Goal: Information Seeking & Learning: Learn about a topic

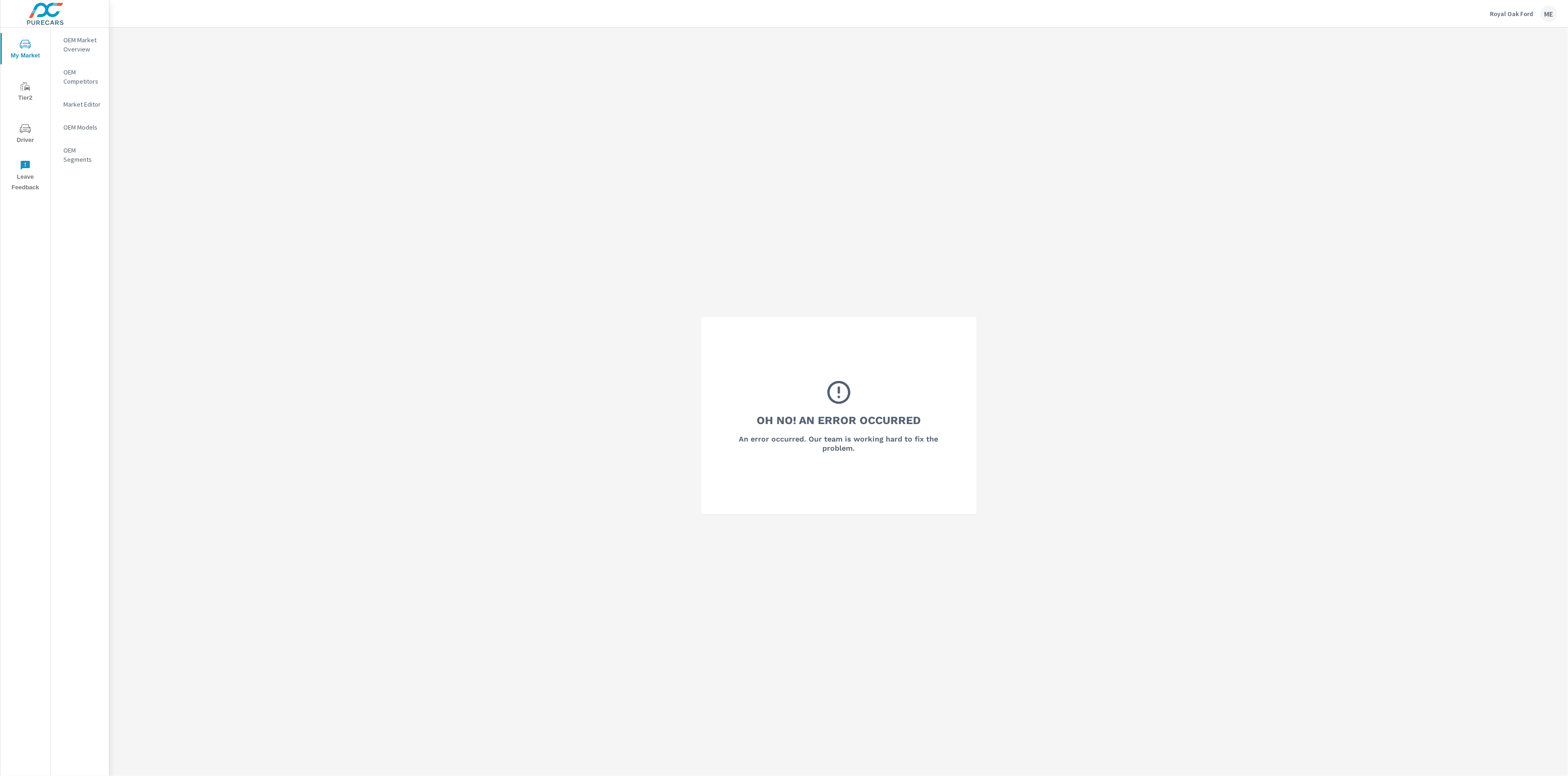
click at [72, 52] on p "OEM Market Overview" at bounding box center [82, 44] width 38 height 18
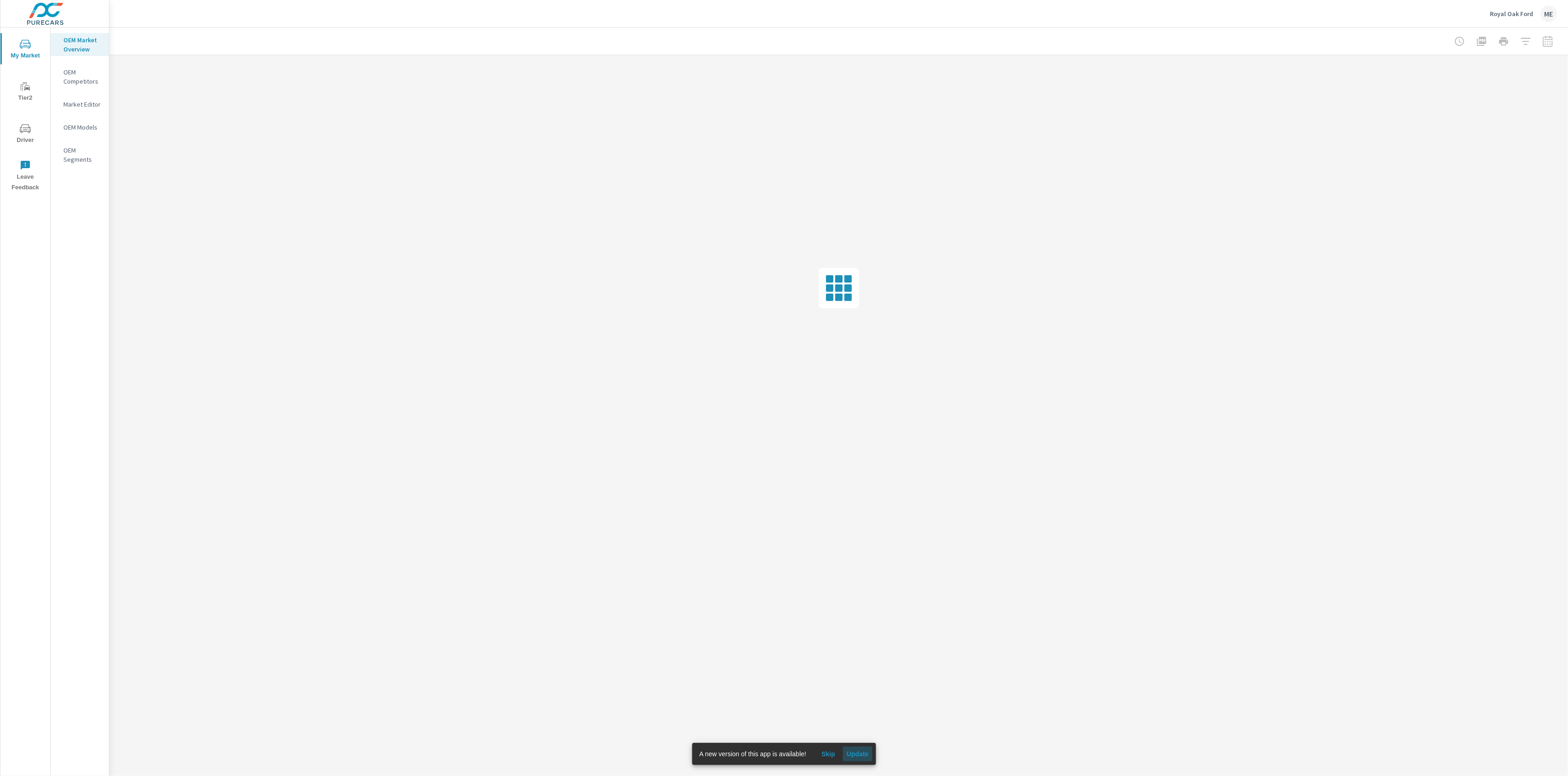
click at [866, 752] on span "Update" at bounding box center [858, 754] width 22 height 9
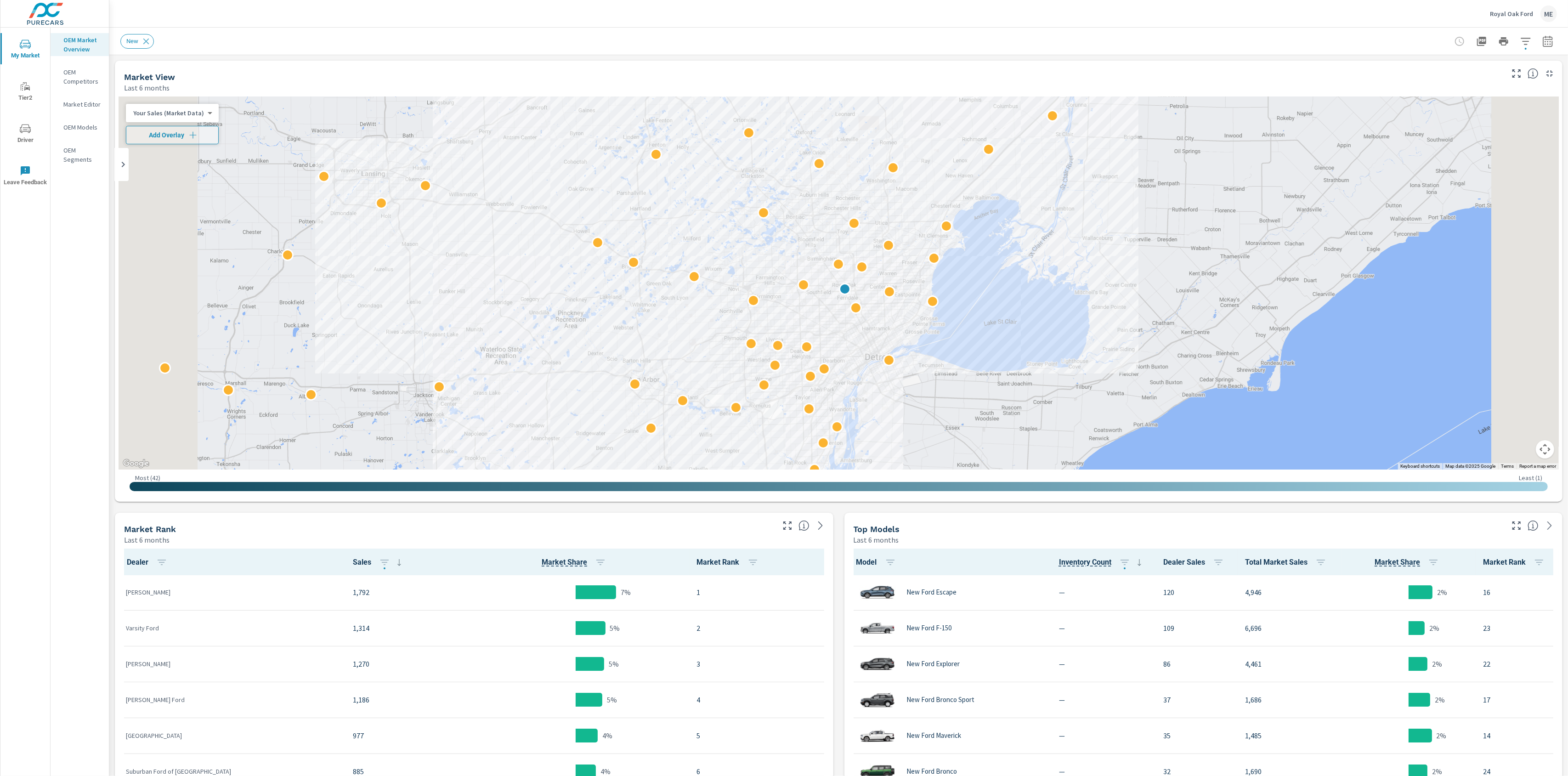
scroll to position [1, 0]
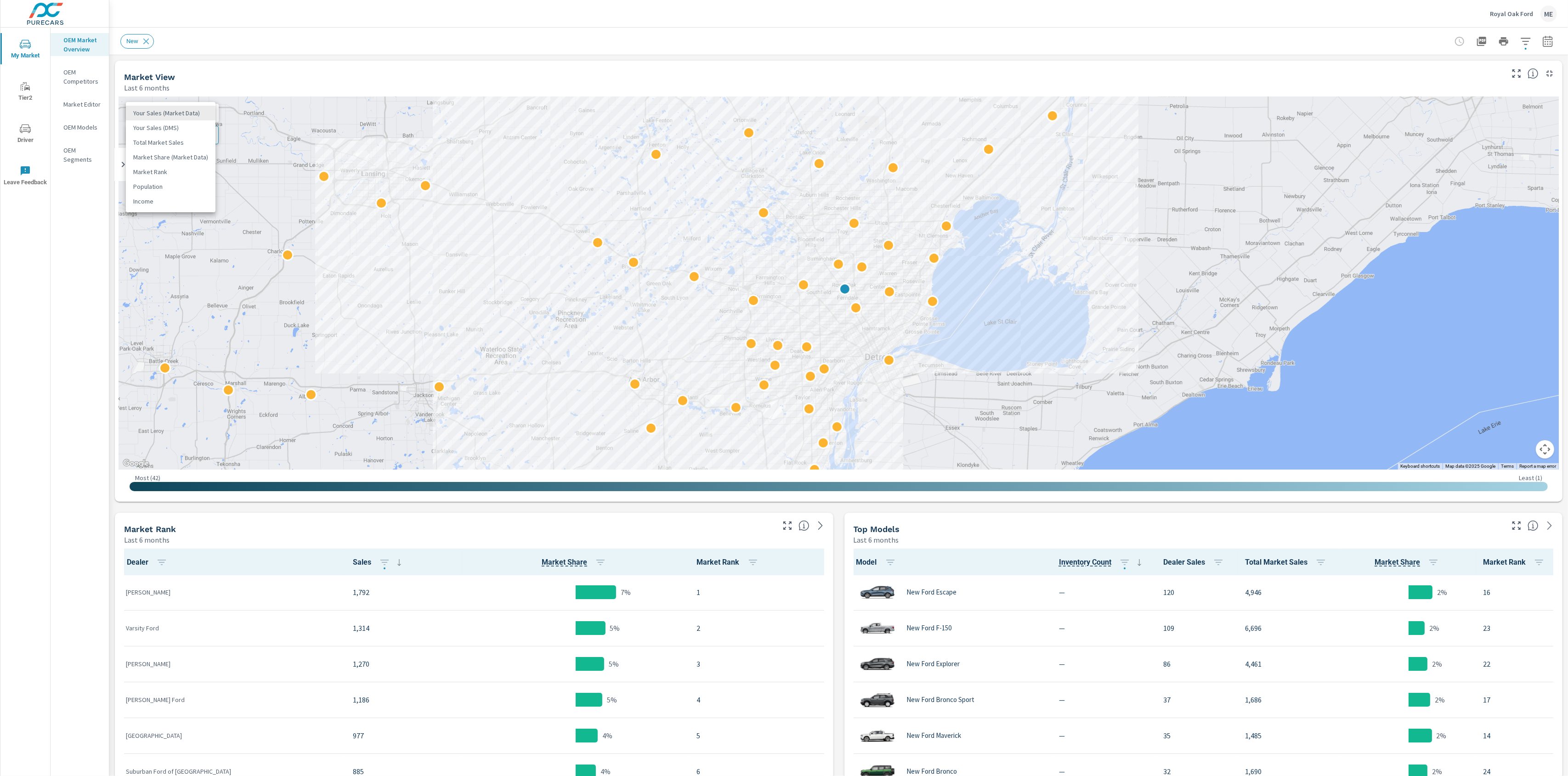
click at [187, 113] on body "My Market Tier2 Driver Leave Feedback OEM Market Overview OEM Competitors Marke…" at bounding box center [784, 388] width 1568 height 776
click at [256, 44] on div at bounding box center [784, 388] width 1568 height 776
drag, startPoint x: 166, startPoint y: 134, endPoint x: 300, endPoint y: 138, distance: 134.1
click at [167, 134] on span "Add Overlay" at bounding box center [172, 135] width 85 height 9
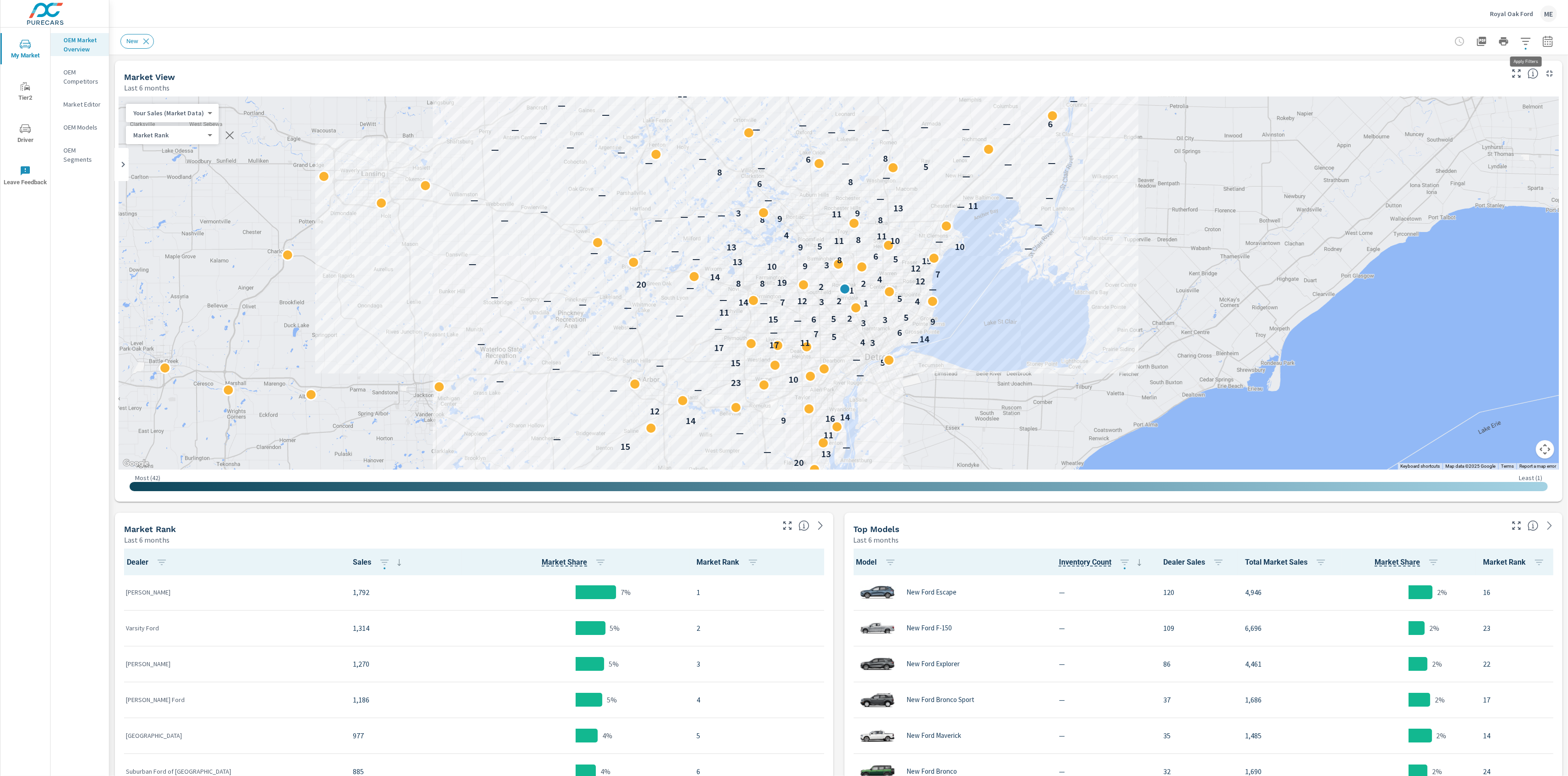
click at [1524, 37] on icon "button" at bounding box center [1526, 41] width 11 height 11
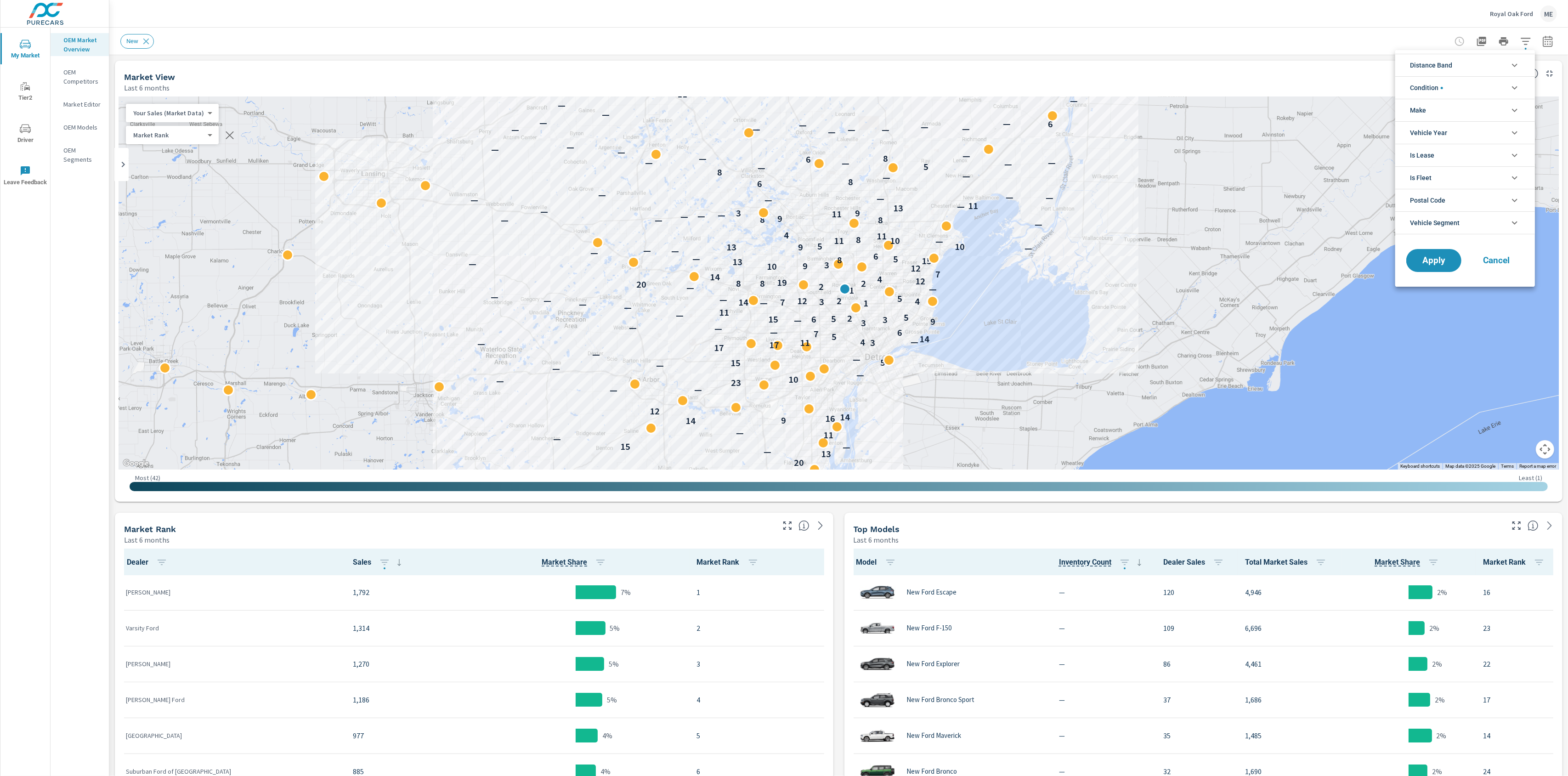
click at [1431, 69] on span "Distance Band" at bounding box center [1430, 65] width 42 height 22
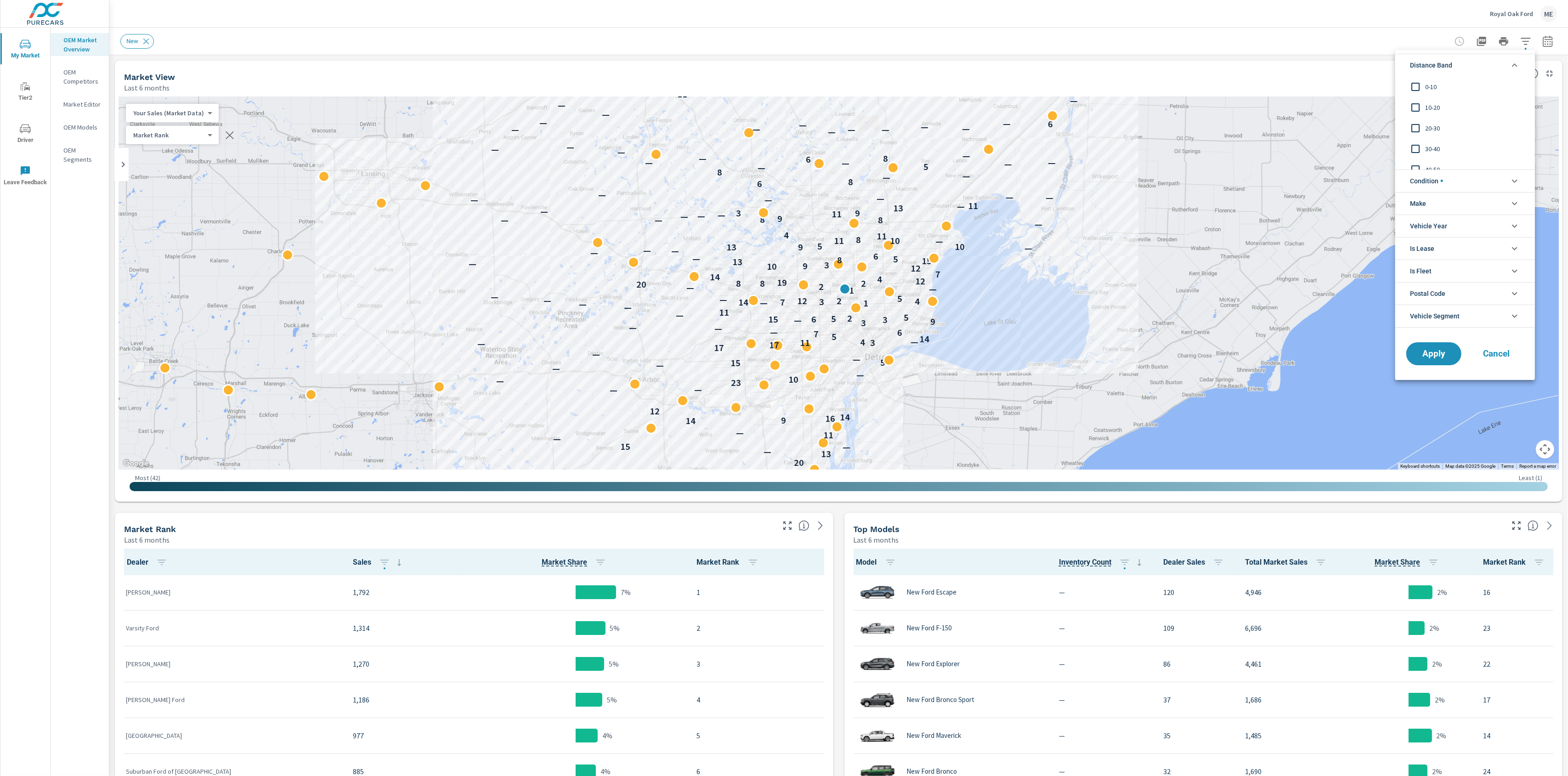
drag, startPoint x: 1432, startPoint y: 86, endPoint x: 1449, endPoint y: 89, distance: 17.3
click at [1434, 86] on span "0-10" at bounding box center [1475, 87] width 100 height 11
drag, startPoint x: 1455, startPoint y: 178, endPoint x: 1483, endPoint y: 252, distance: 79.1
click at [1455, 178] on li "Condition" at bounding box center [1465, 181] width 139 height 23
drag, startPoint x: 1446, startPoint y: 248, endPoint x: 1461, endPoint y: 295, distance: 49.3
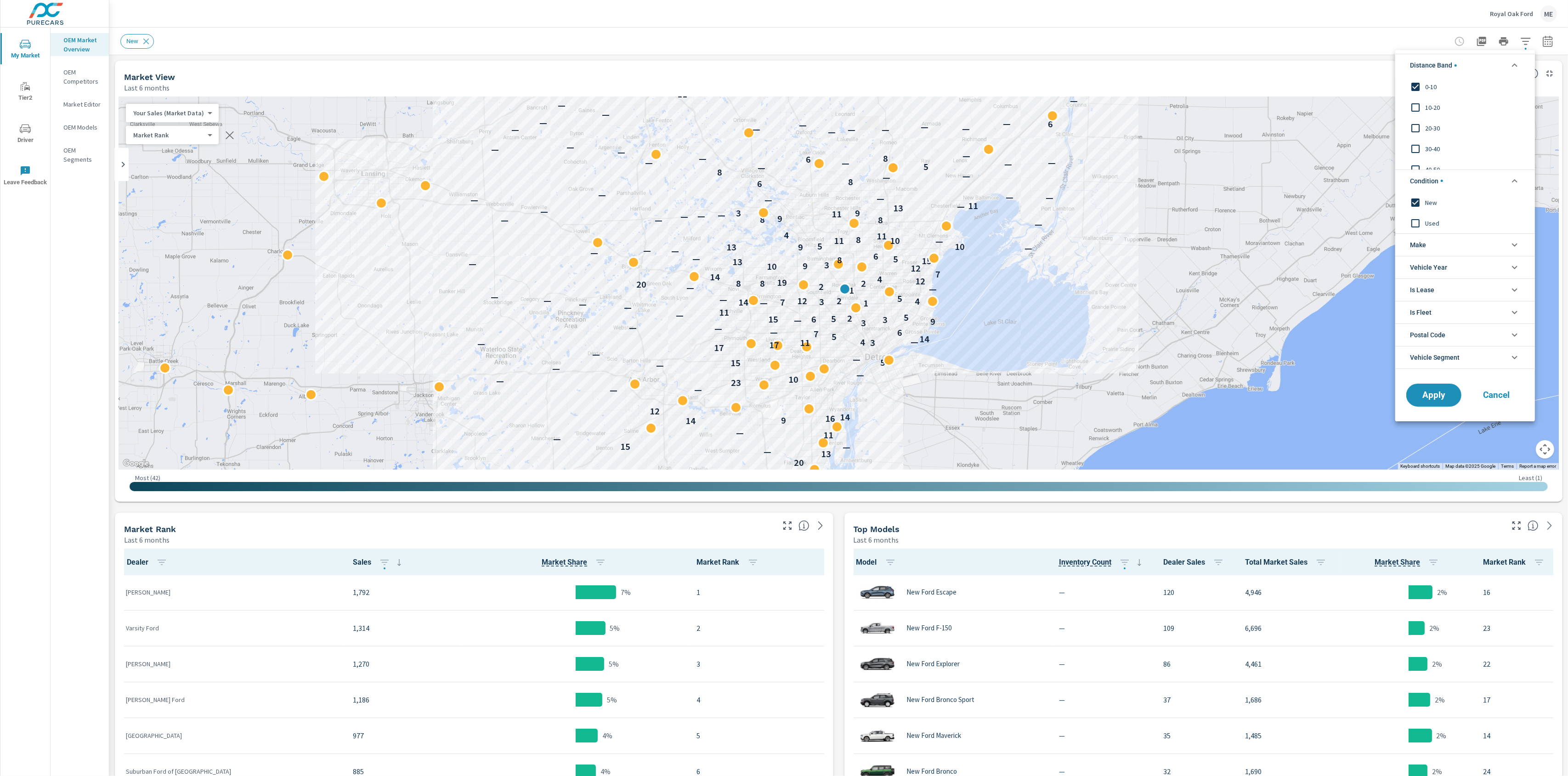
click at [1447, 248] on li "Make" at bounding box center [1465, 244] width 139 height 23
click at [1432, 261] on span "Ford" at bounding box center [1475, 266] width 100 height 11
click at [1447, 415] on span "Apply" at bounding box center [1434, 416] width 38 height 9
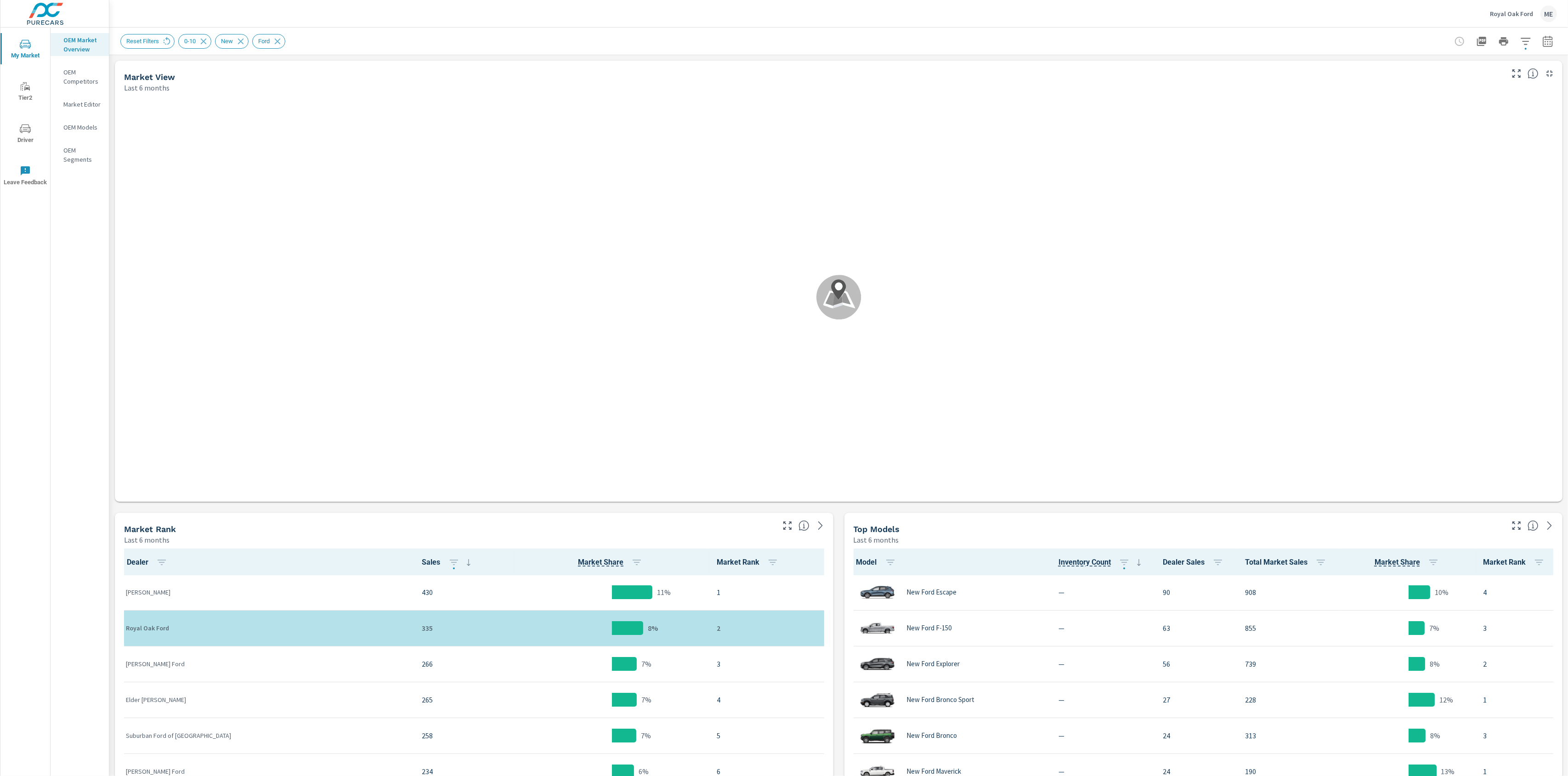
scroll to position [1, 0]
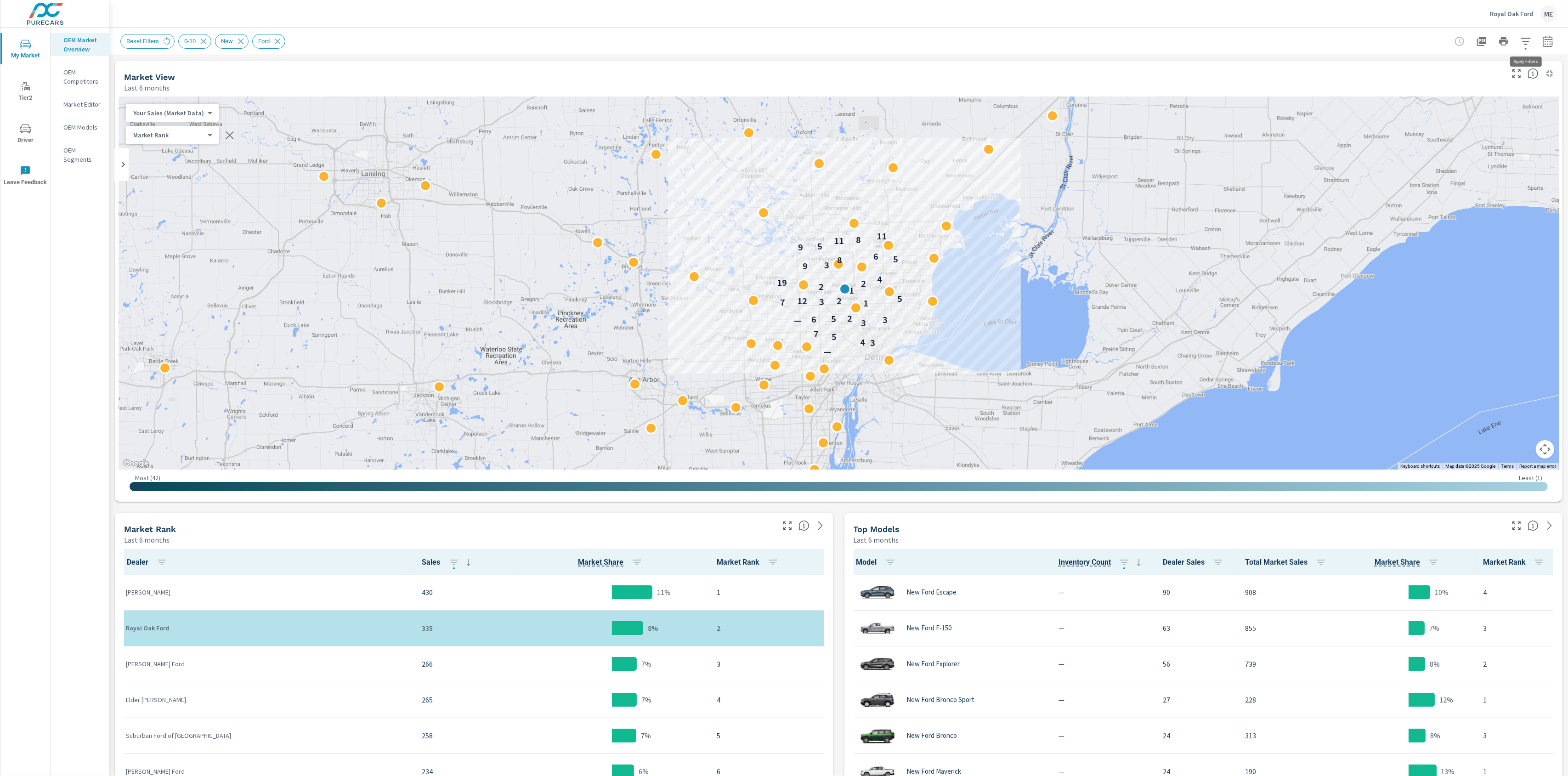
click at [1527, 35] on button "button" at bounding box center [1525, 41] width 18 height 18
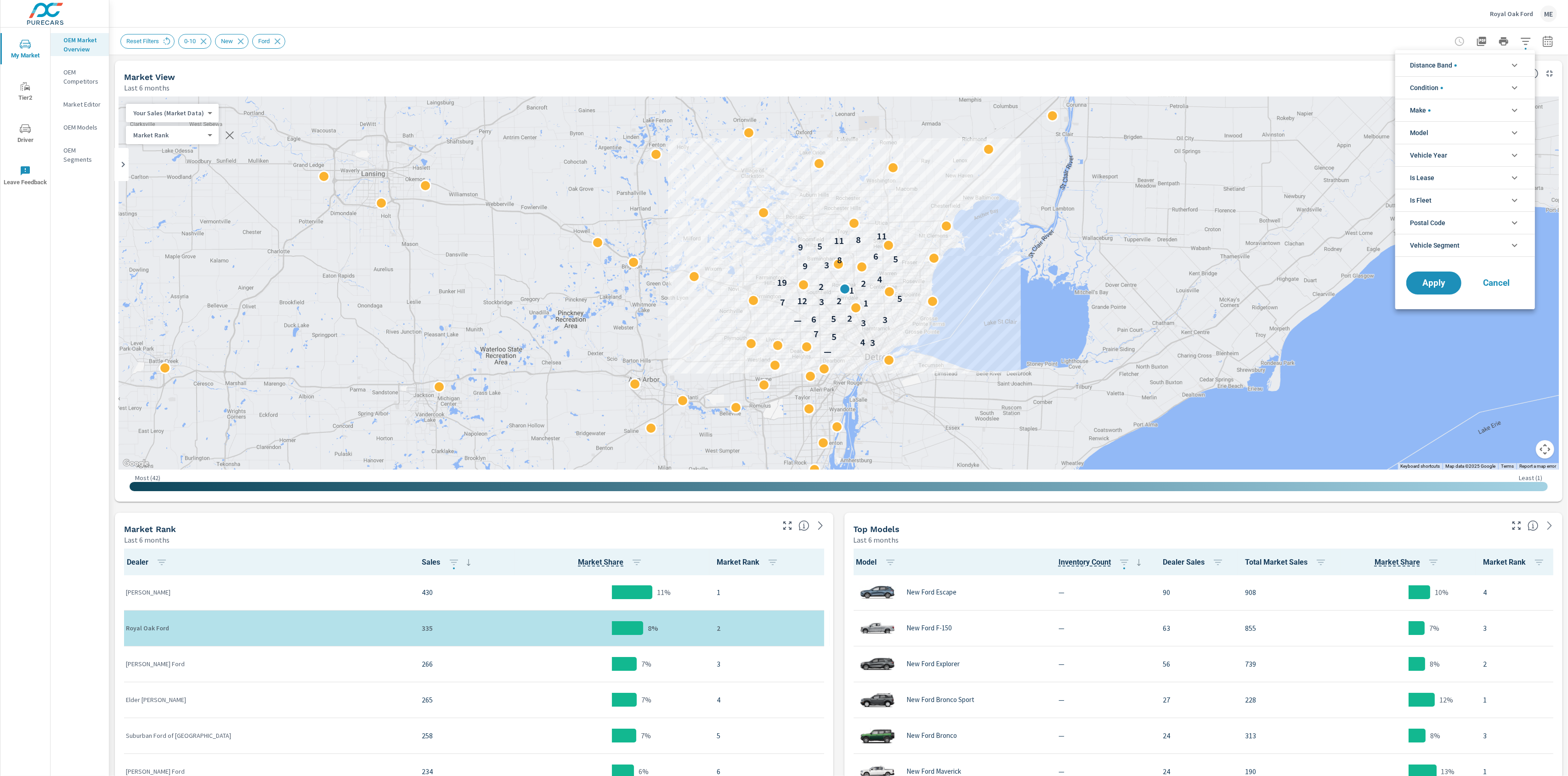
click at [1555, 47] on div at bounding box center [784, 388] width 1568 height 776
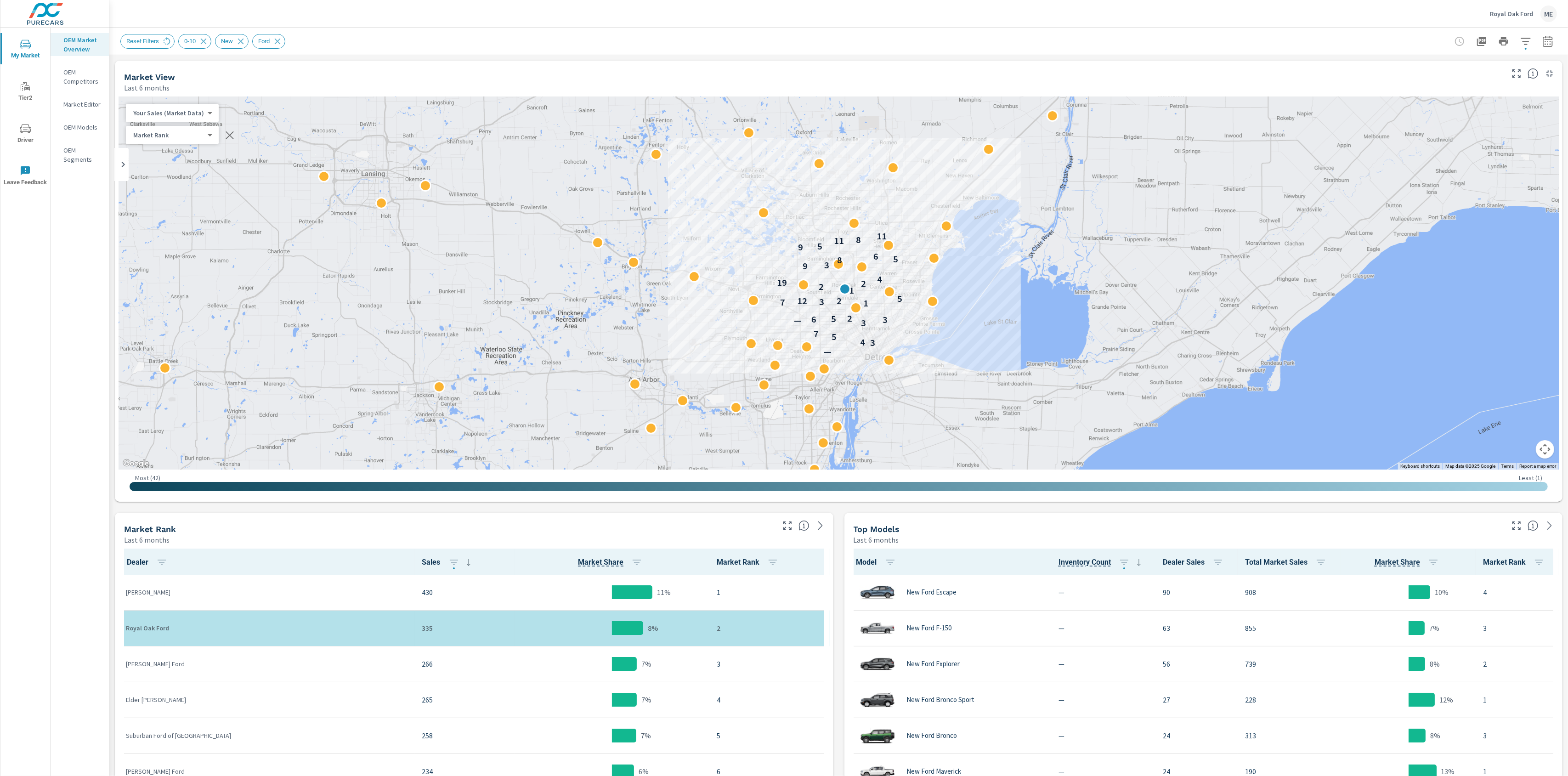
click at [1552, 42] on div "Distance Band 0-10 10-20 20-30 30-40 40-50 50-60 Condition New Used Make Ford M…" at bounding box center [784, 388] width 1568 height 776
click at [1547, 40] on icon "button" at bounding box center [1548, 41] width 11 height 11
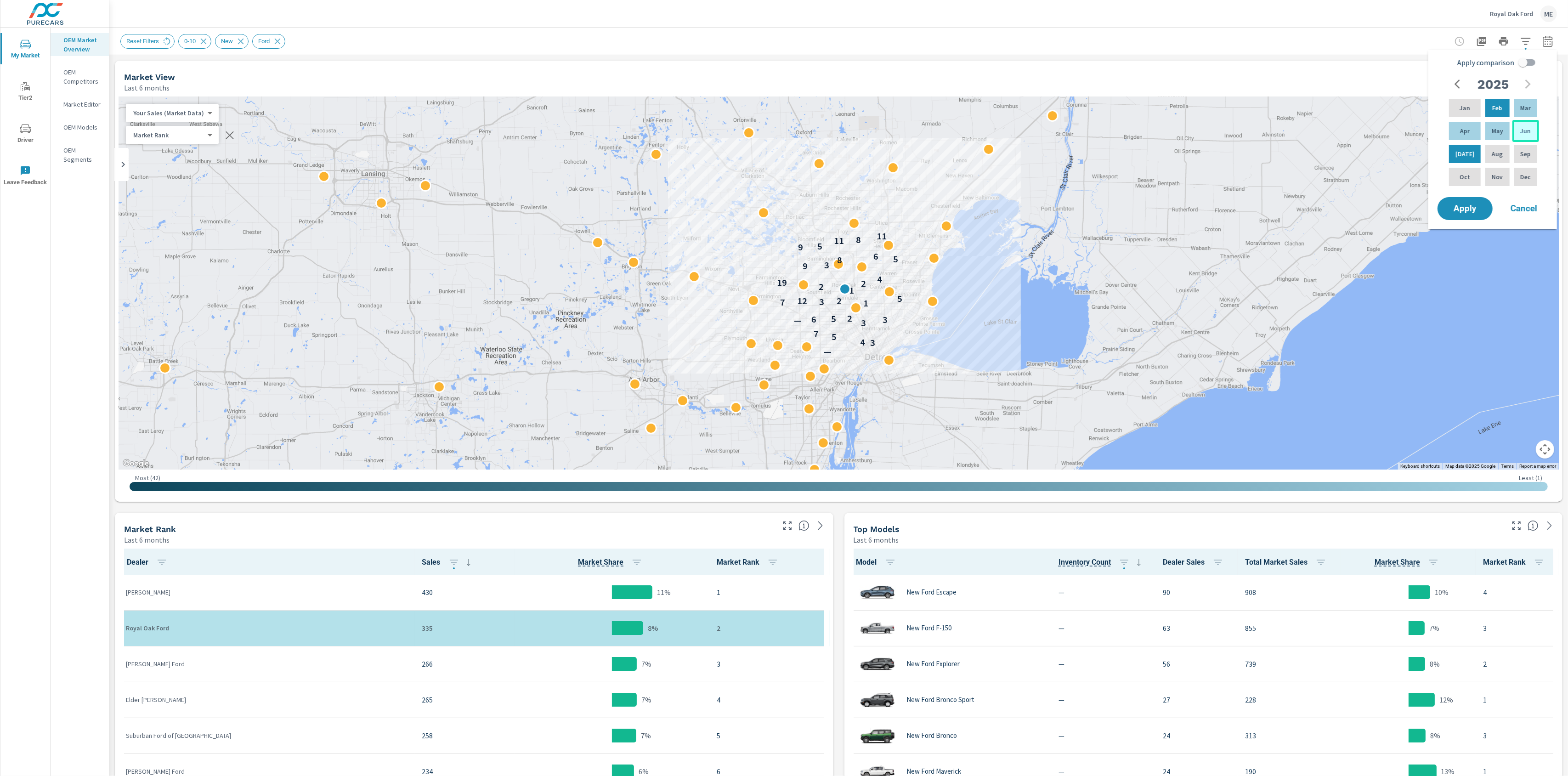
drag, startPoint x: 1459, startPoint y: 130, endPoint x: 1518, endPoint y: 130, distance: 59.0
click at [1466, 130] on p "Apr" at bounding box center [1465, 131] width 10 height 9
drag, startPoint x: 1524, startPoint y: 130, endPoint x: 1528, endPoint y: 127, distance: 5.0
click at [1527, 128] on p "Jun" at bounding box center [1525, 131] width 10 height 9
drag, startPoint x: 1524, startPoint y: 63, endPoint x: 1533, endPoint y: 65, distance: 9.2
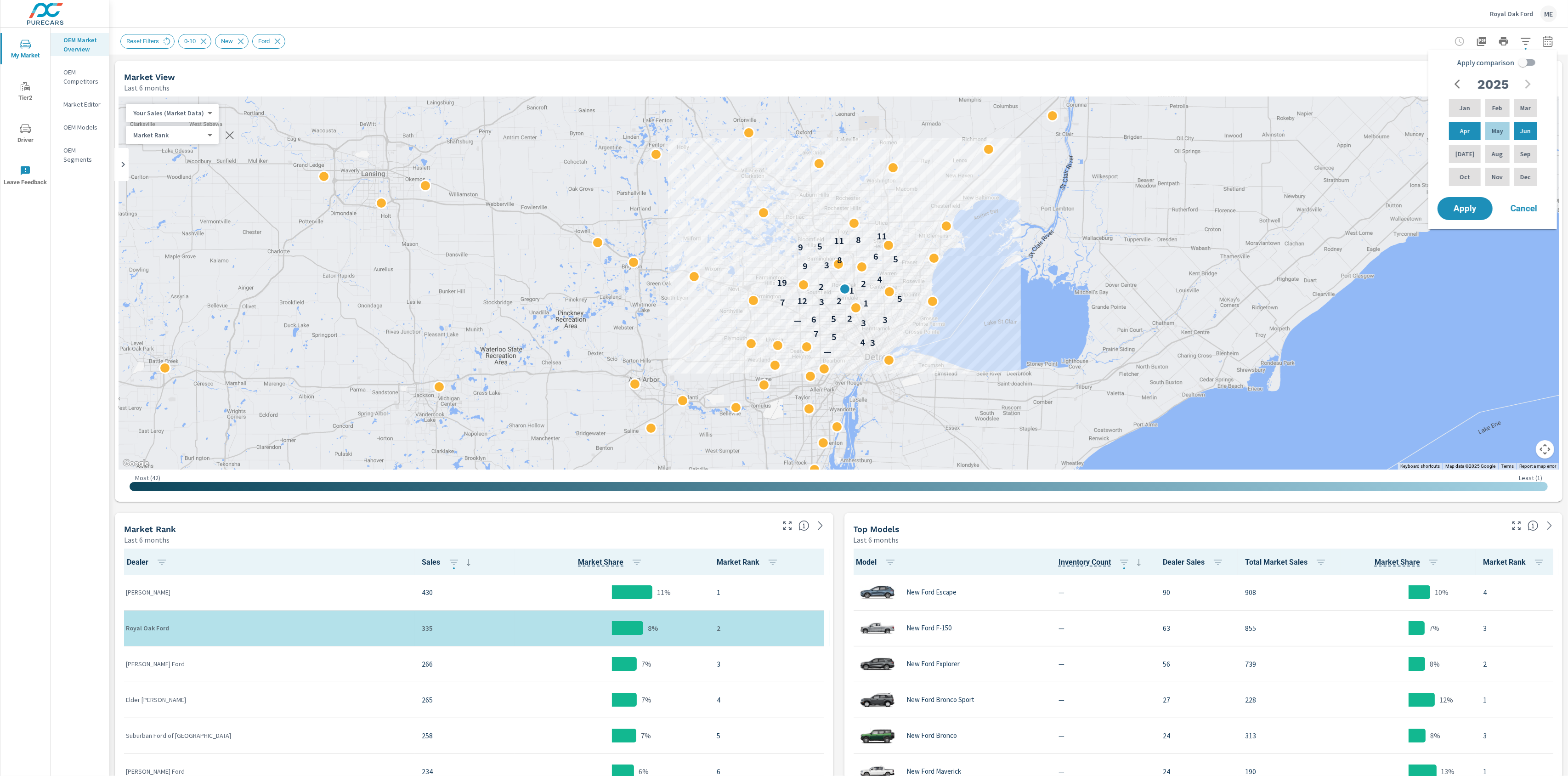
click at [1526, 63] on input "Apply comparison" at bounding box center [1523, 62] width 52 height 18
checkbox input "true"
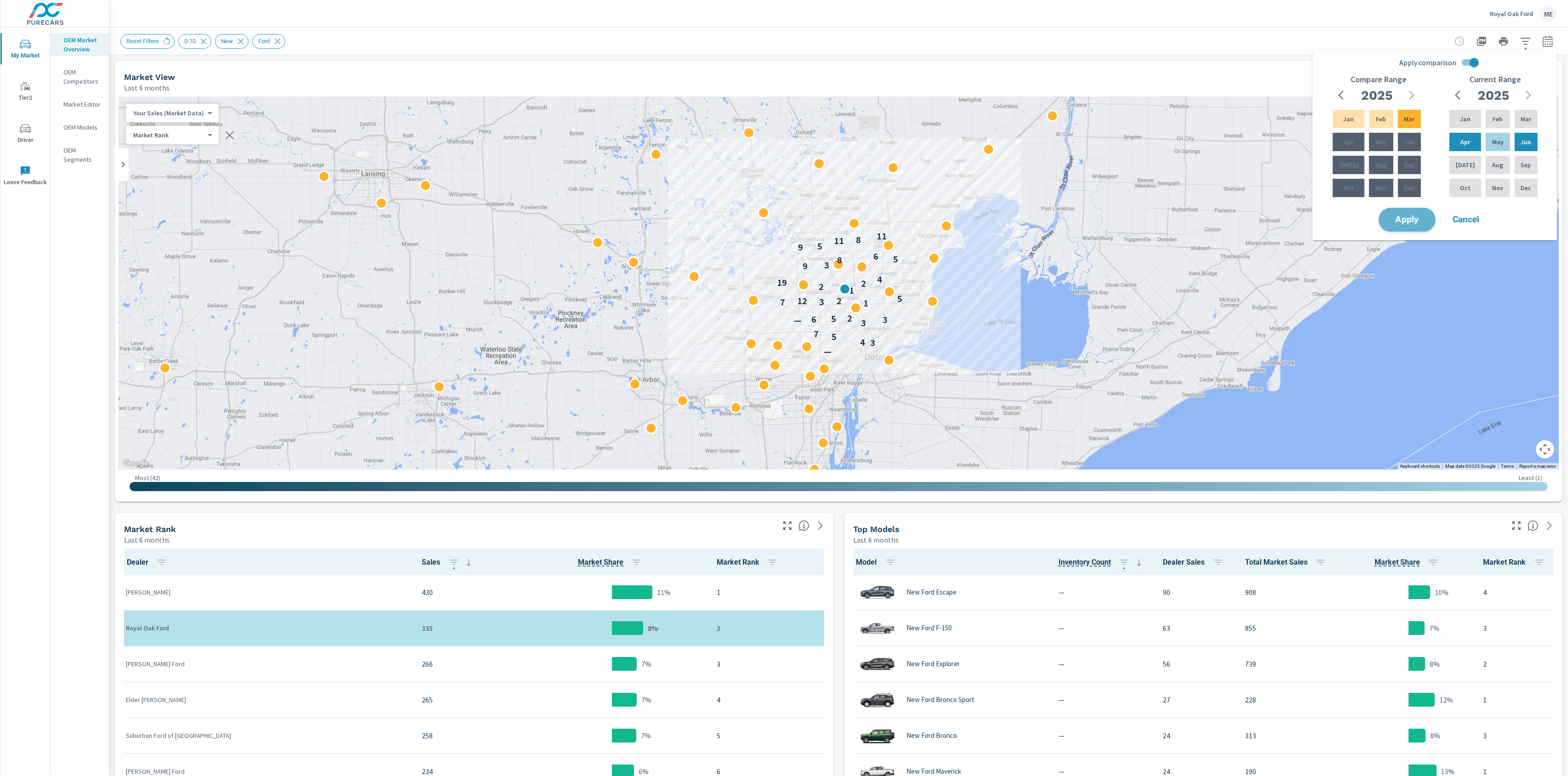
click at [1423, 219] on span "Apply" at bounding box center [1407, 220] width 38 height 9
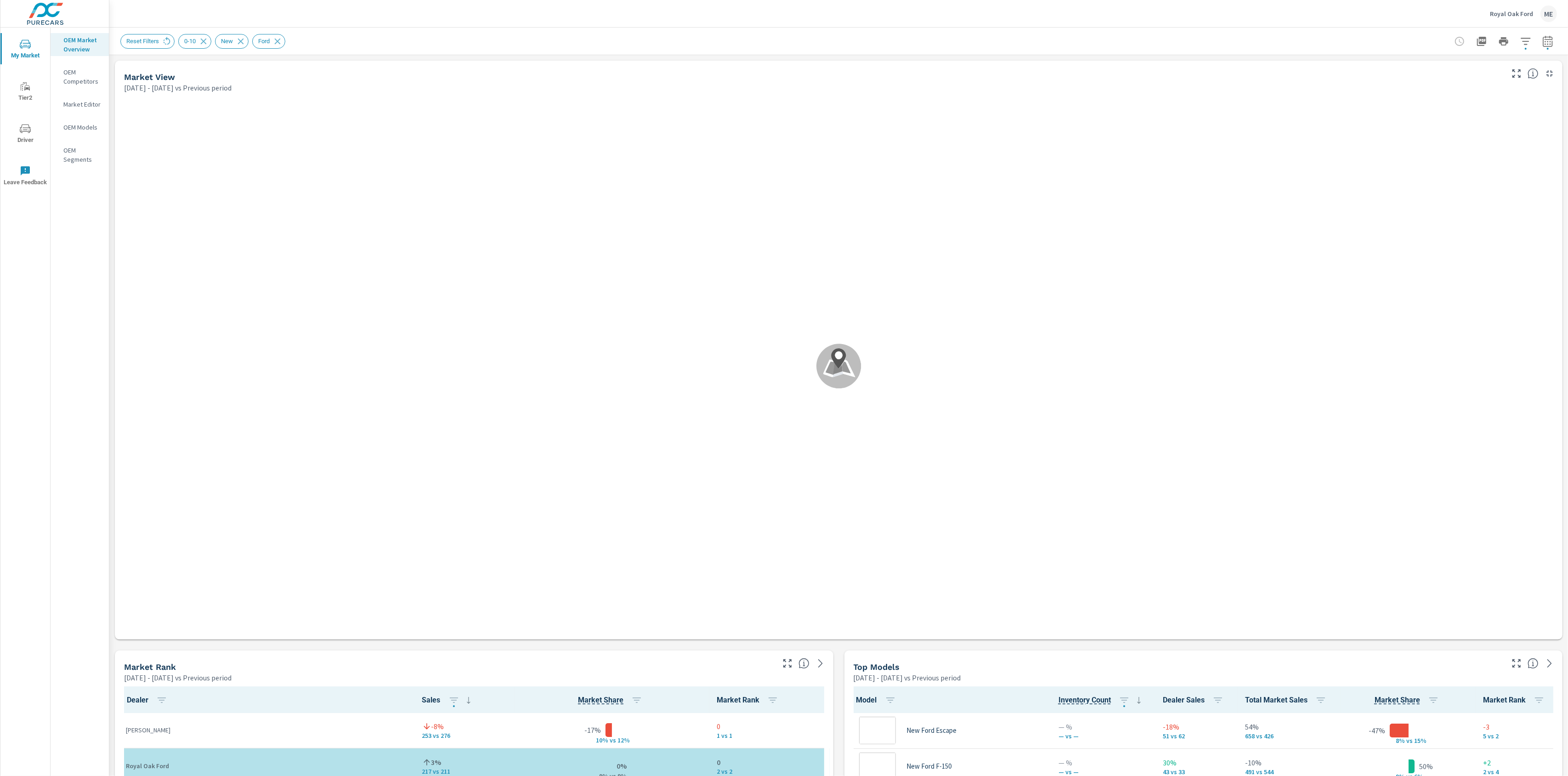
scroll to position [1, 0]
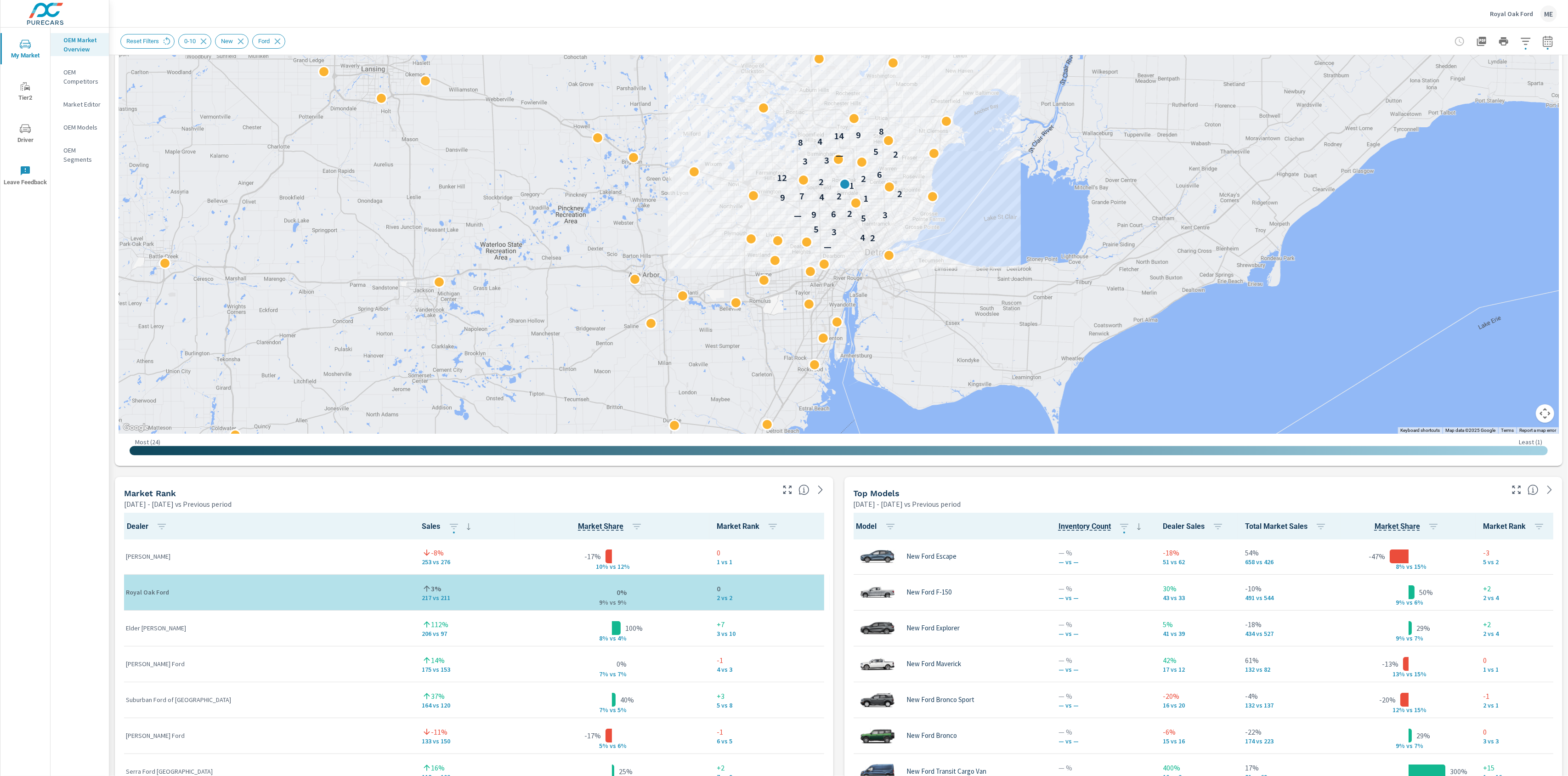
scroll to position [173, 0]
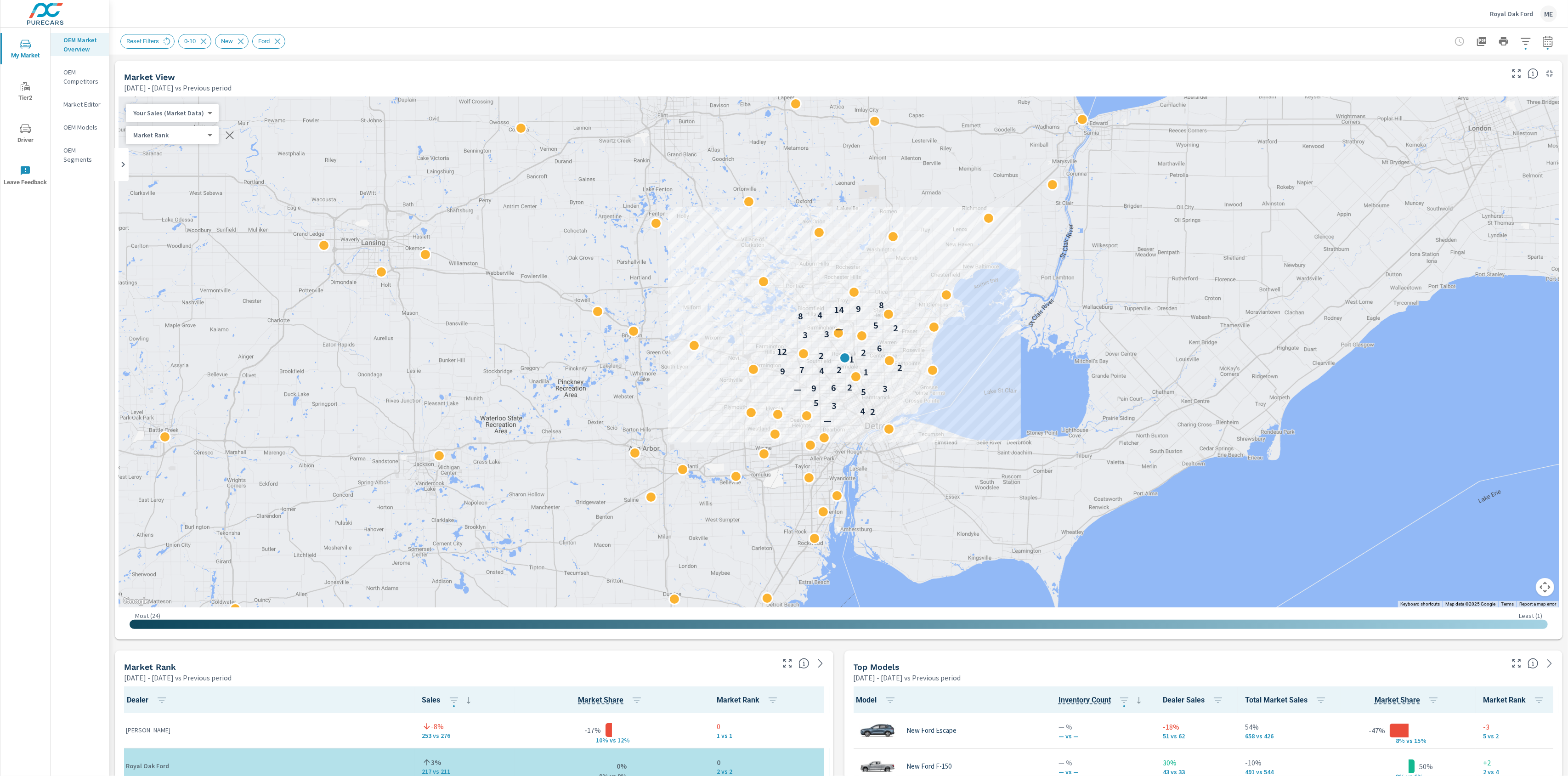
scroll to position [1, 0]
click at [1525, 37] on icon "button" at bounding box center [1526, 41] width 11 height 11
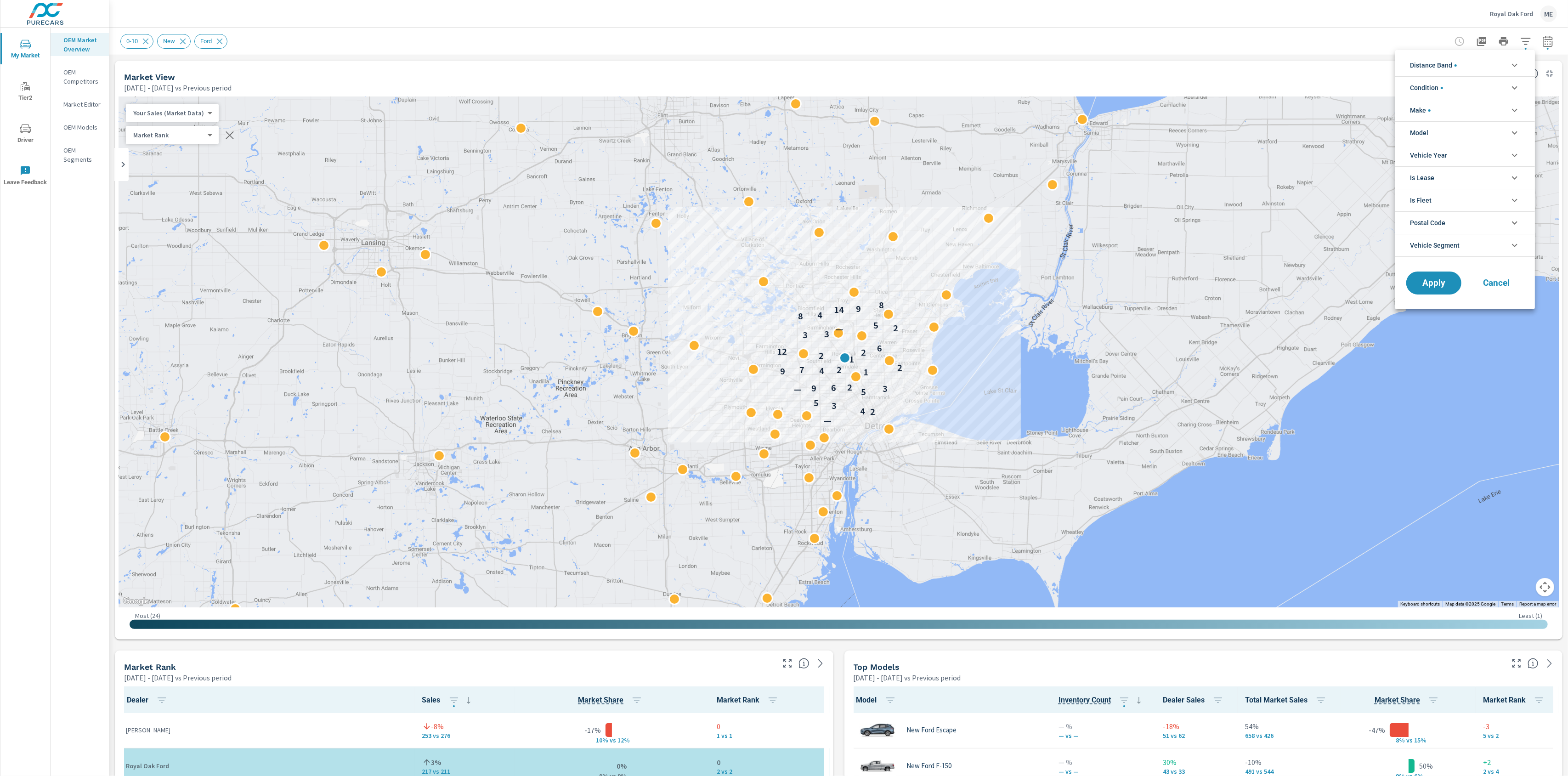
click at [1437, 133] on li "Model" at bounding box center [1465, 132] width 139 height 23
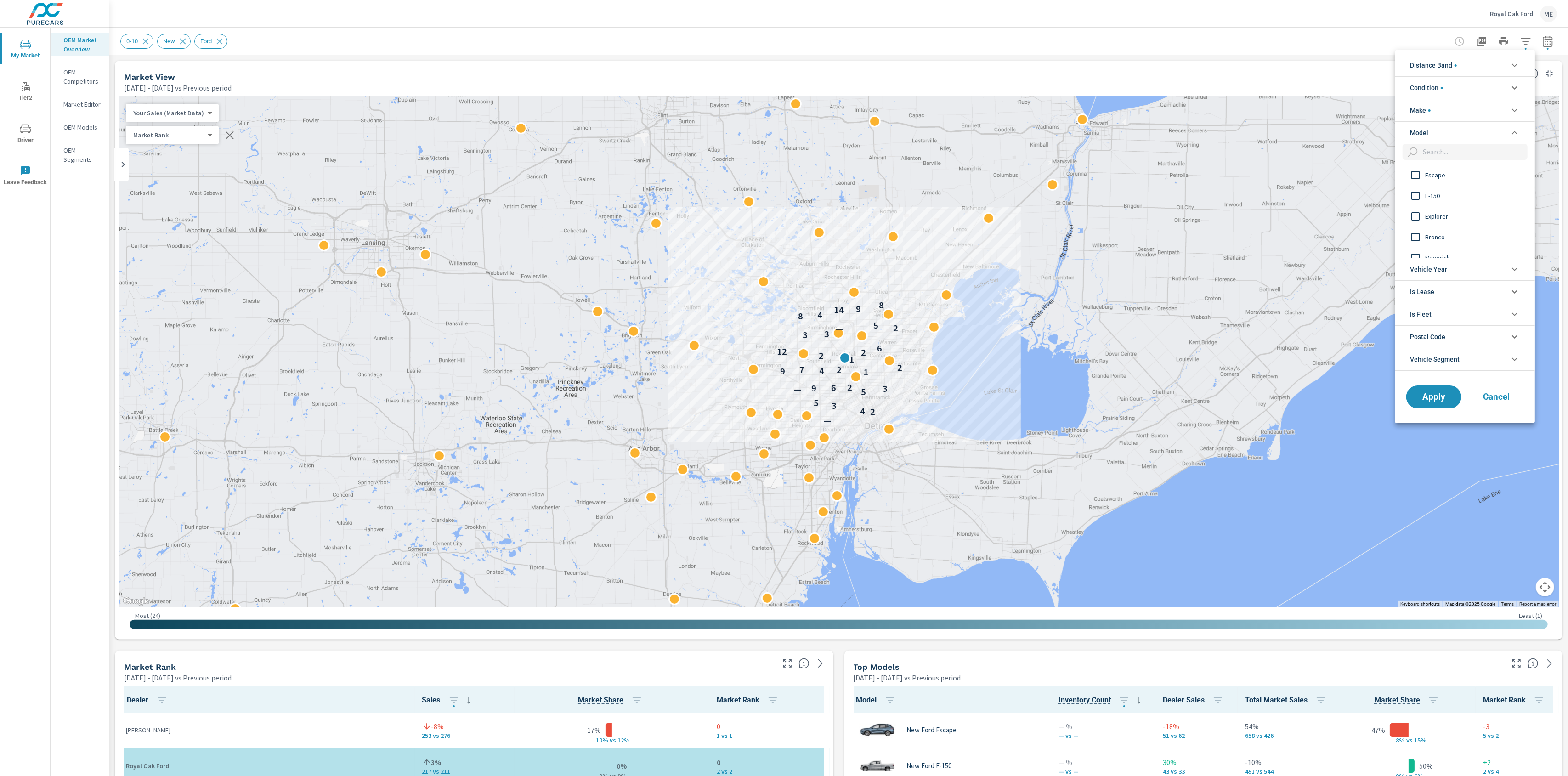
click at [1440, 175] on span "Escape" at bounding box center [1475, 175] width 100 height 11
click at [1439, 175] on span "Escape" at bounding box center [1475, 175] width 100 height 11
click at [1444, 222] on span "Explorer" at bounding box center [1475, 216] width 100 height 11
click at [1440, 398] on span "Apply" at bounding box center [1434, 397] width 38 height 9
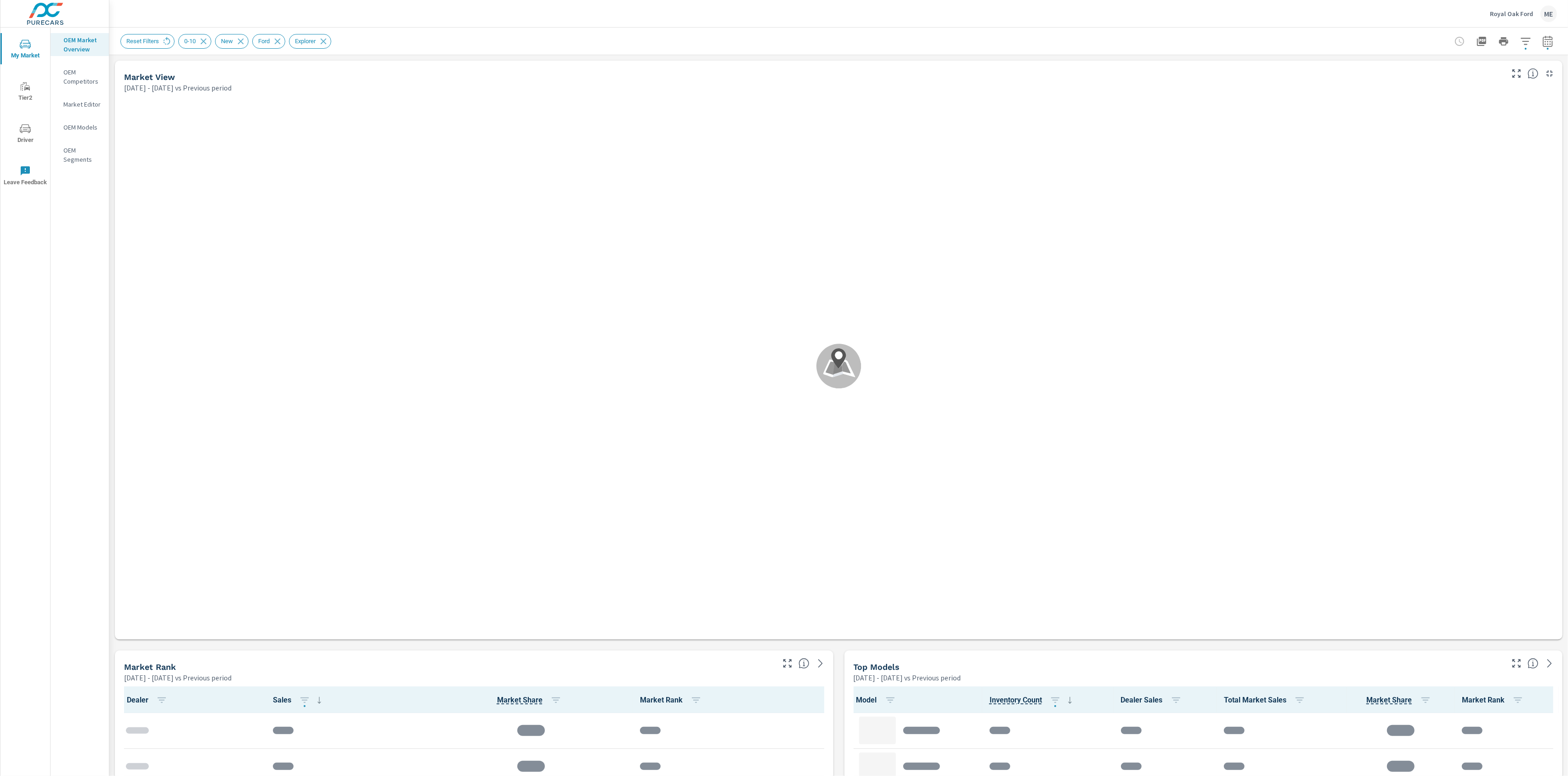
click at [1525, 41] on icon "button" at bounding box center [1525, 41] width 10 height 7
click at [1428, 273] on span "Vehicle Segment" at bounding box center [1435, 268] width 50 height 22
click at [1429, 273] on span "Vehicle Segment" at bounding box center [1435, 268] width 50 height 22
click at [1381, 12] on div at bounding box center [784, 388] width 1568 height 776
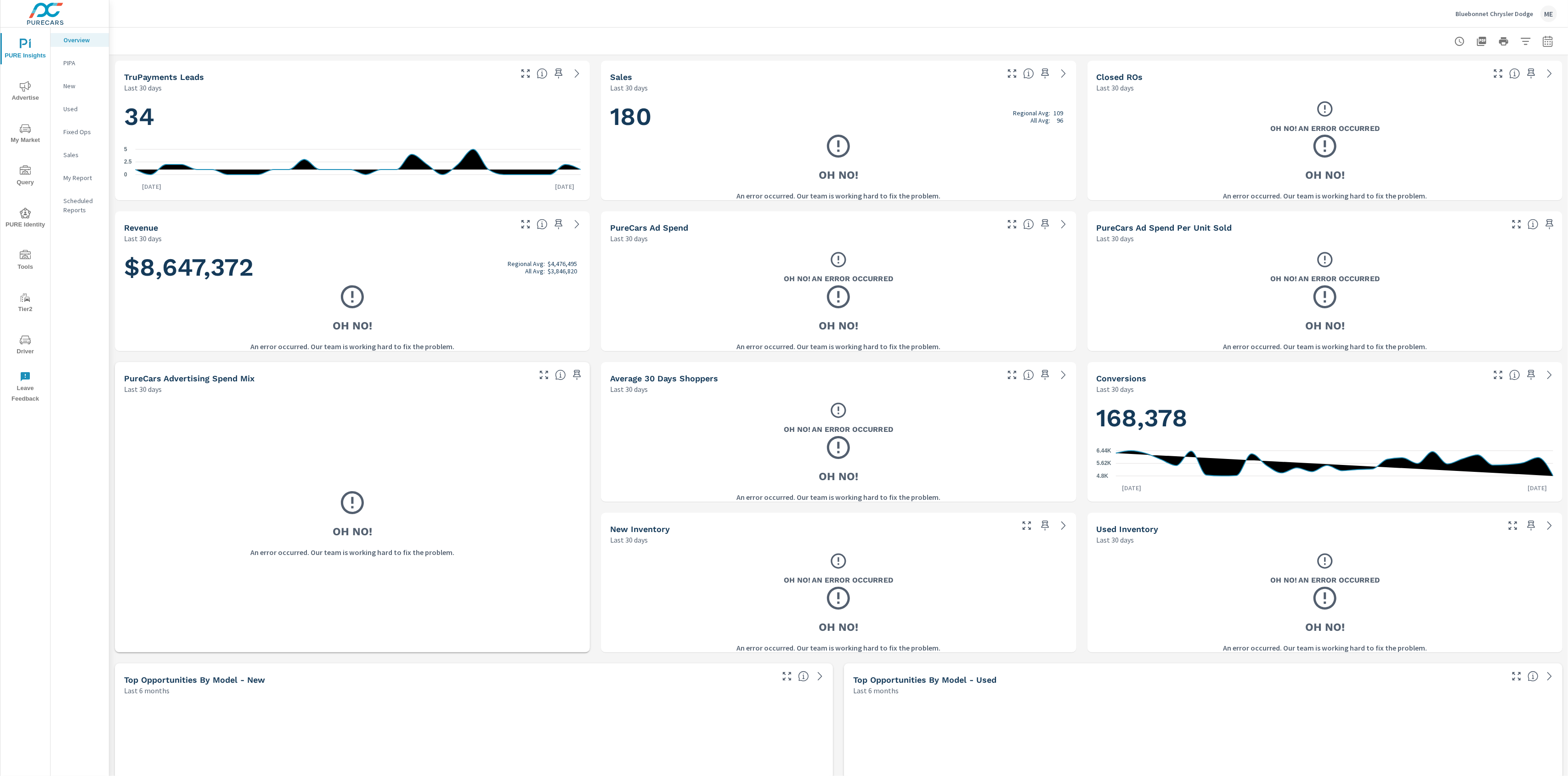
click at [23, 133] on icon "nav menu" at bounding box center [25, 128] width 11 height 11
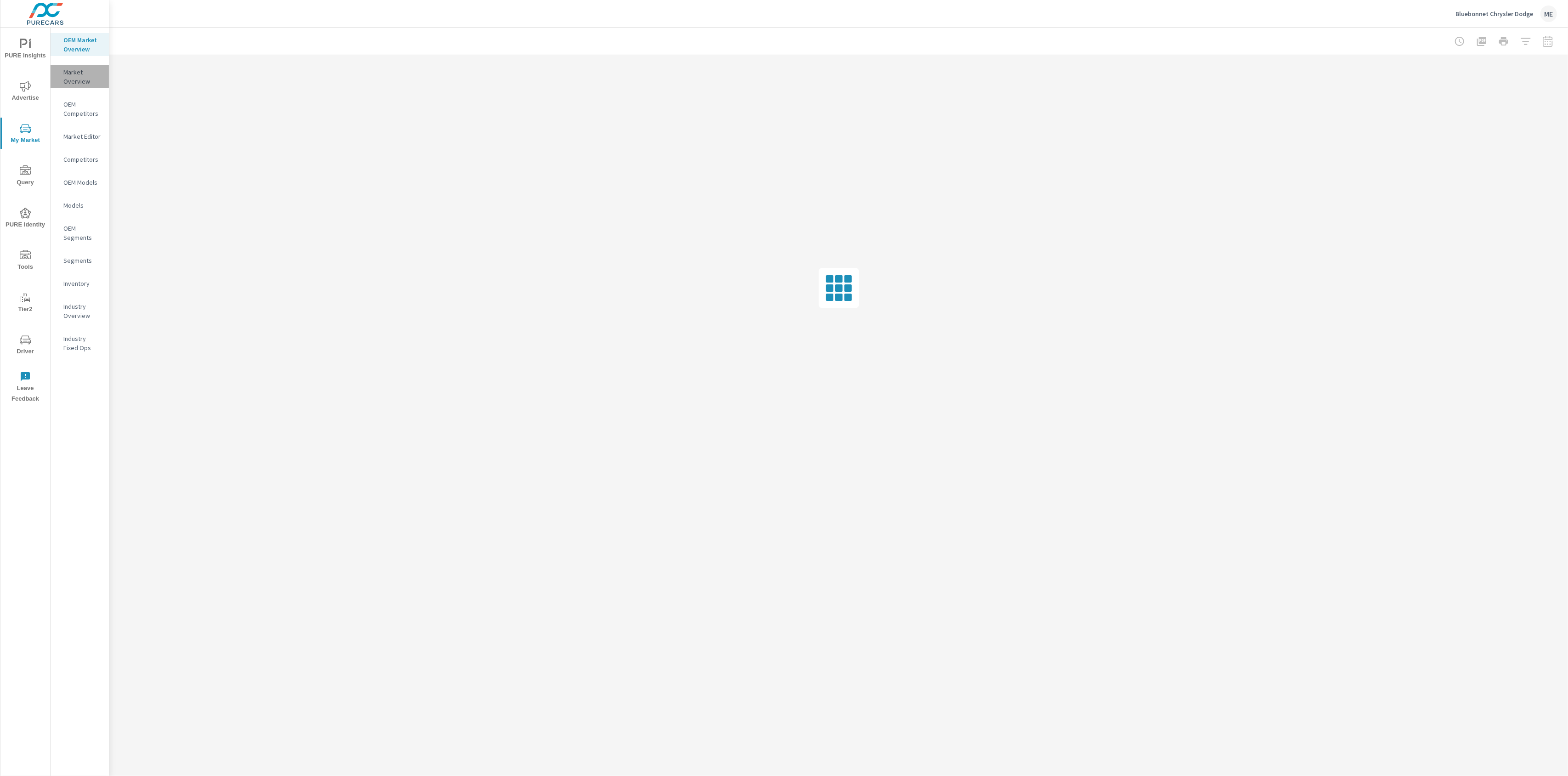
click at [74, 82] on p "Market Overview" at bounding box center [82, 77] width 38 height 18
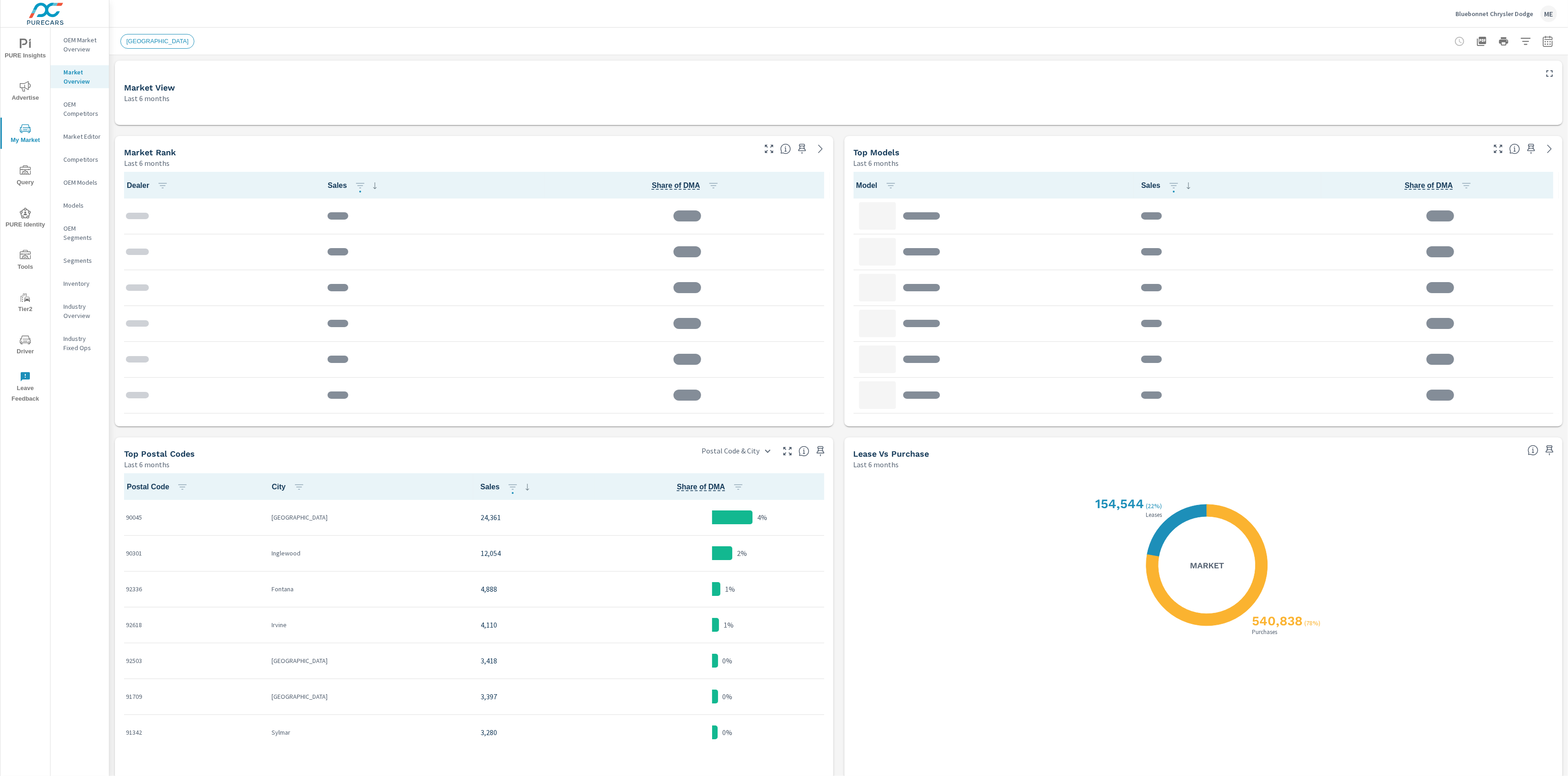
click at [1175, 40] on icon "button" at bounding box center [1548, 41] width 11 height 11
drag, startPoint x: 1452, startPoint y: 132, endPoint x: 1524, endPoint y: 129, distance: 72.1
click at [1175, 130] on div "Apr" at bounding box center [1465, 131] width 35 height 22
click at [1175, 129] on p "Jun" at bounding box center [1525, 131] width 10 height 9
click at [1175, 130] on p "Jun" at bounding box center [1525, 131] width 10 height 9
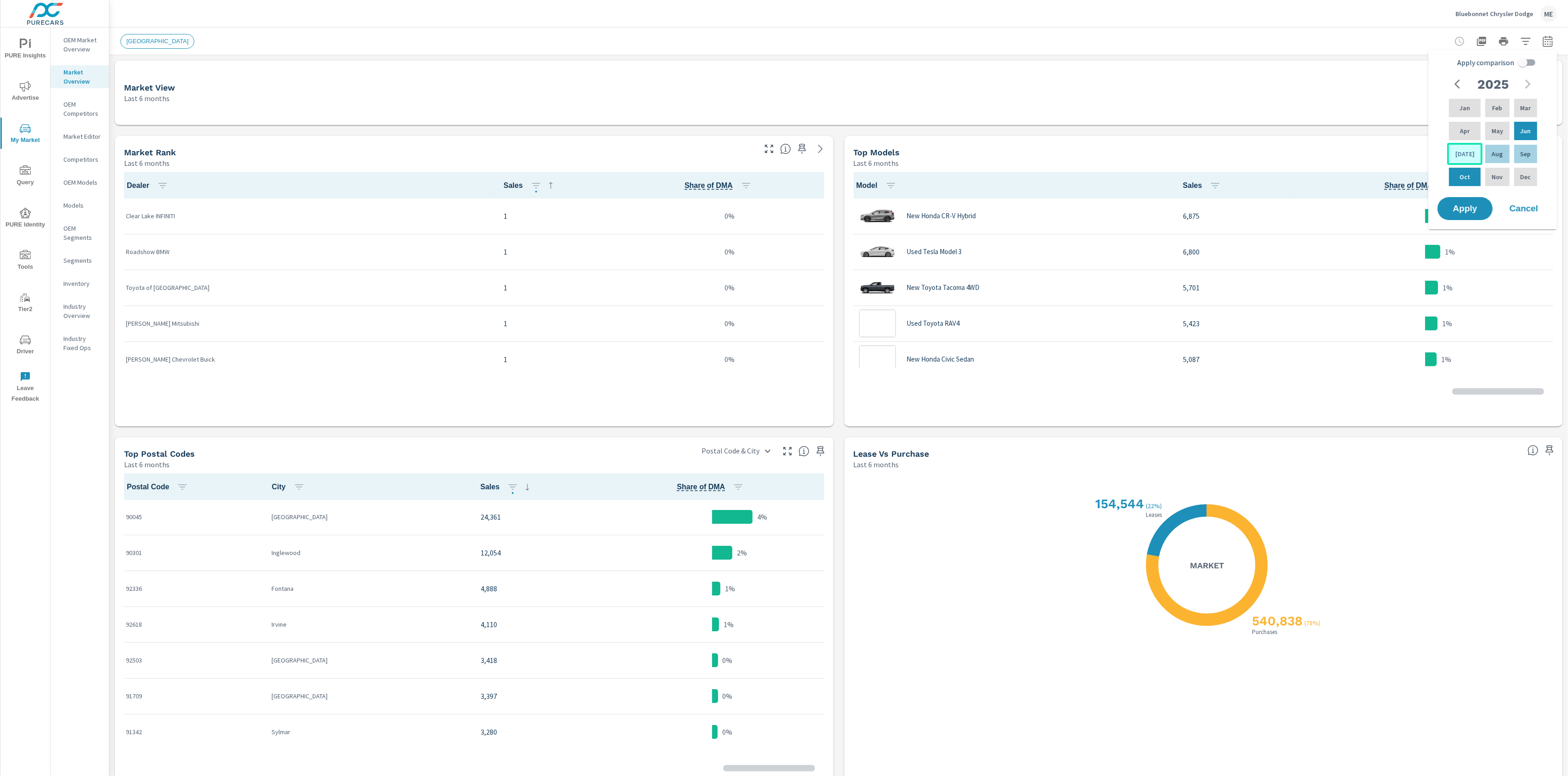
scroll to position [72, 0]
click at [1175, 136] on div "Apr" at bounding box center [1465, 131] width 35 height 22
click at [1175, 129] on p "Jun" at bounding box center [1525, 131] width 10 height 9
click at [1175, 58] on input "Apply comparison" at bounding box center [1523, 62] width 52 height 18
checkbox input "true"
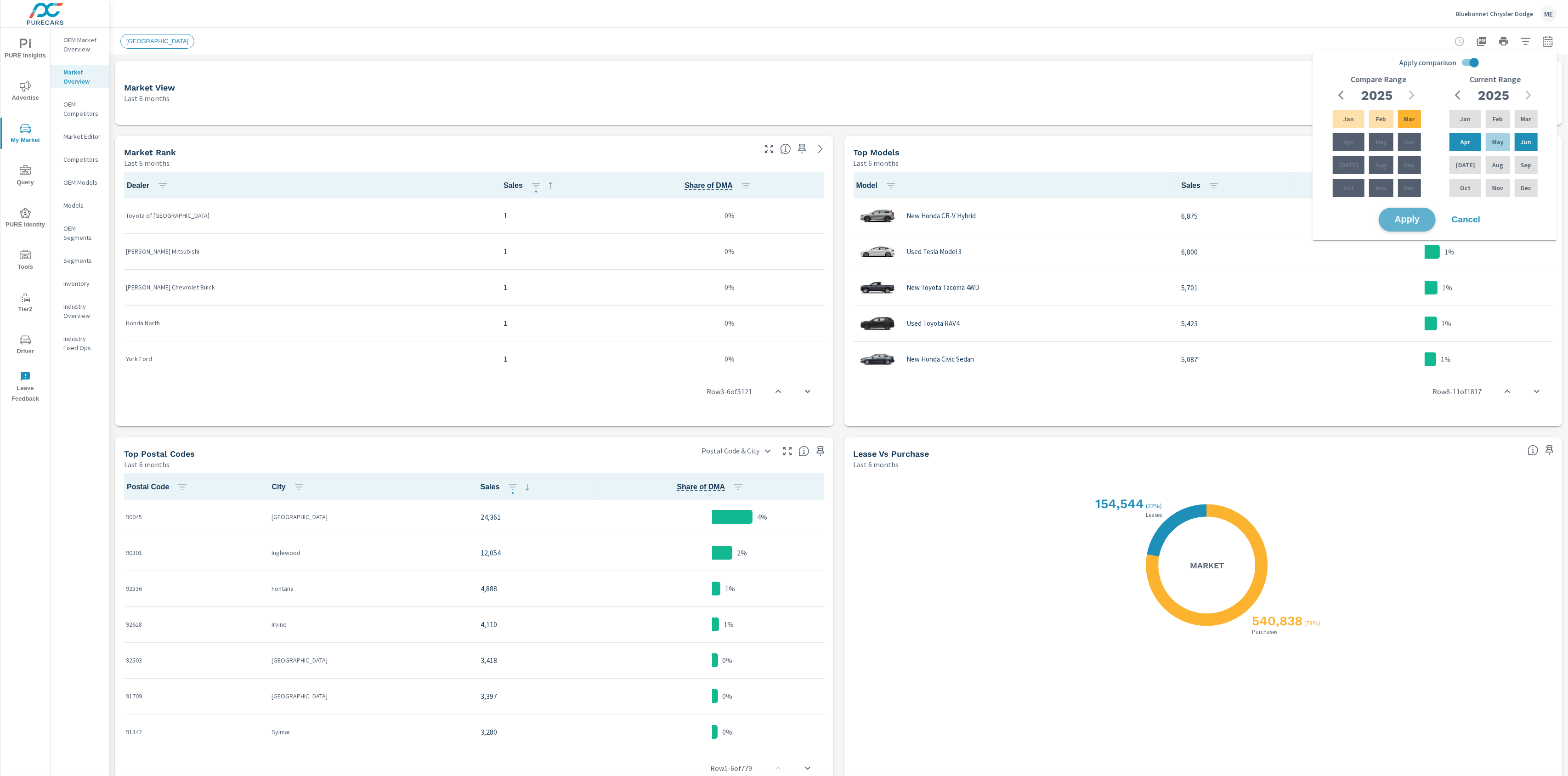
click at [1175, 223] on button "Apply" at bounding box center [1407, 219] width 57 height 24
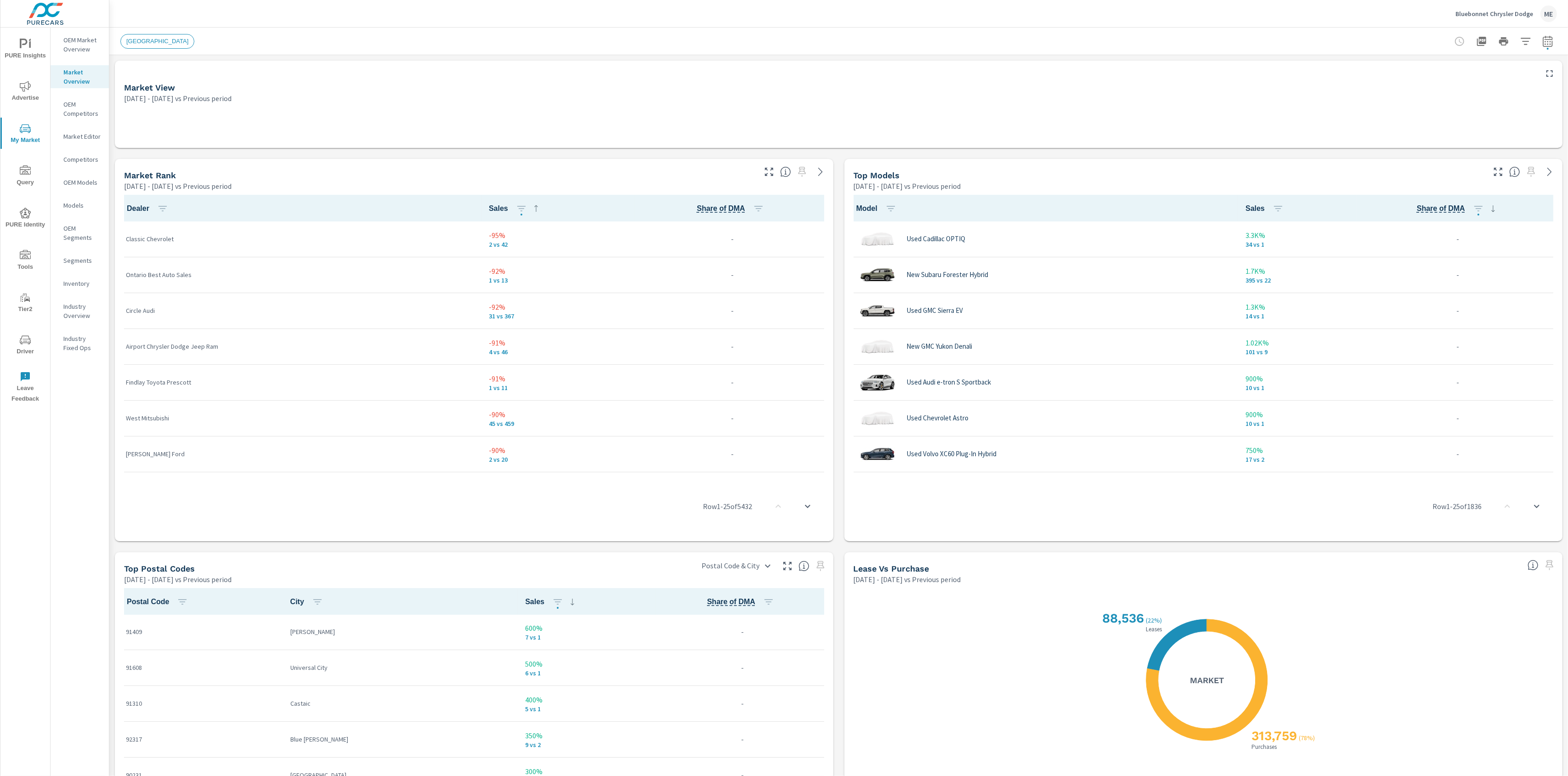
scroll to position [251, 0]
drag, startPoint x: 1524, startPoint y: 38, endPoint x: 1530, endPoint y: 34, distance: 7.2
click at [1175, 38] on icon "button" at bounding box center [1525, 41] width 10 height 7
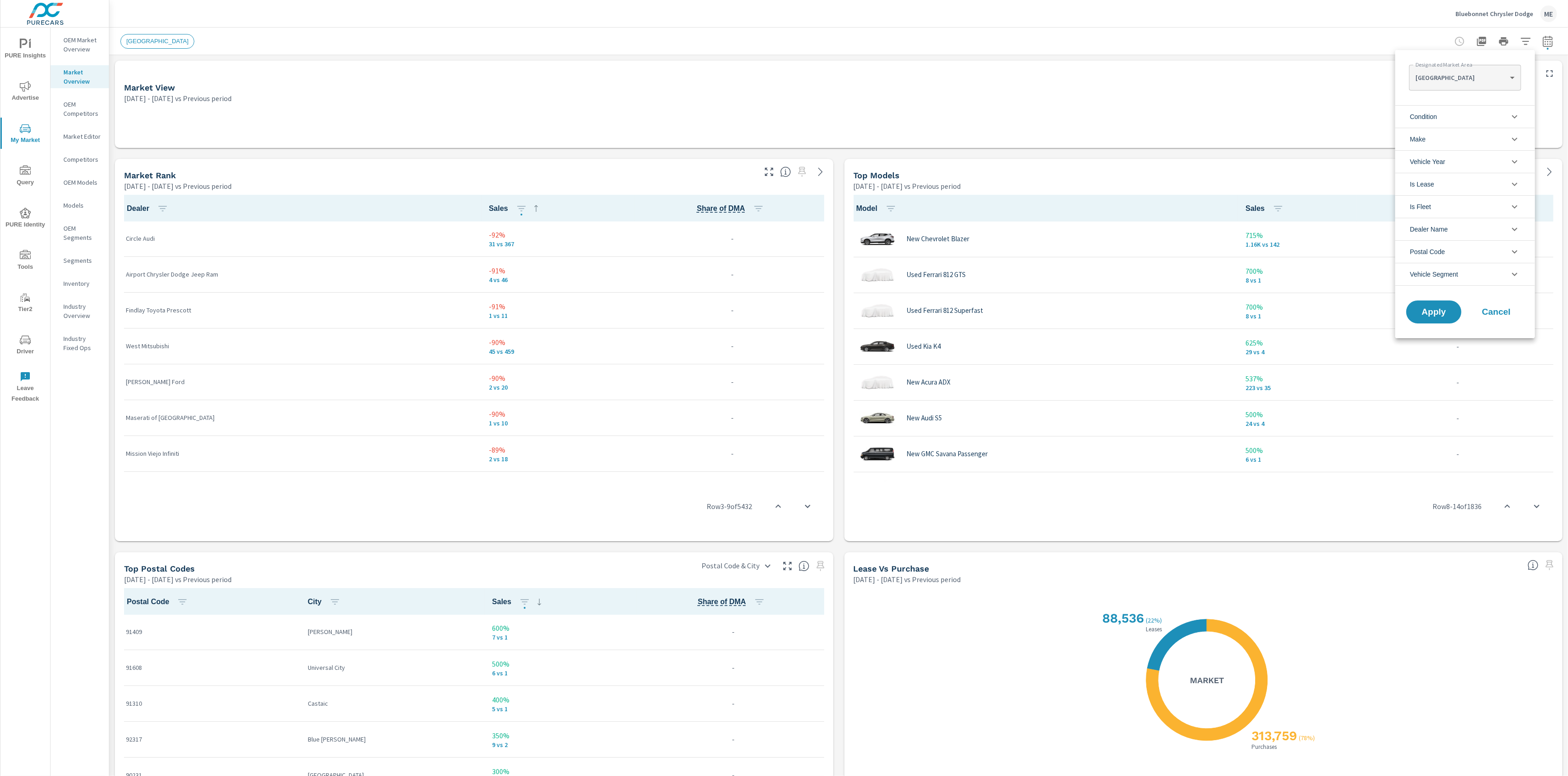
click at [1175, 82] on body "PURE Insights Advertise My Market Query PURE Identity Tools Tier2 Driver Leave …" at bounding box center [784, 388] width 1568 height 776
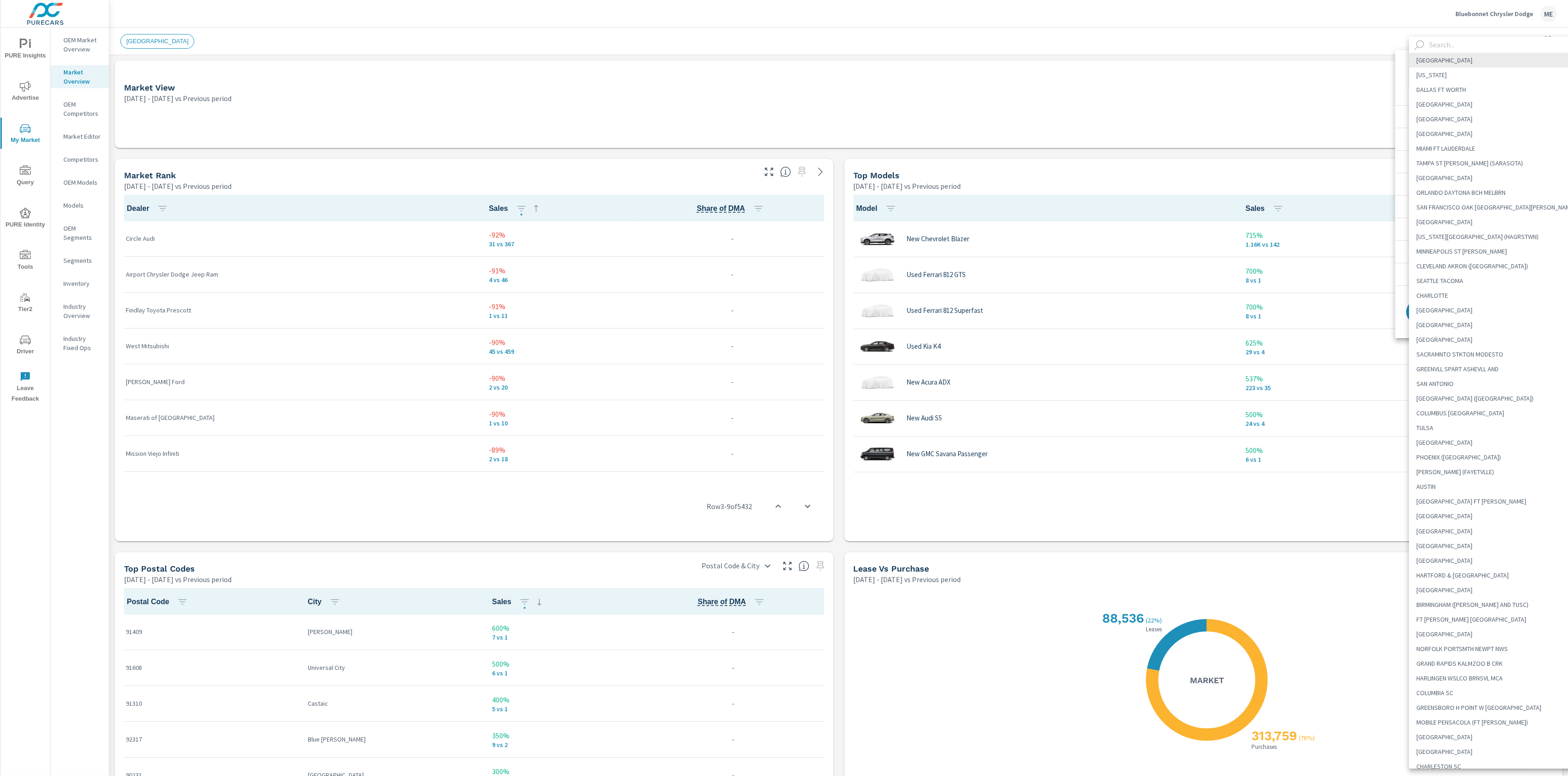
click at [1175, 45] on input "text" at bounding box center [1504, 44] width 157 height 16
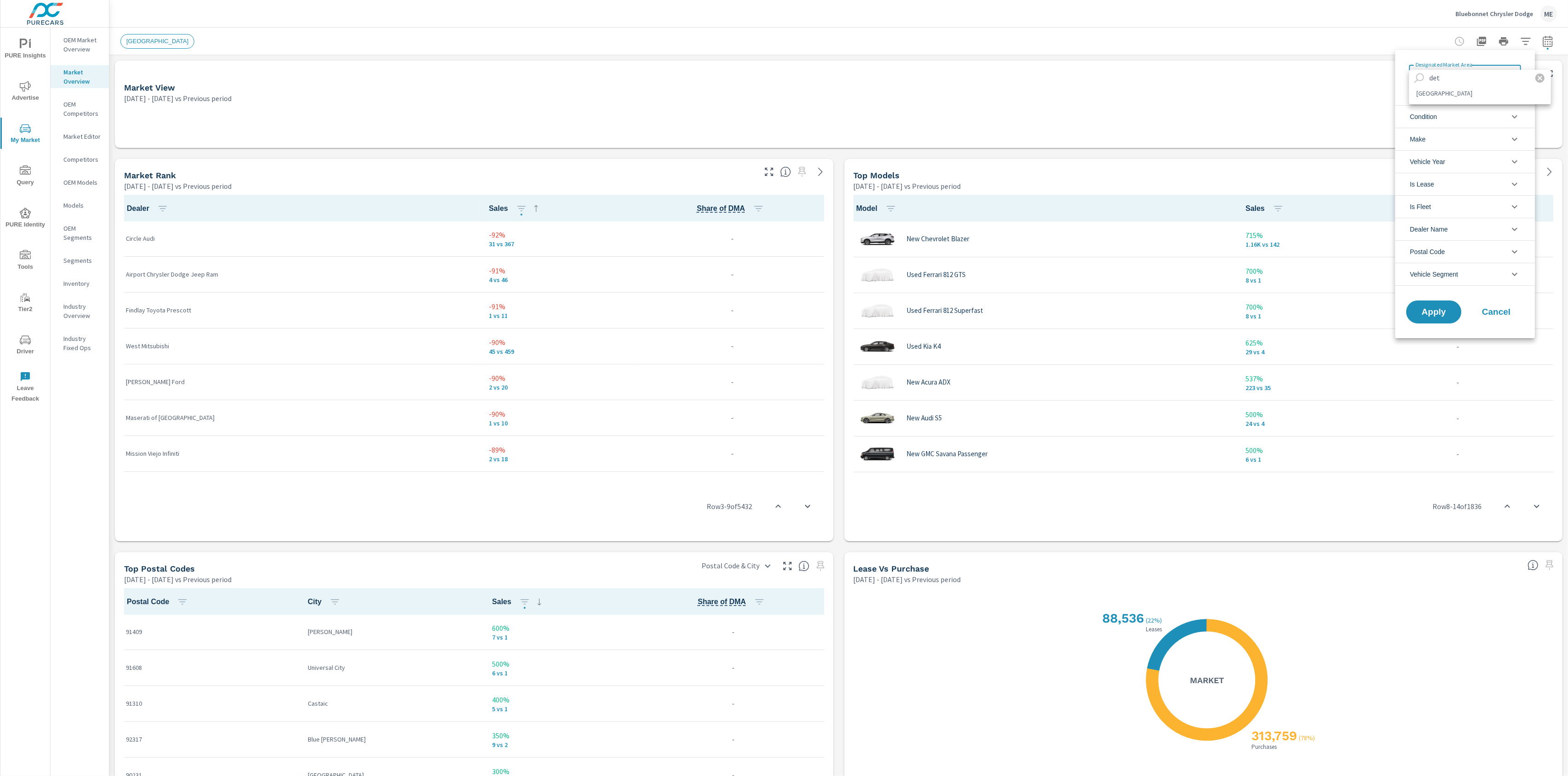
type input "det"
click at [1175, 94] on li "[GEOGRAPHIC_DATA]" at bounding box center [1480, 93] width 142 height 15
type Area "[GEOGRAPHIC_DATA]"
click at [1175, 273] on span "Vehicle Segment" at bounding box center [1433, 274] width 48 height 22
click at [1175, 297] on input "filter options" at bounding box center [1473, 293] width 108 height 16
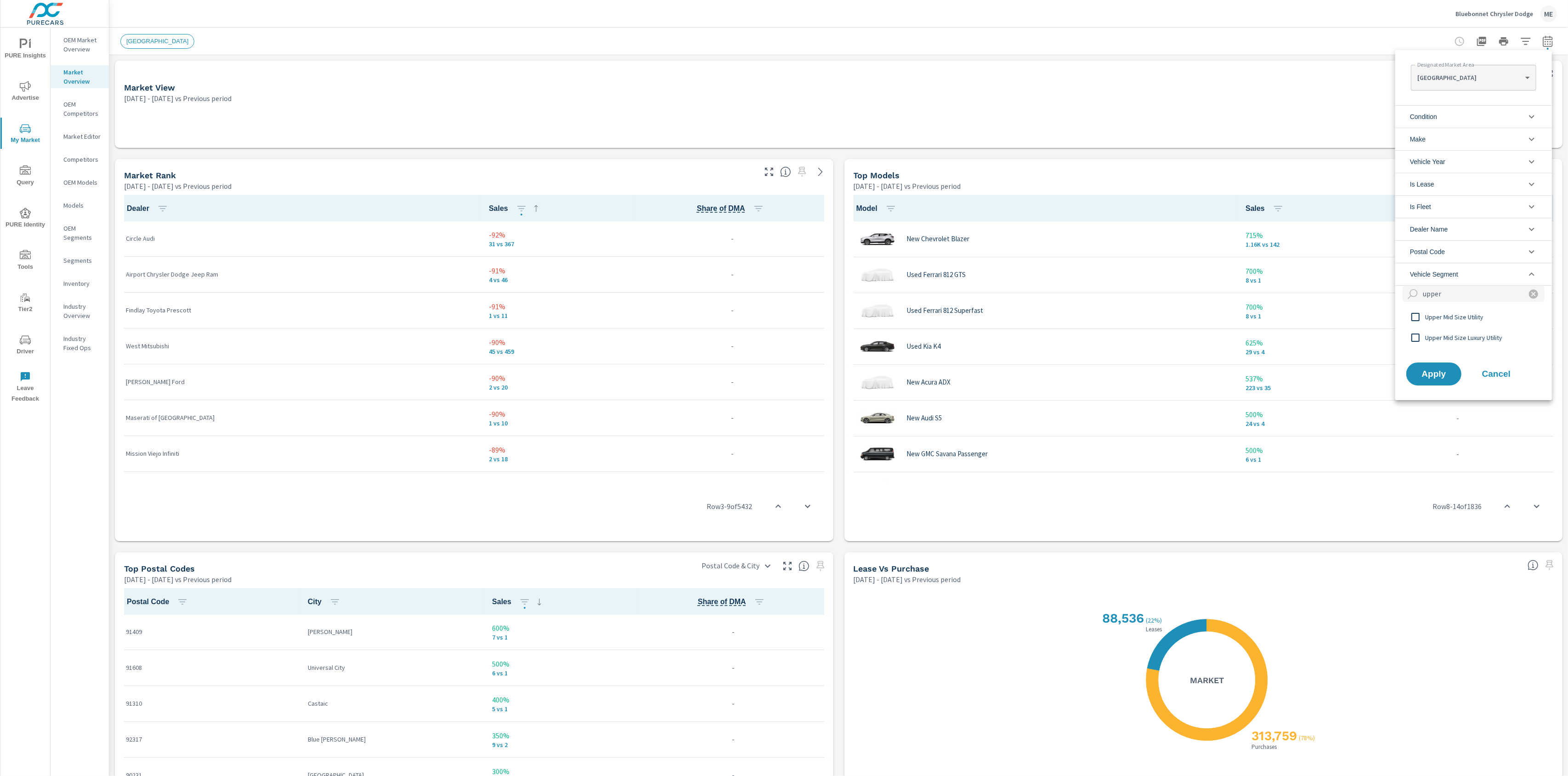
type input "upper"
click at [1175, 323] on span "Upper Mid Size Utility" at bounding box center [1475, 317] width 100 height 11
click at [1175, 373] on span "Apply" at bounding box center [1434, 374] width 38 height 9
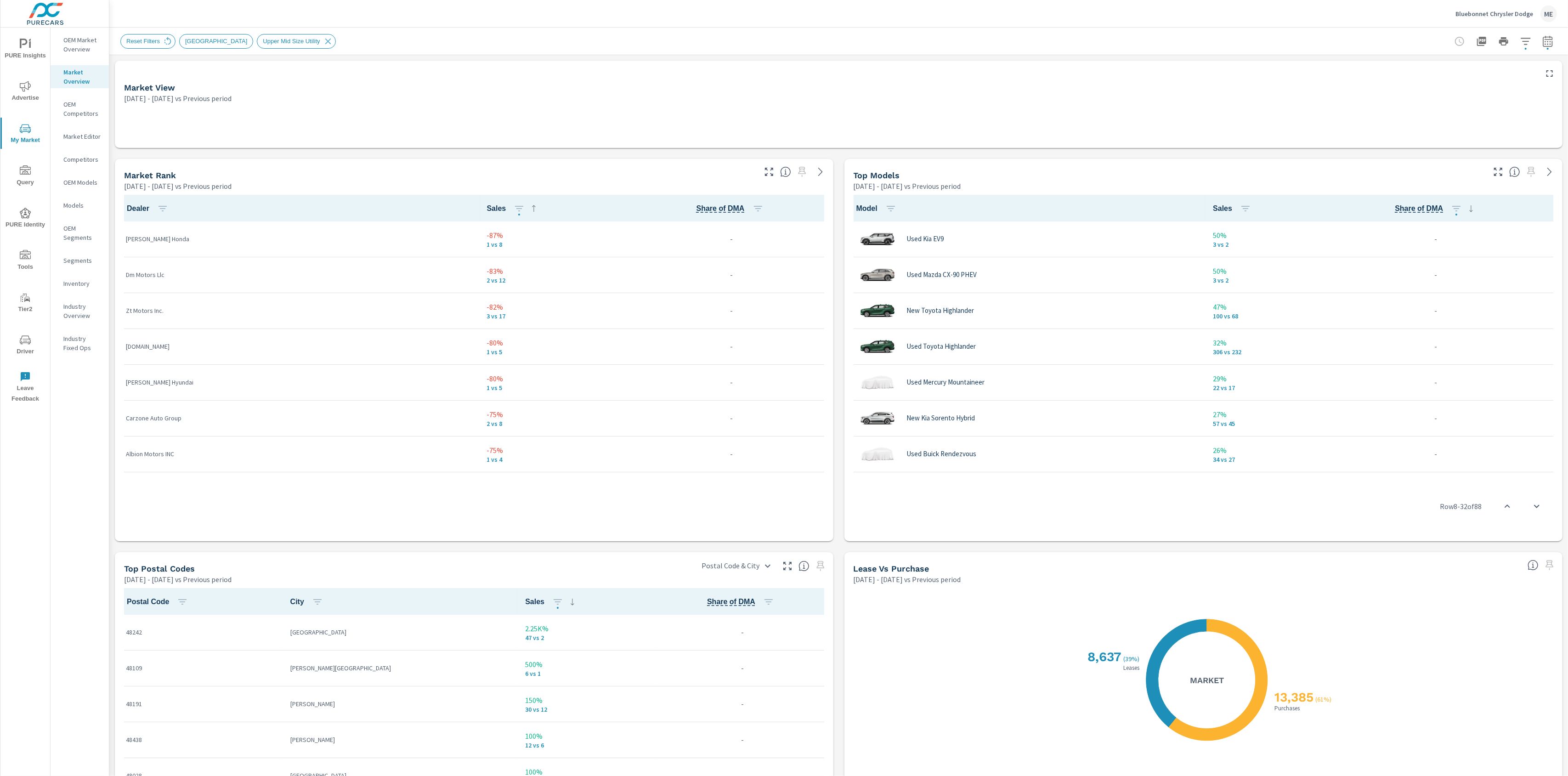
scroll to position [1, 0]
click at [1175, 41] on icon "button" at bounding box center [1526, 41] width 11 height 11
drag, startPoint x: 1424, startPoint y: 119, endPoint x: 1438, endPoint y: 127, distance: 16.1
click at [1175, 119] on span "Condition" at bounding box center [1423, 117] width 27 height 22
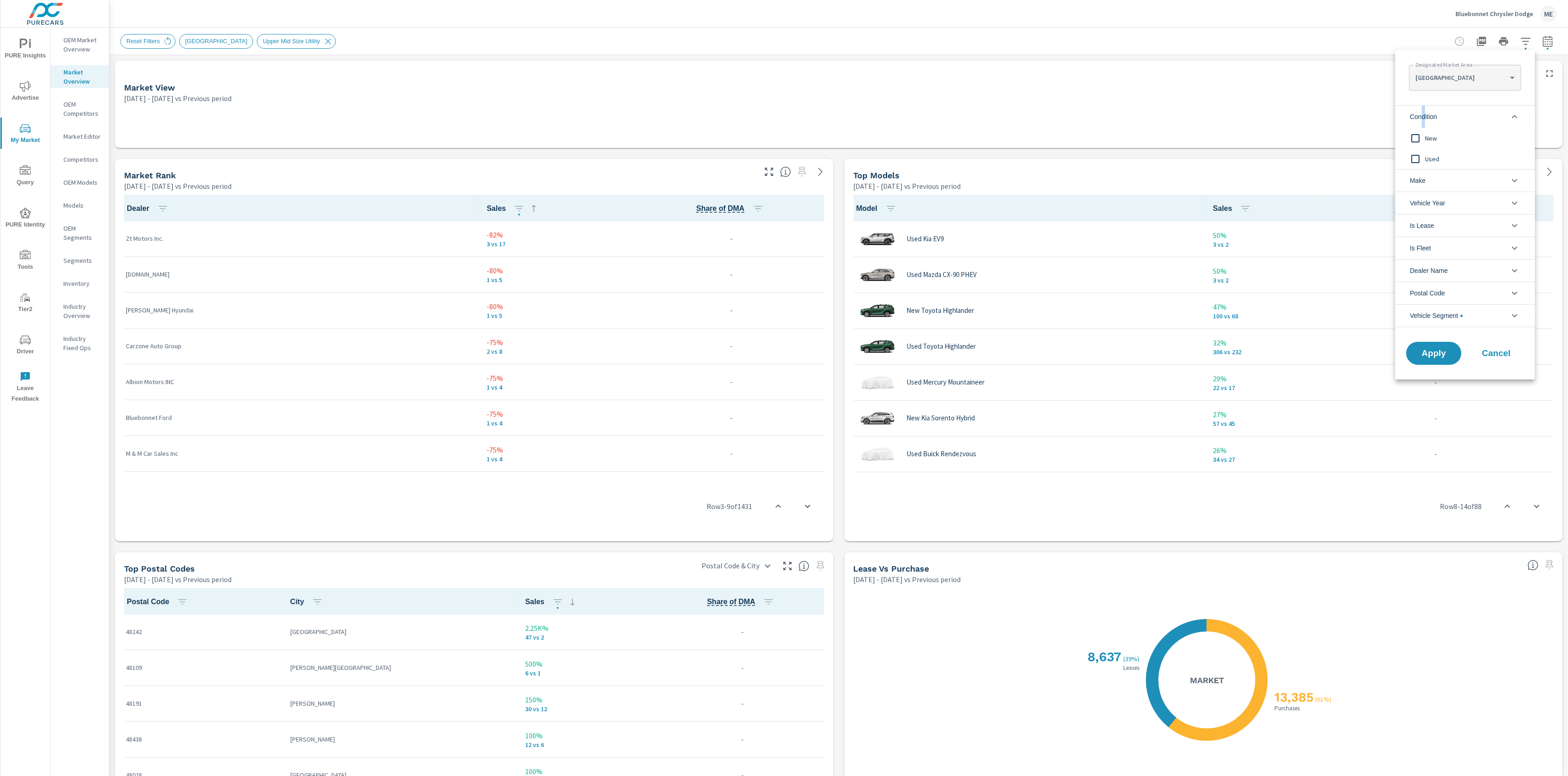
drag, startPoint x: 1429, startPoint y: 136, endPoint x: 1459, endPoint y: 181, distance: 54.1
click at [1175, 137] on span "New" at bounding box center [1475, 138] width 100 height 11
click at [1175, 349] on span "Apply" at bounding box center [1434, 354] width 38 height 9
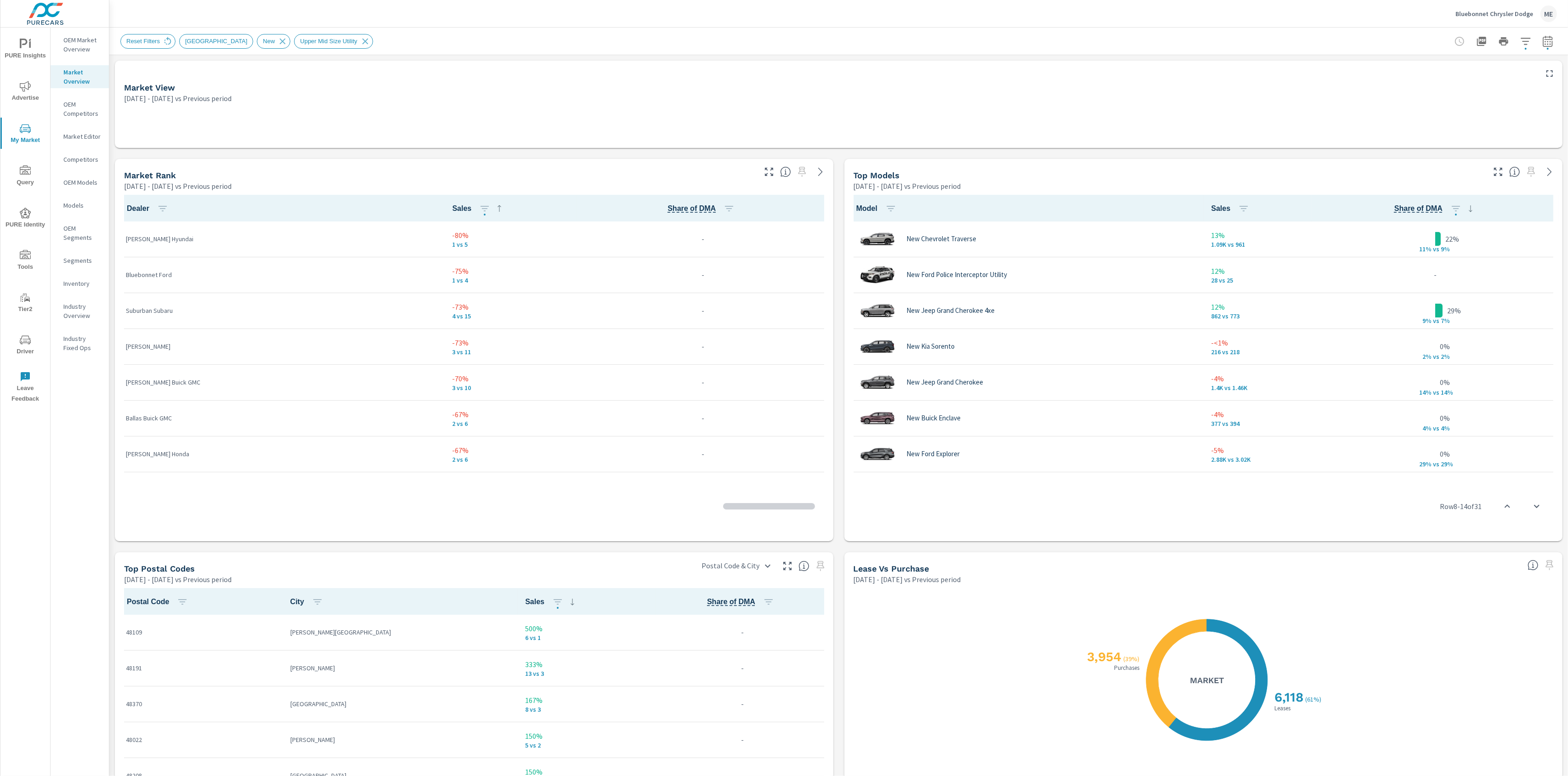
scroll to position [1, 0]
click at [973, 107] on div at bounding box center [839, 120] width 1447 height 55
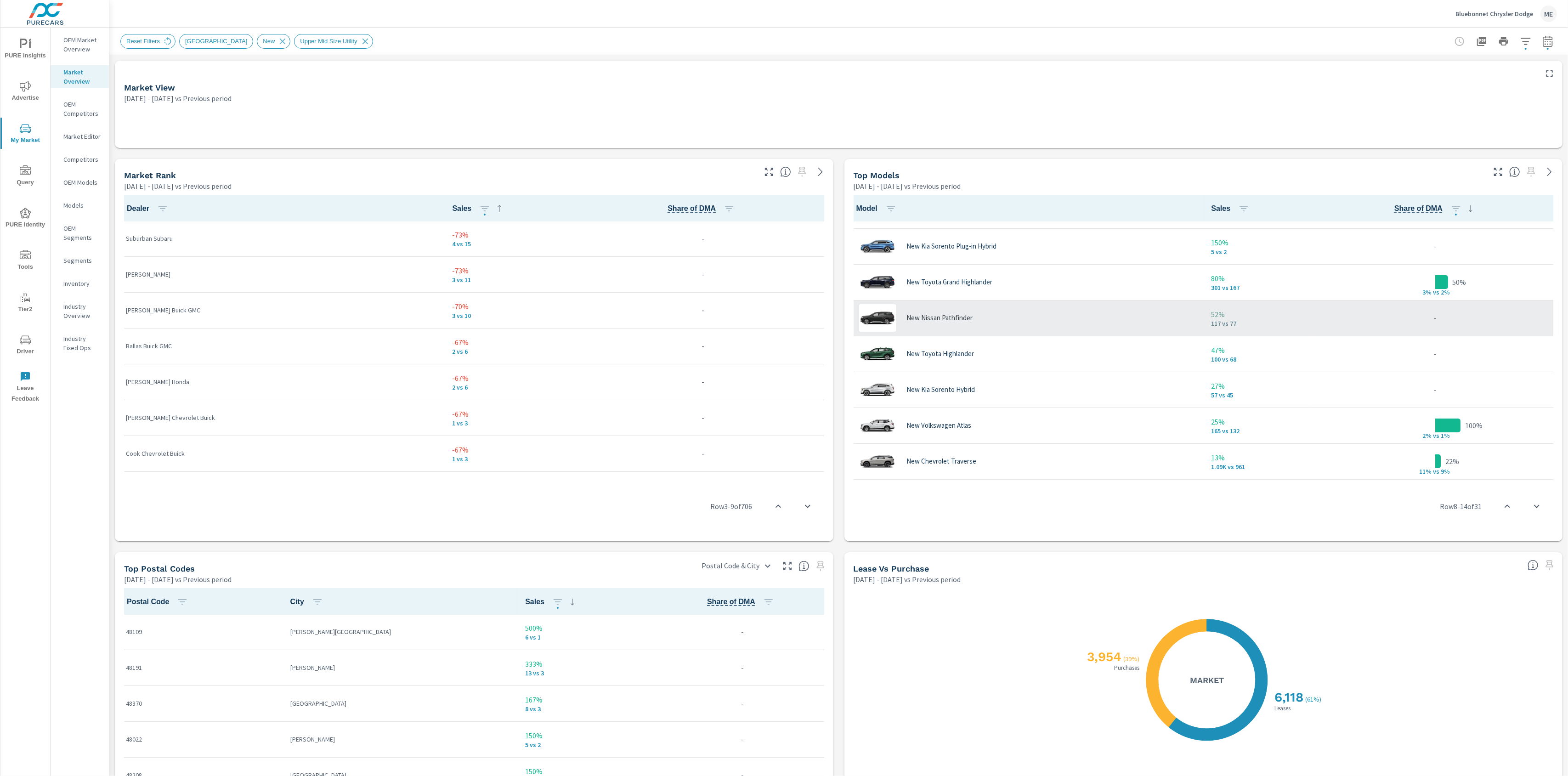
scroll to position [0, 0]
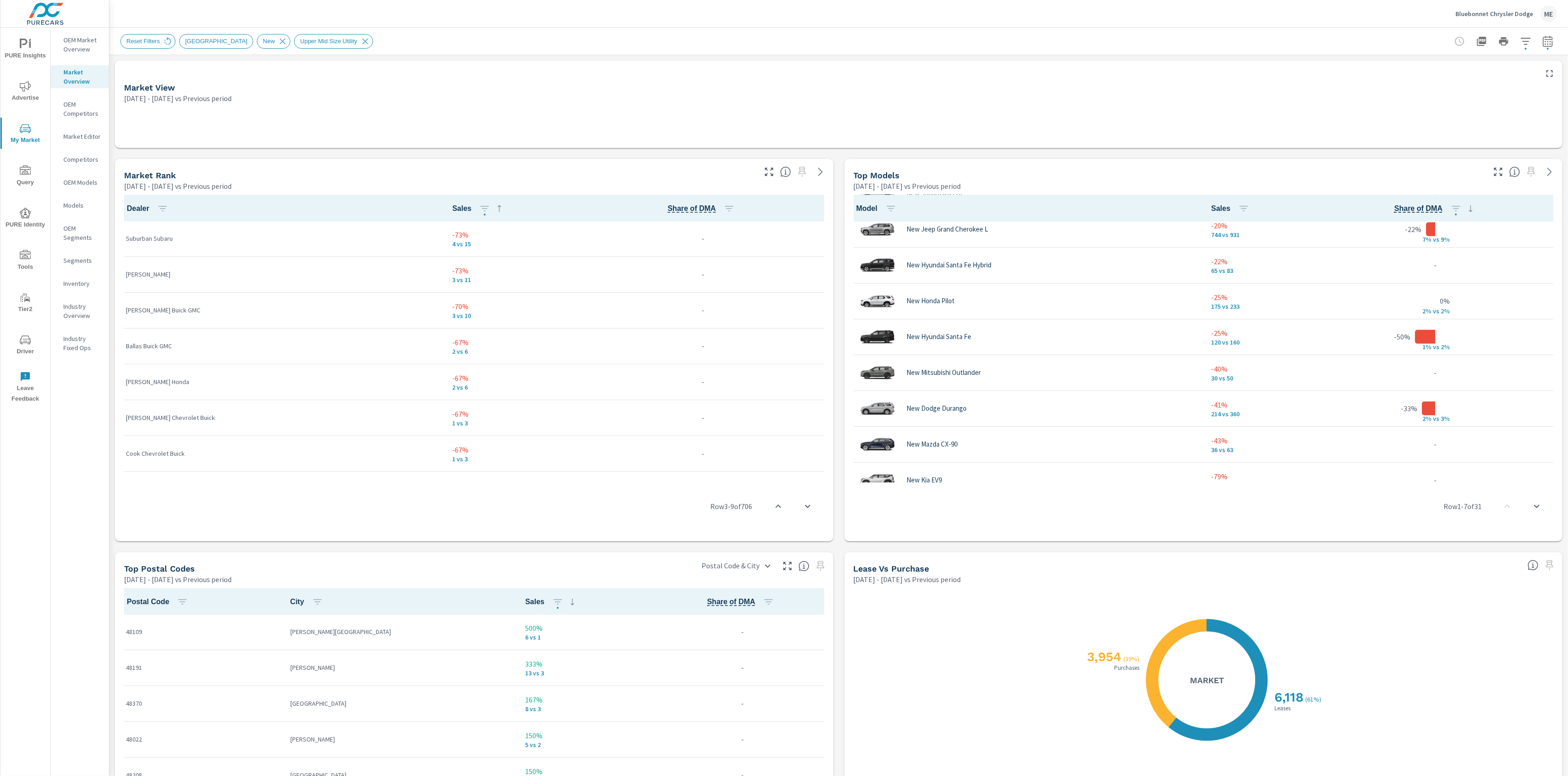
scroll to position [732, 0]
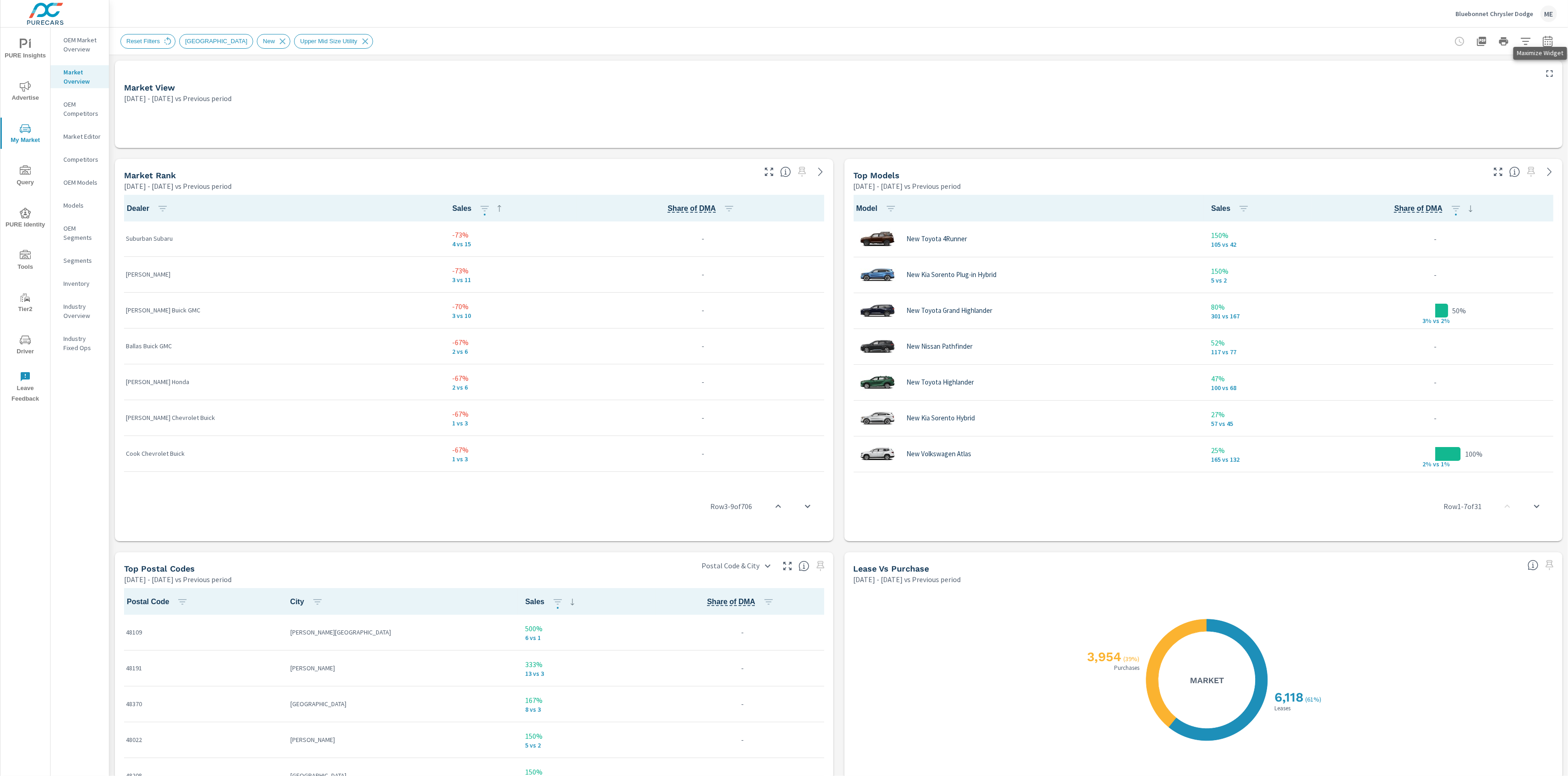
drag, startPoint x: 1552, startPoint y: 67, endPoint x: 1374, endPoint y: 82, distance: 178.6
click at [1175, 67] on button "button" at bounding box center [1550, 74] width 15 height 15
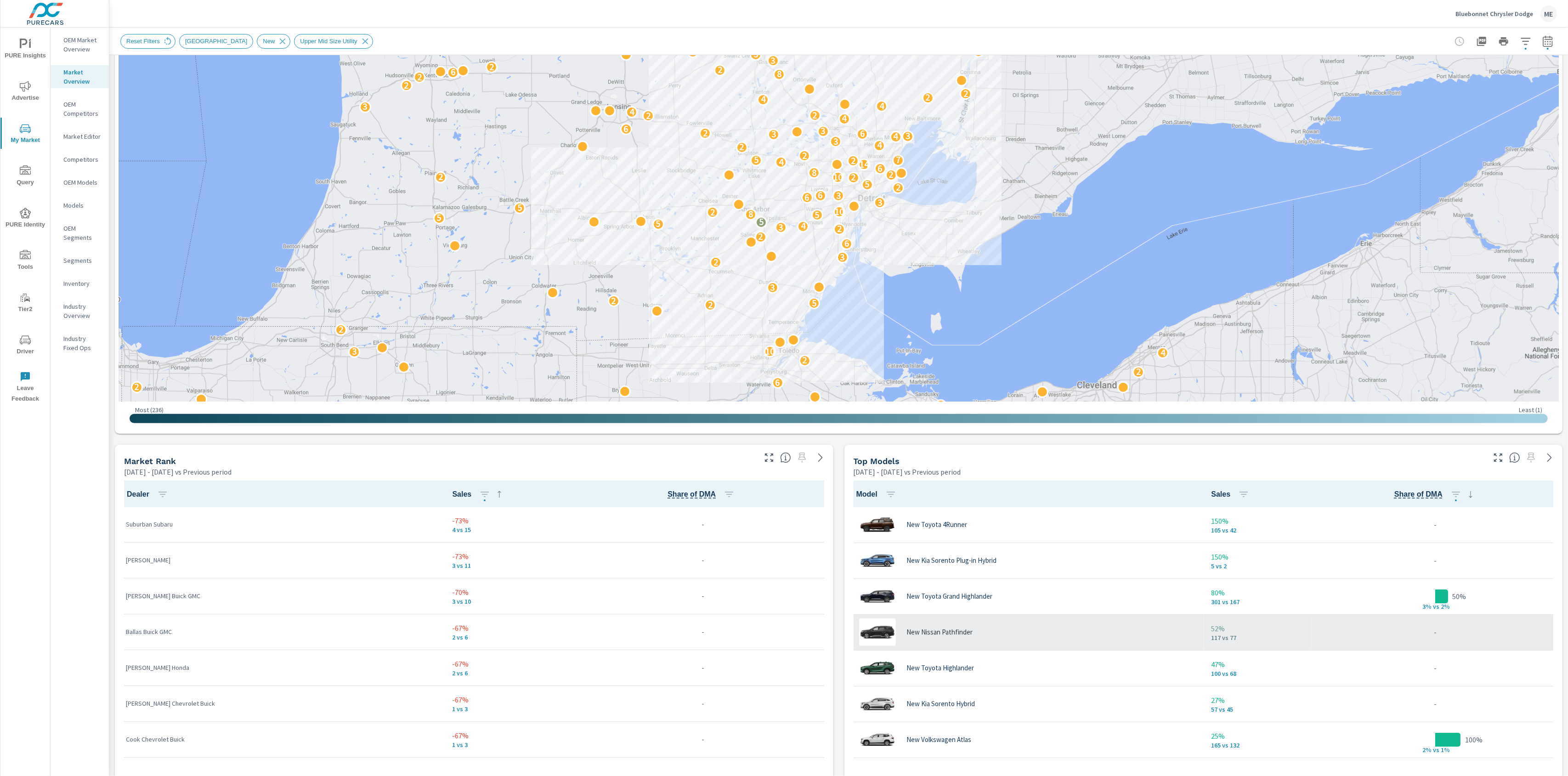
scroll to position [207, 0]
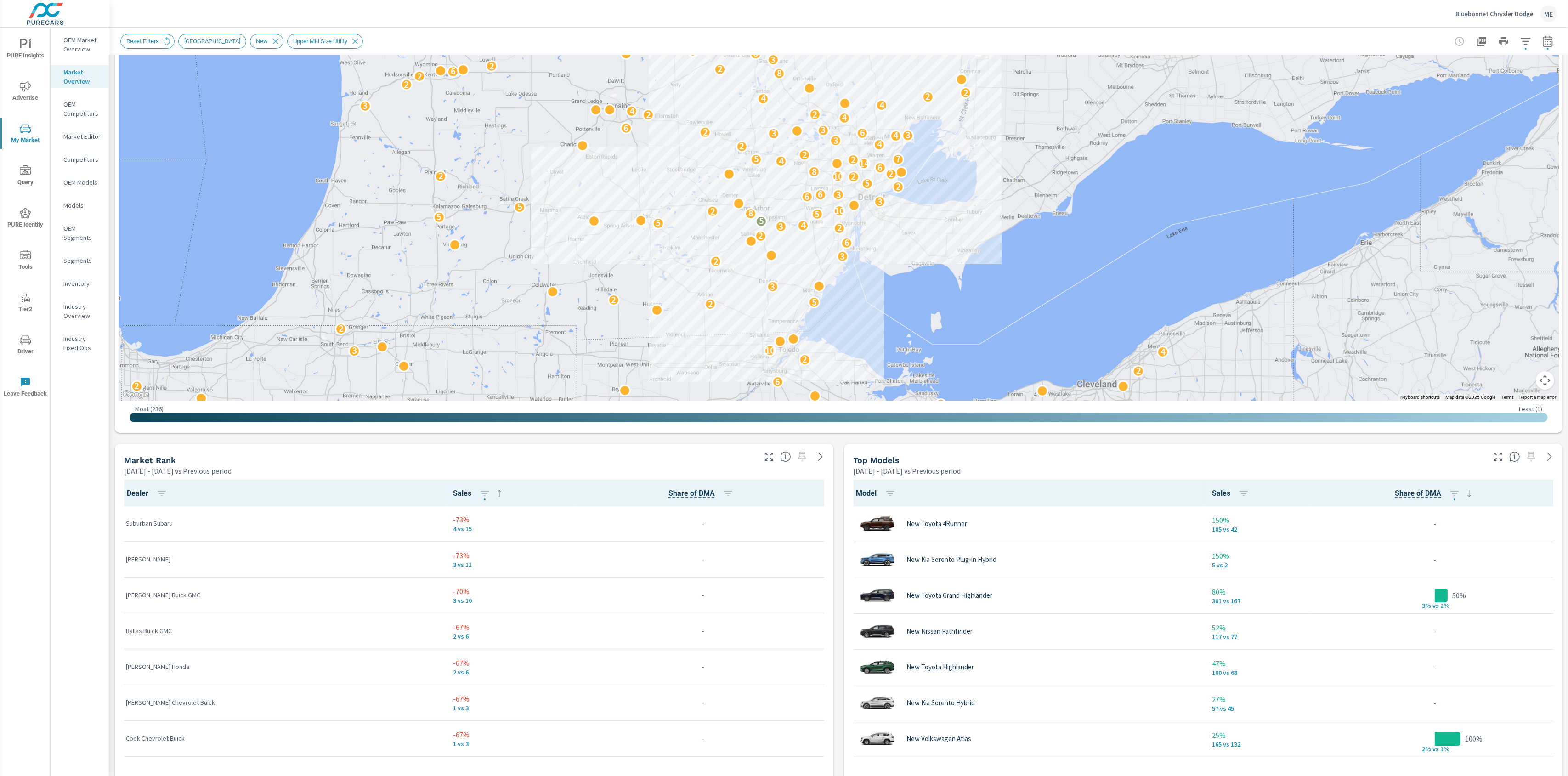
click at [1175, 454] on icon "button" at bounding box center [1498, 456] width 11 height 11
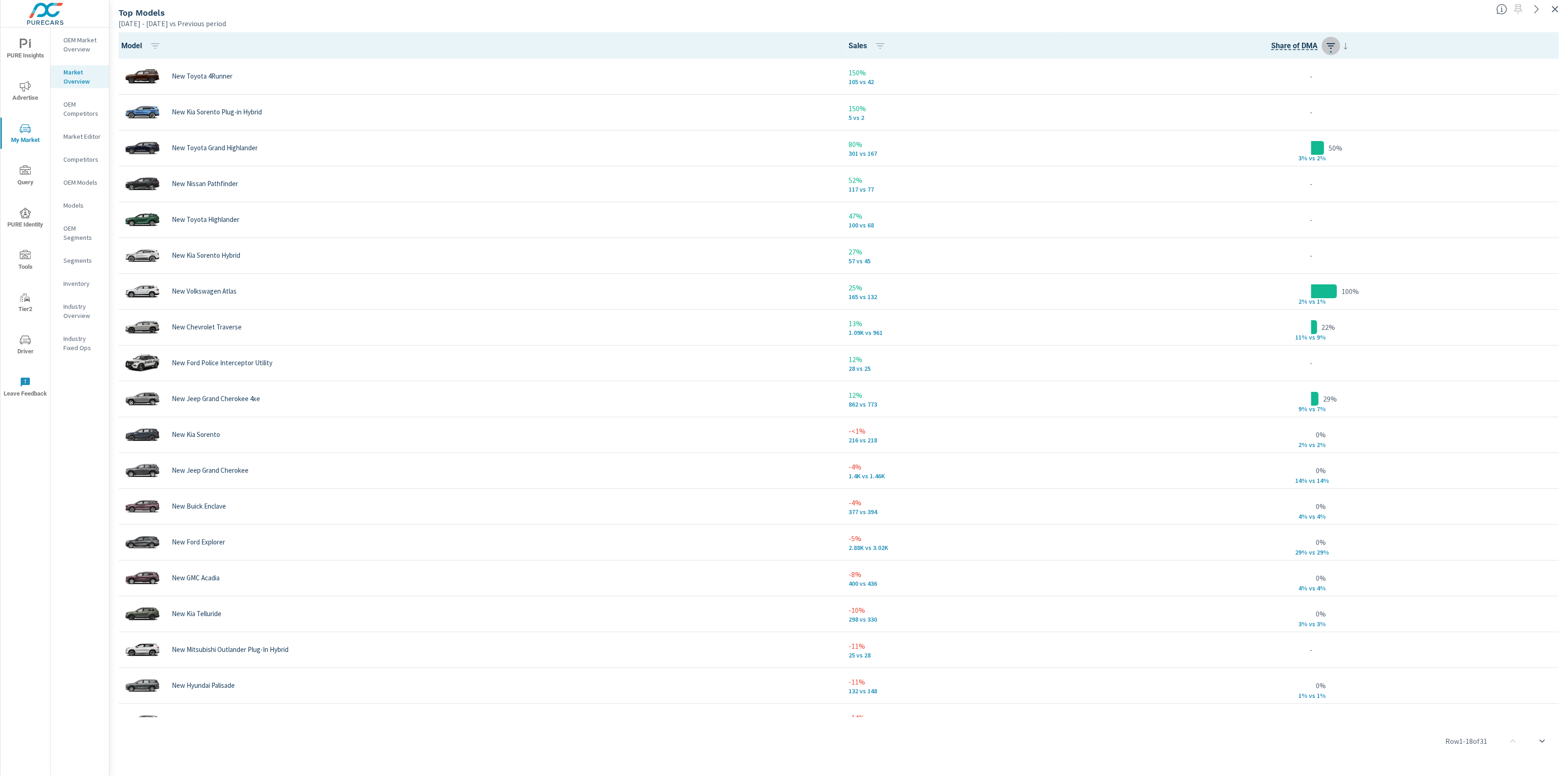
click at [1175, 44] on icon "button" at bounding box center [1331, 46] width 11 height 11
click at [1175, 83] on p "ASC" at bounding box center [1270, 84] width 11 height 9
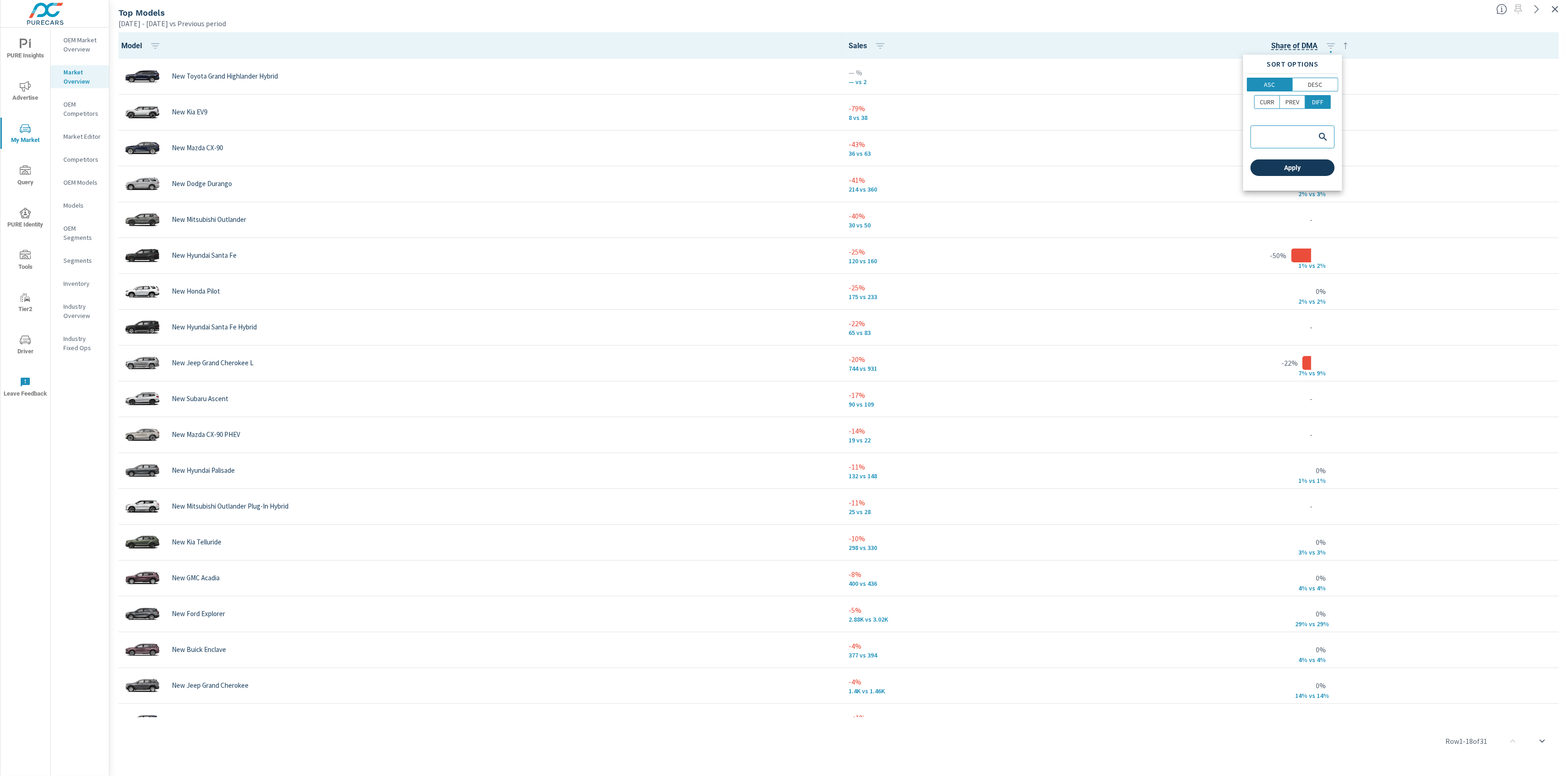
click at [1175, 171] on span "Apply" at bounding box center [1292, 168] width 77 height 9
click at [1175, 40] on icon "button" at bounding box center [1331, 46] width 11 height 11
click at [1175, 95] on button "PREV" at bounding box center [1293, 102] width 26 height 14
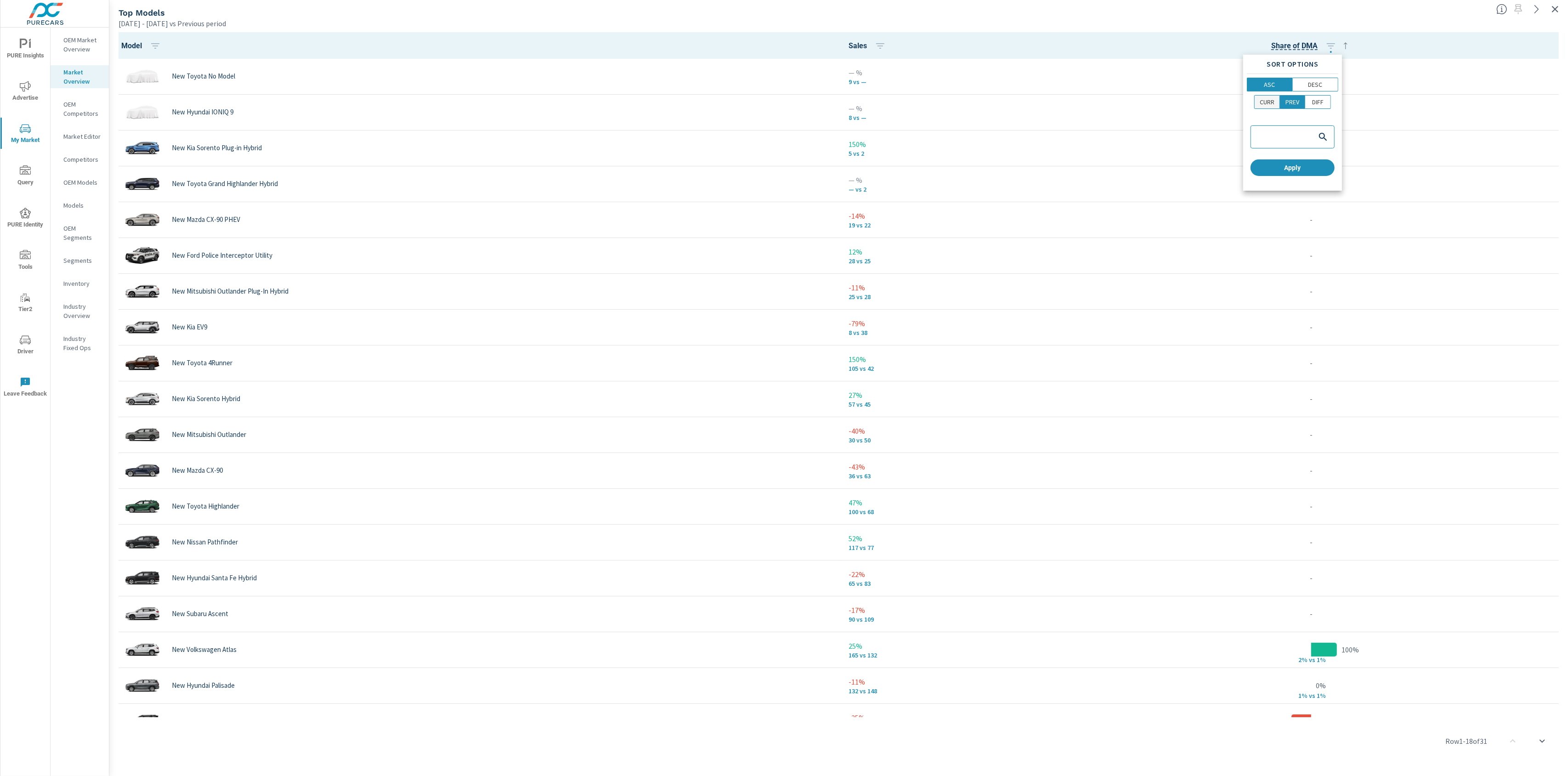
click at [1175, 103] on p "CURR" at bounding box center [1267, 102] width 15 height 9
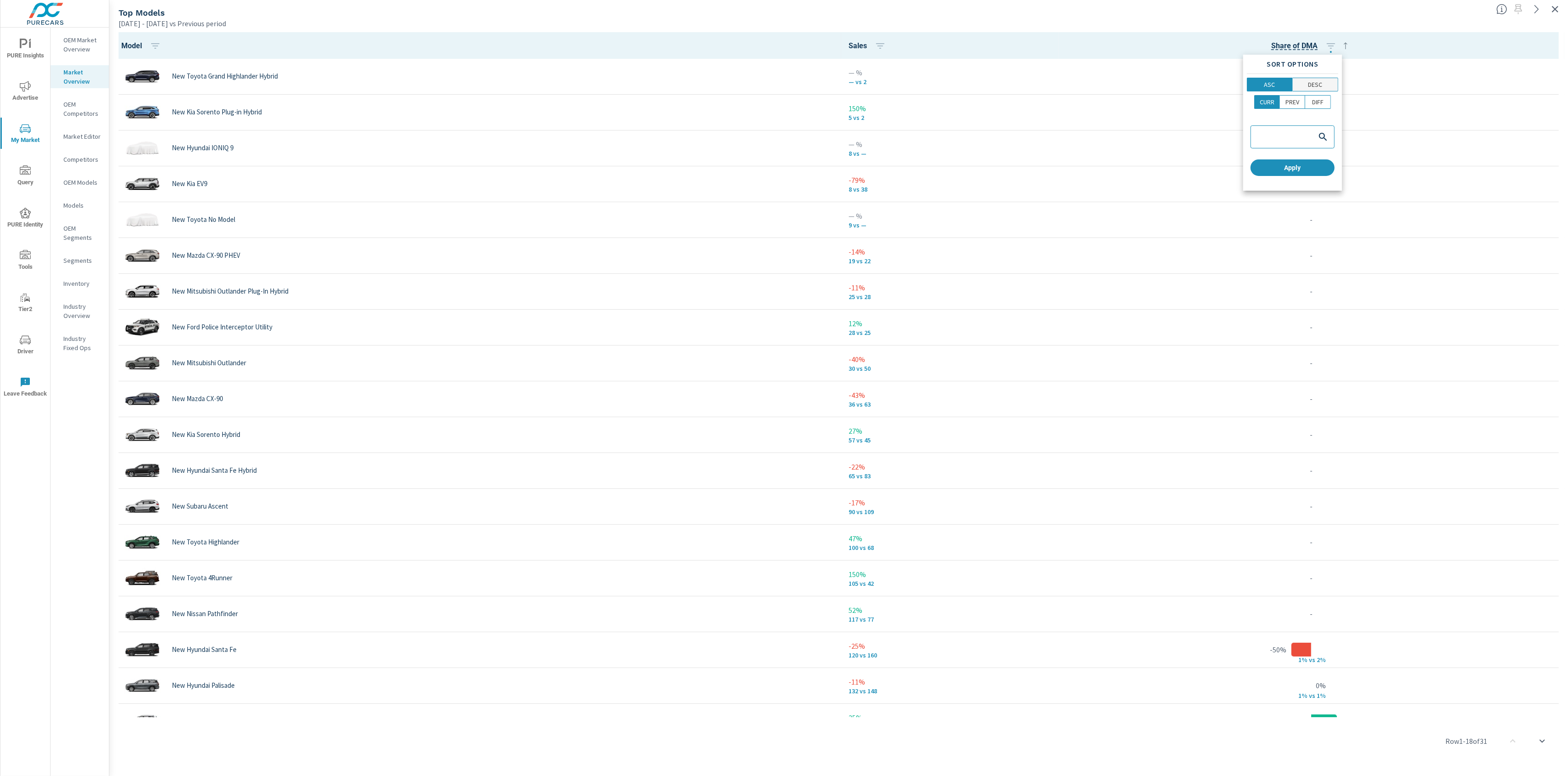
click at [1175, 80] on span "DESC" at bounding box center [1315, 84] width 40 height 9
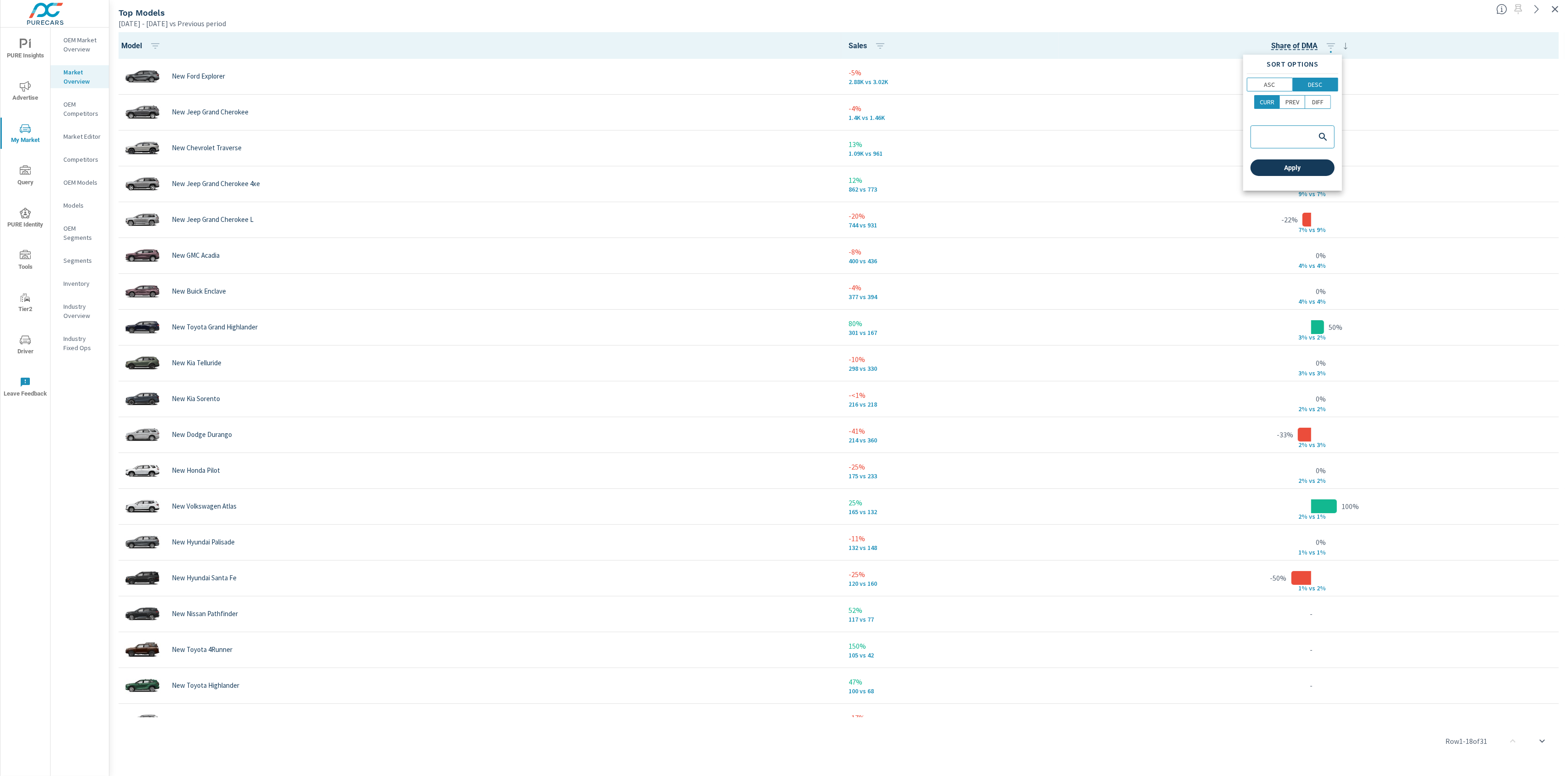
click at [1175, 167] on span "Apply" at bounding box center [1292, 168] width 77 height 9
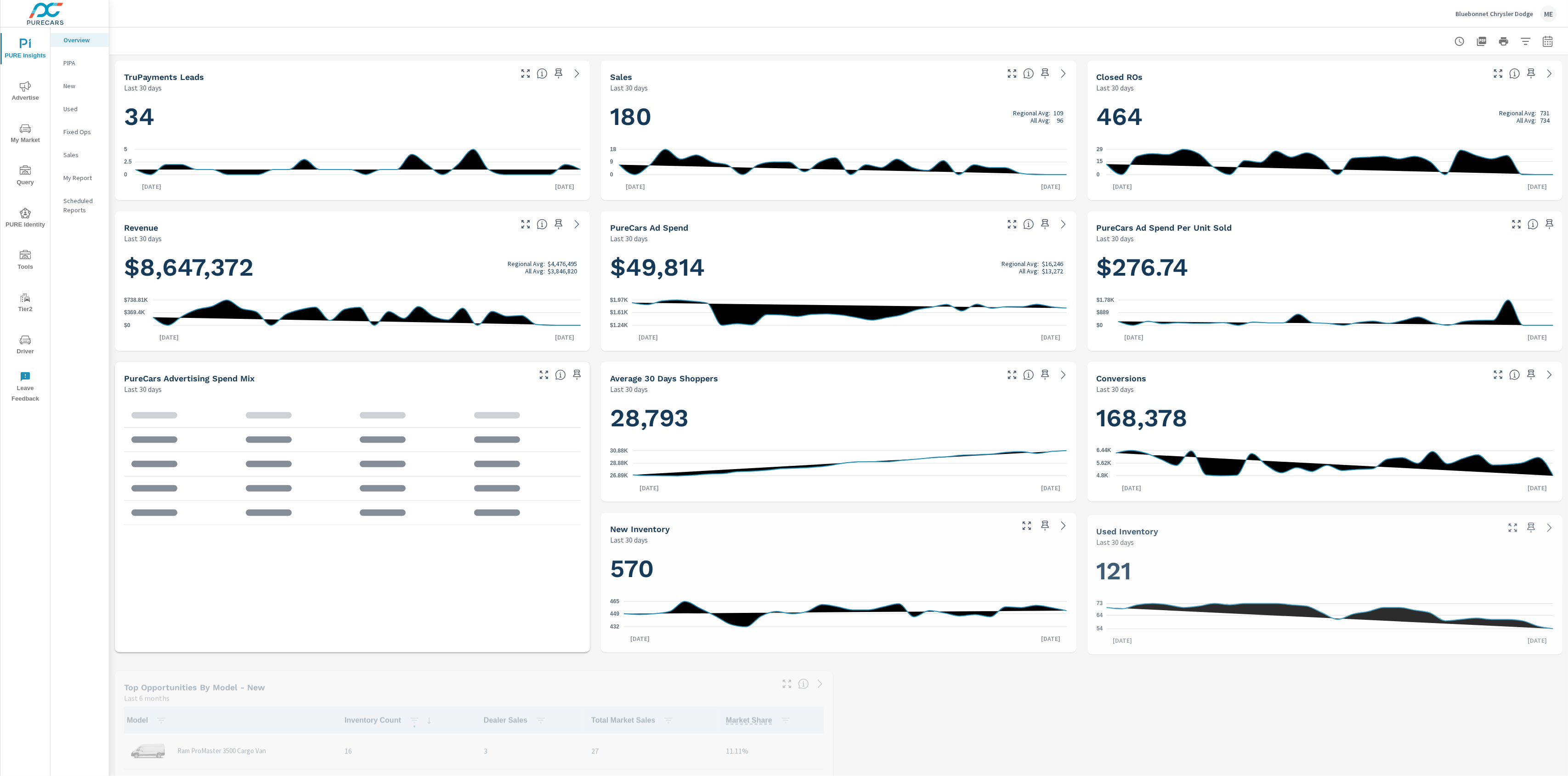
scroll to position [394, 0]
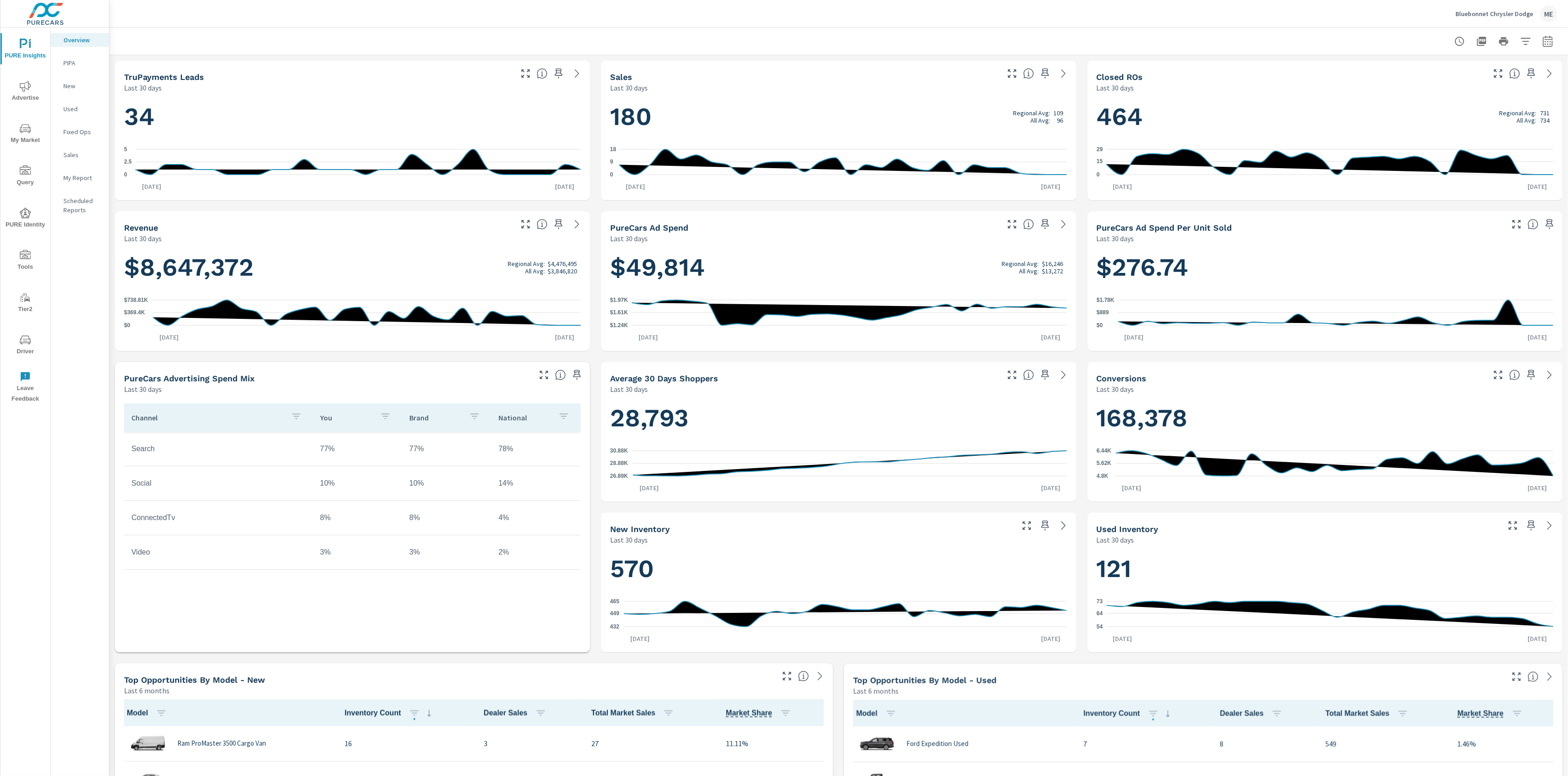
scroll to position [34, 0]
click at [22, 125] on icon "nav menu" at bounding box center [25, 128] width 11 height 11
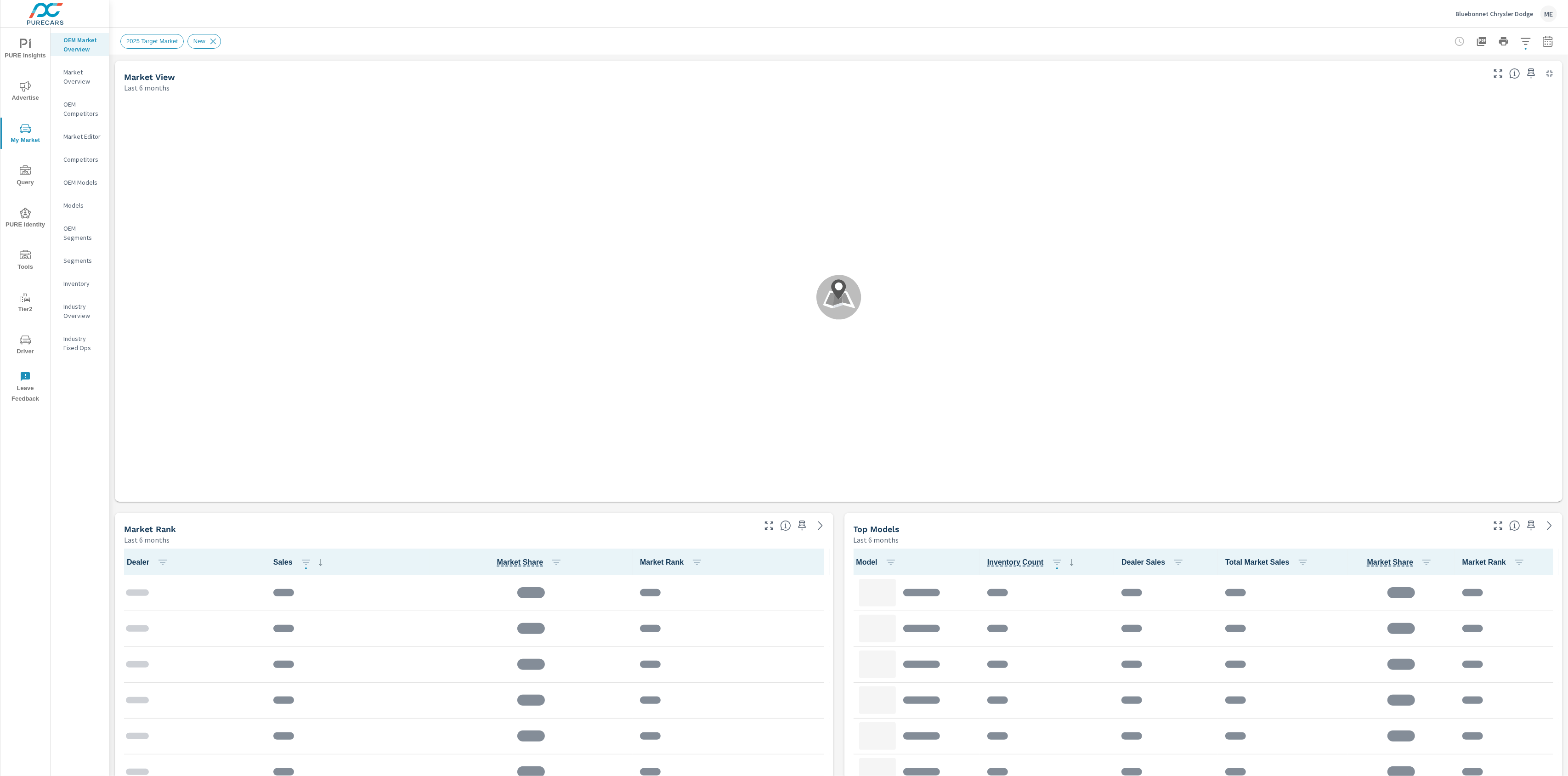
click at [76, 76] on p "Market Overview" at bounding box center [82, 77] width 38 height 18
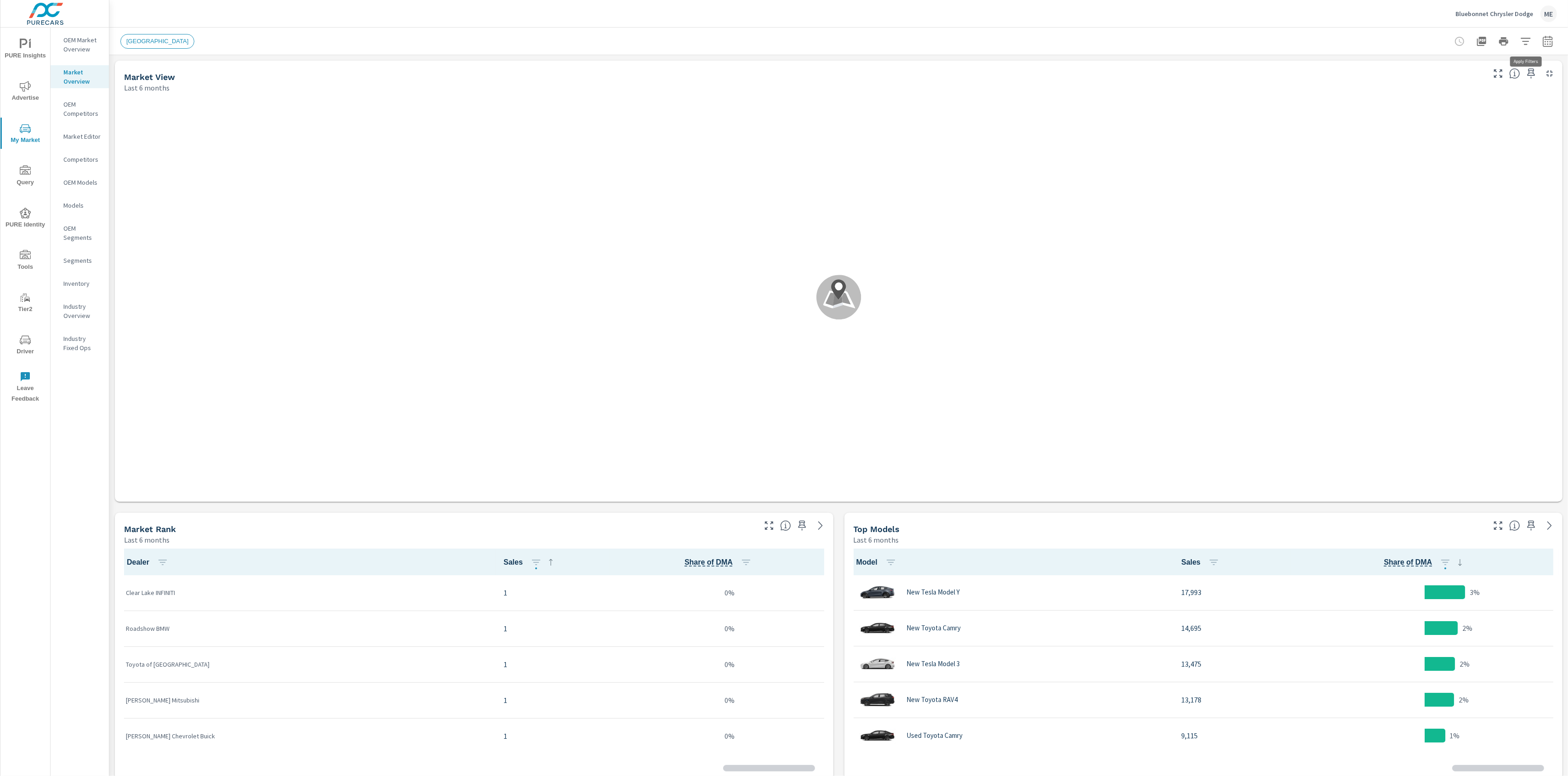
scroll to position [72, 0]
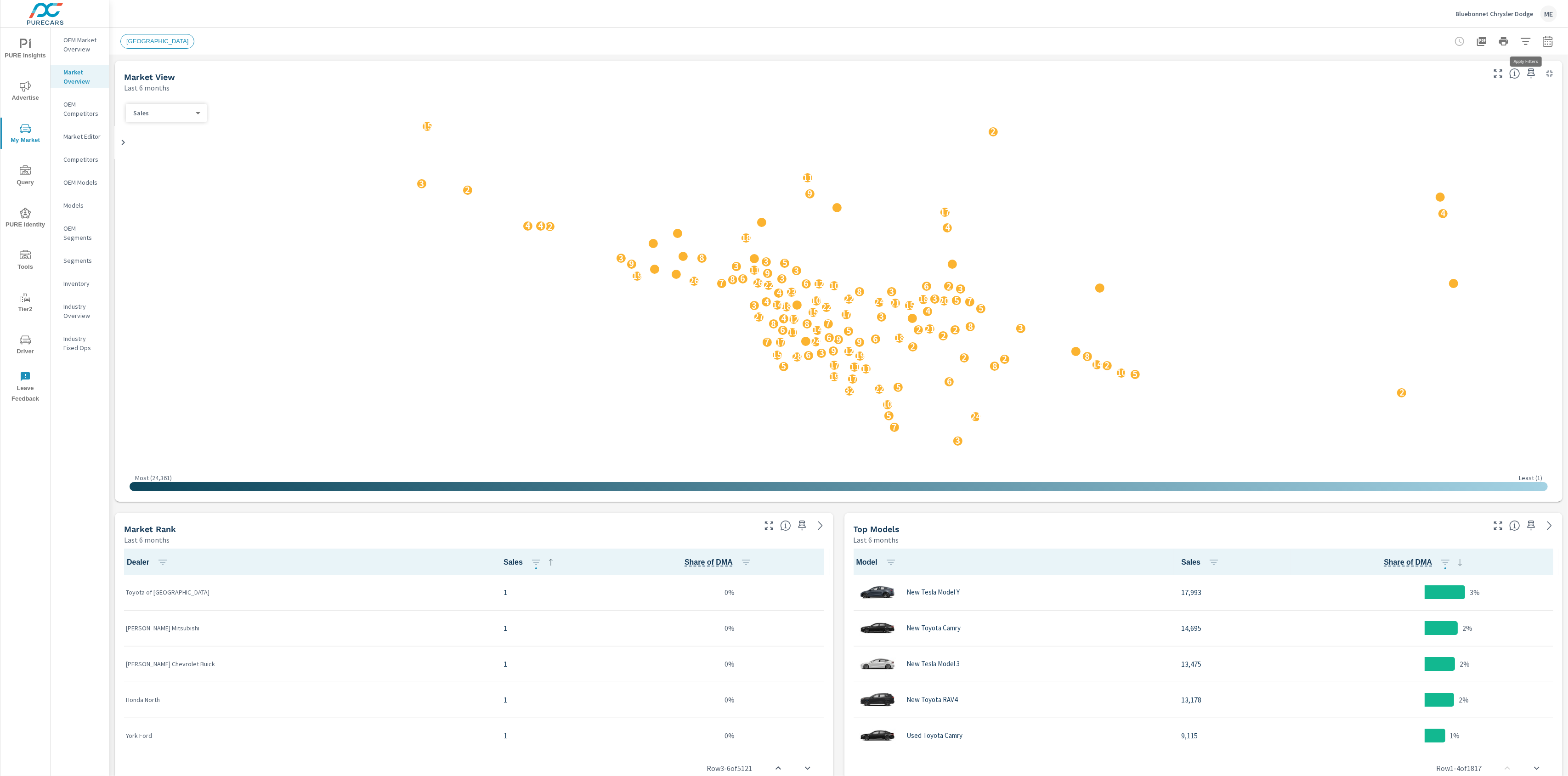
click at [1528, 39] on icon "button" at bounding box center [1526, 41] width 11 height 11
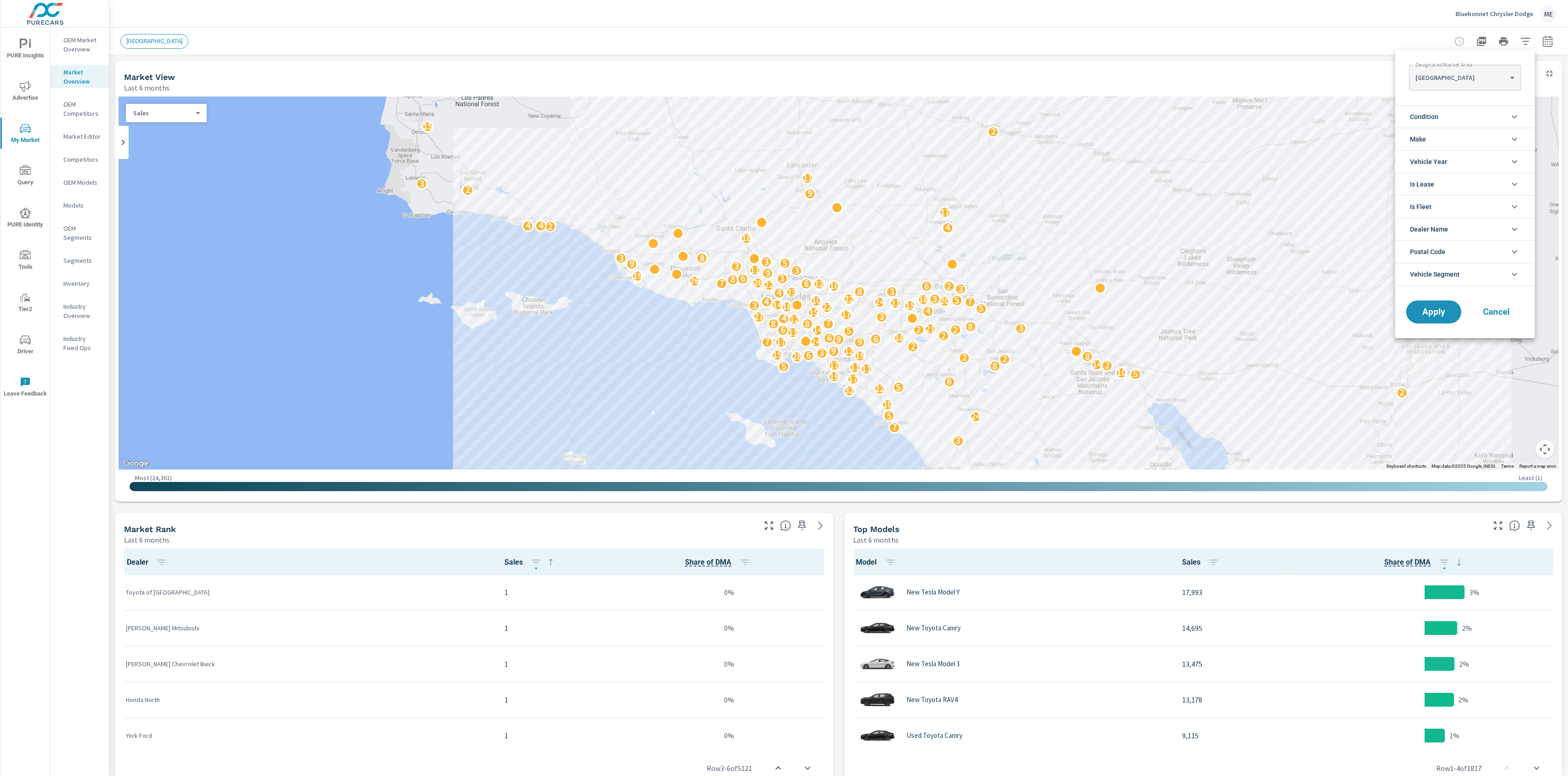
click at [1440, 80] on body "PURE Insights Advertise My Market Query PURE Identity Tools Tier2 Driver Leave …" at bounding box center [784, 388] width 1568 height 776
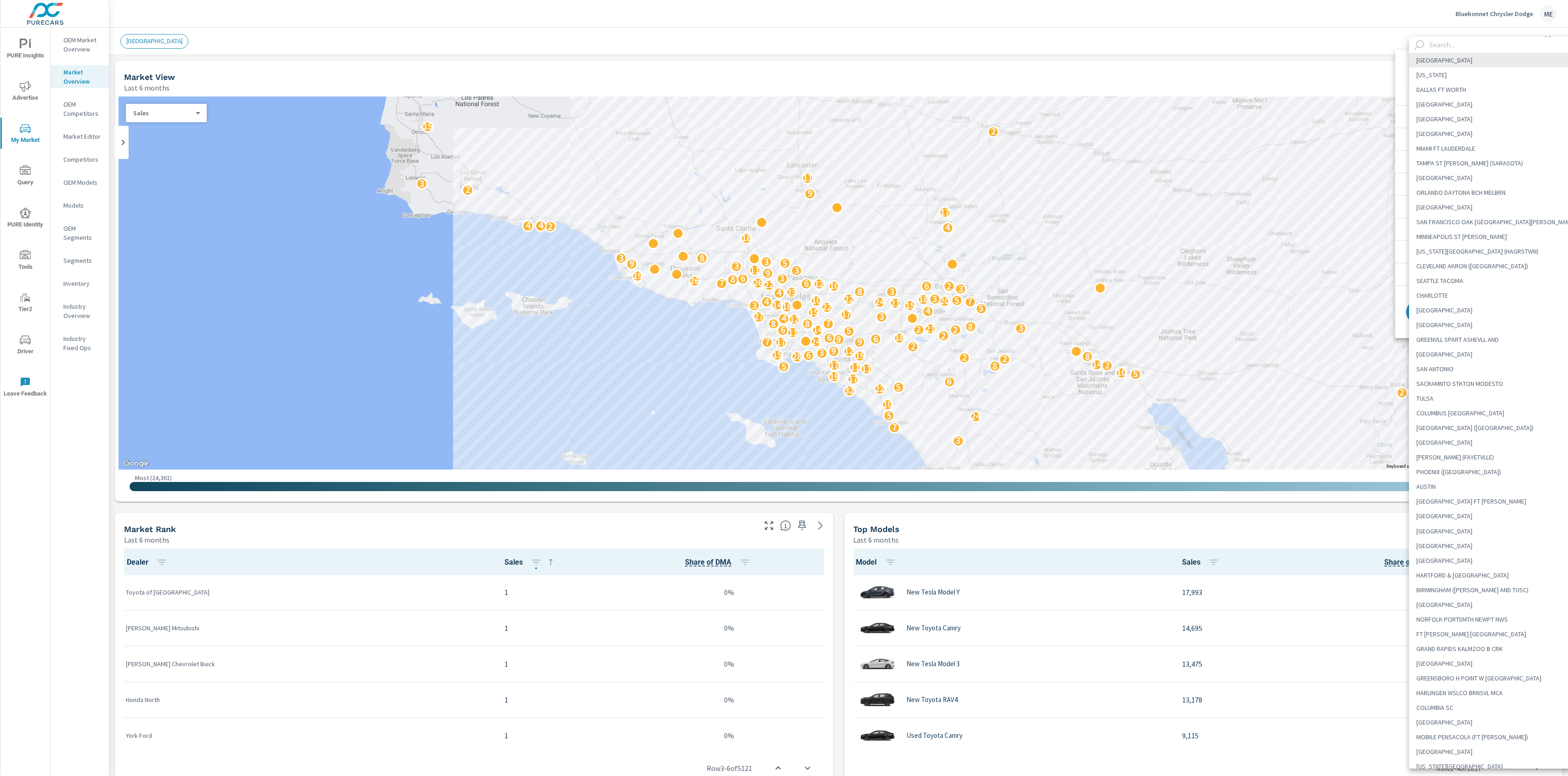
click at [1474, 47] on input "text" at bounding box center [1504, 44] width 157 height 16
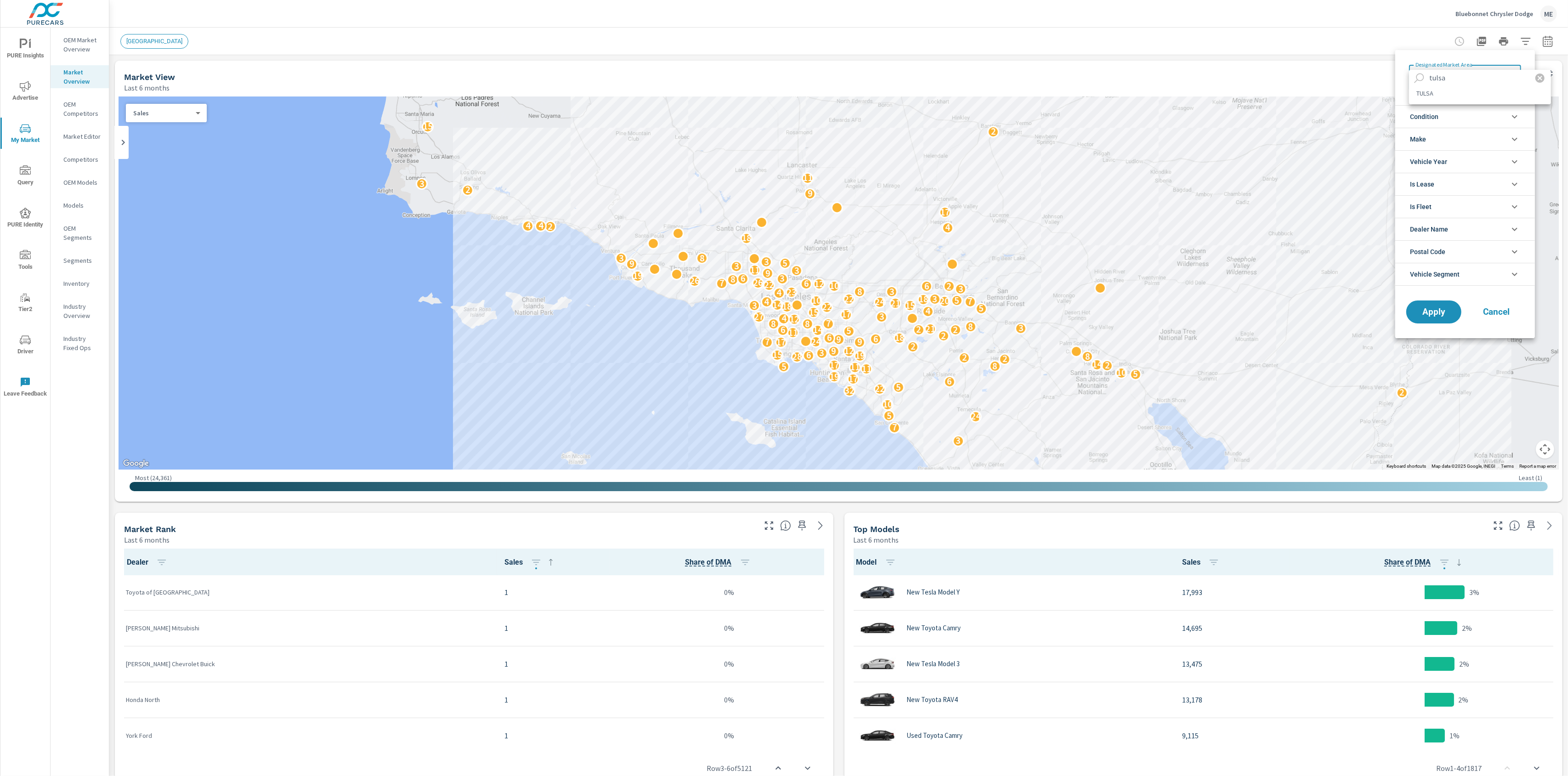
type input "tulsa"
click at [1430, 94] on li "TULSA" at bounding box center [1480, 93] width 142 height 15
type Area "TULSA"
click at [1444, 280] on span "Vehicle Segment" at bounding box center [1435, 274] width 50 height 22
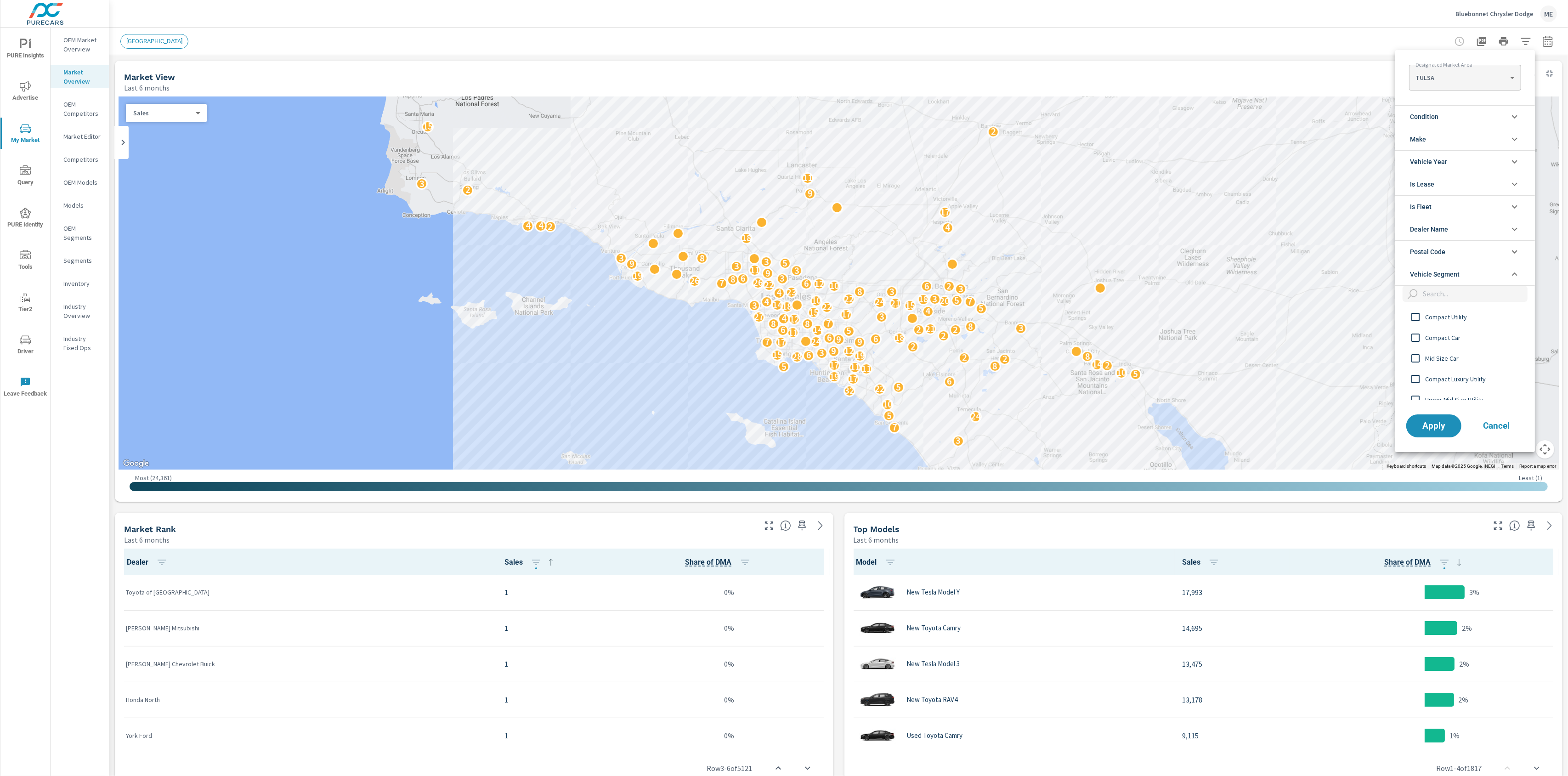
click at [1449, 299] on input "filter options" at bounding box center [1473, 293] width 108 height 16
type input "upp"
click at [1457, 321] on span "Upper Mid Size Utility" at bounding box center [1475, 317] width 100 height 11
click at [1445, 379] on span "Apply" at bounding box center [1434, 374] width 38 height 9
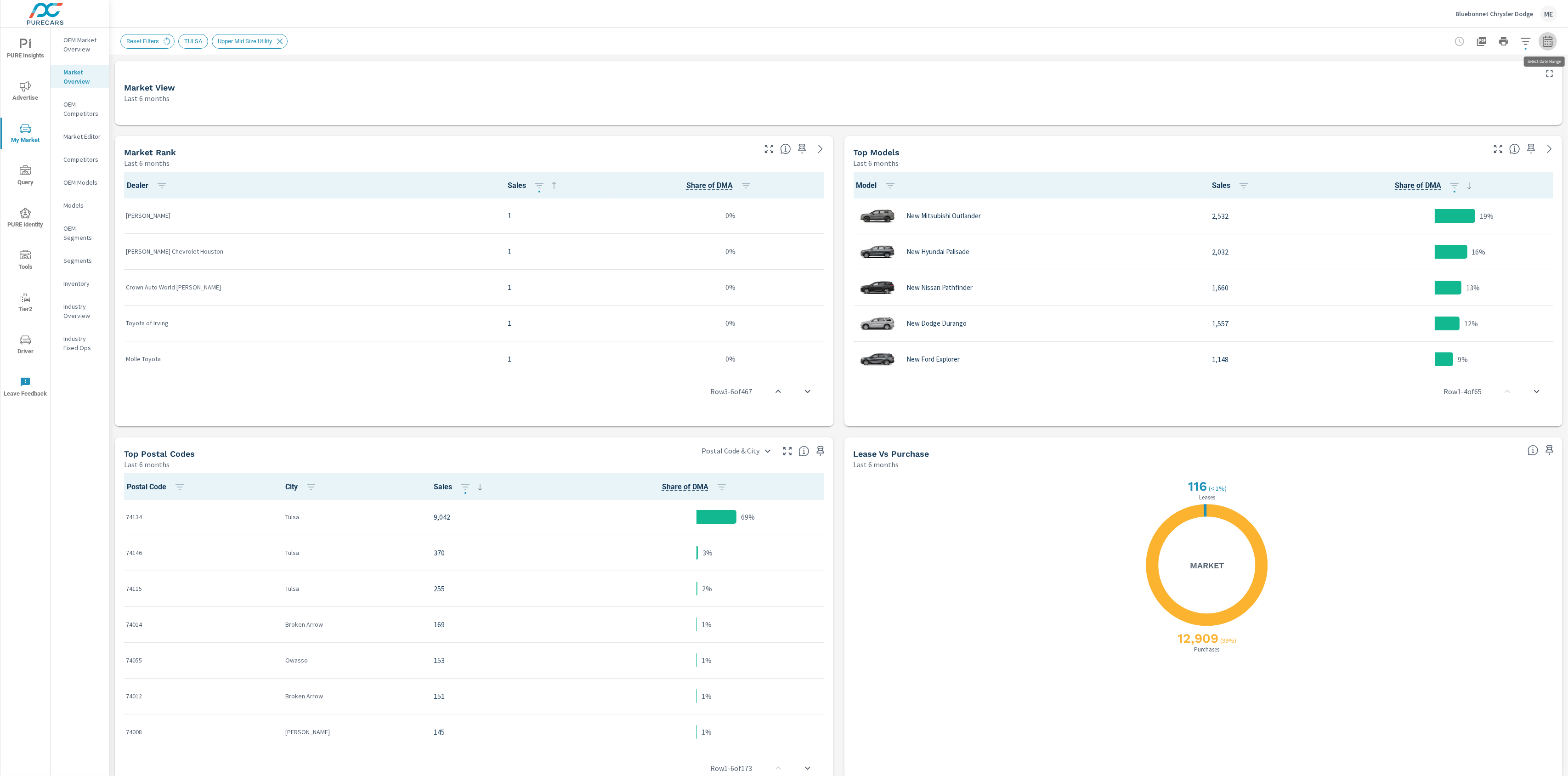
click at [1544, 44] on icon "button" at bounding box center [1548, 41] width 11 height 11
click at [1530, 62] on input "Apply comparison" at bounding box center [1523, 62] width 52 height 18
checkbox input "true"
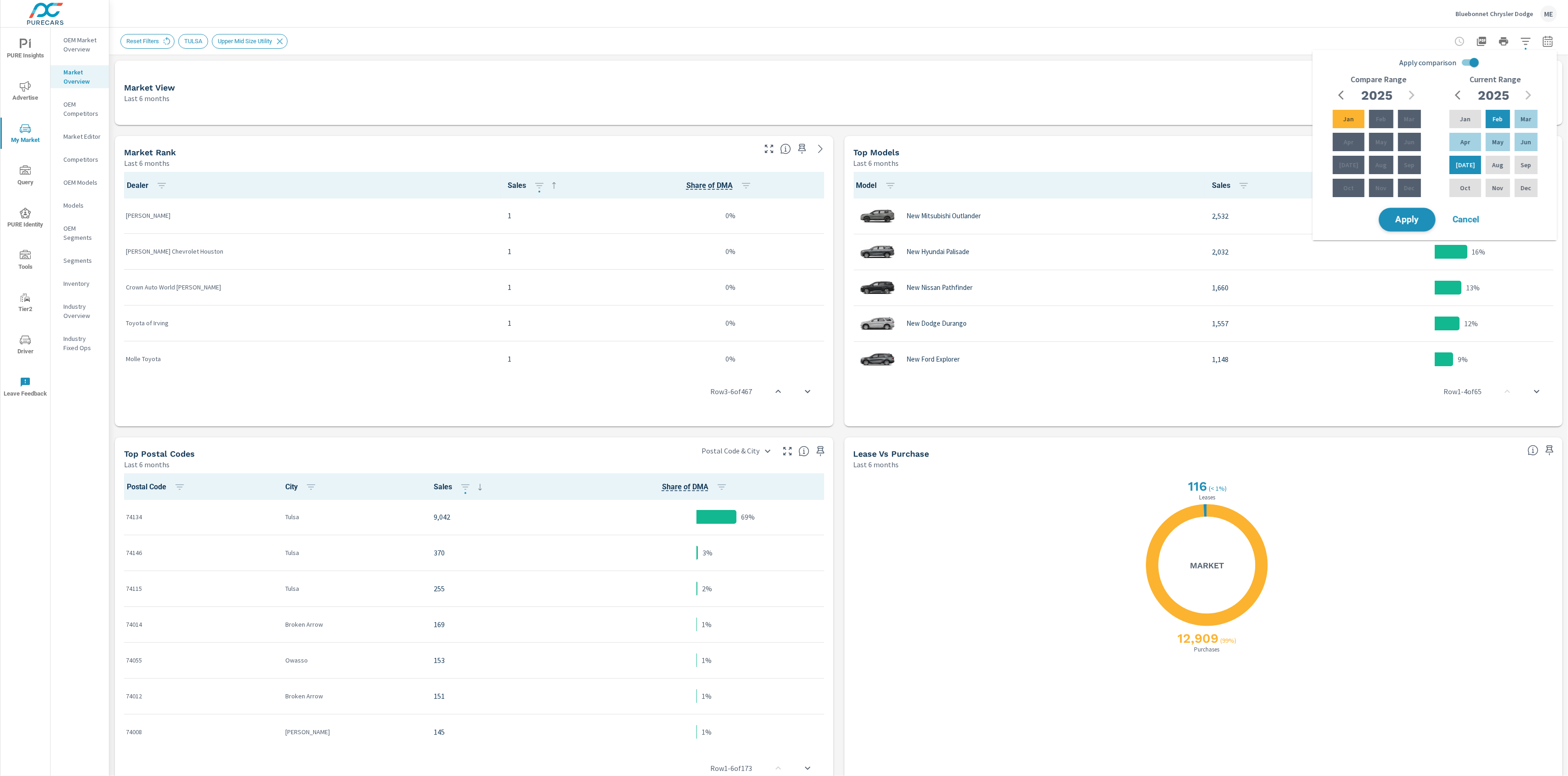
click at [1419, 212] on button "Apply" at bounding box center [1407, 219] width 57 height 24
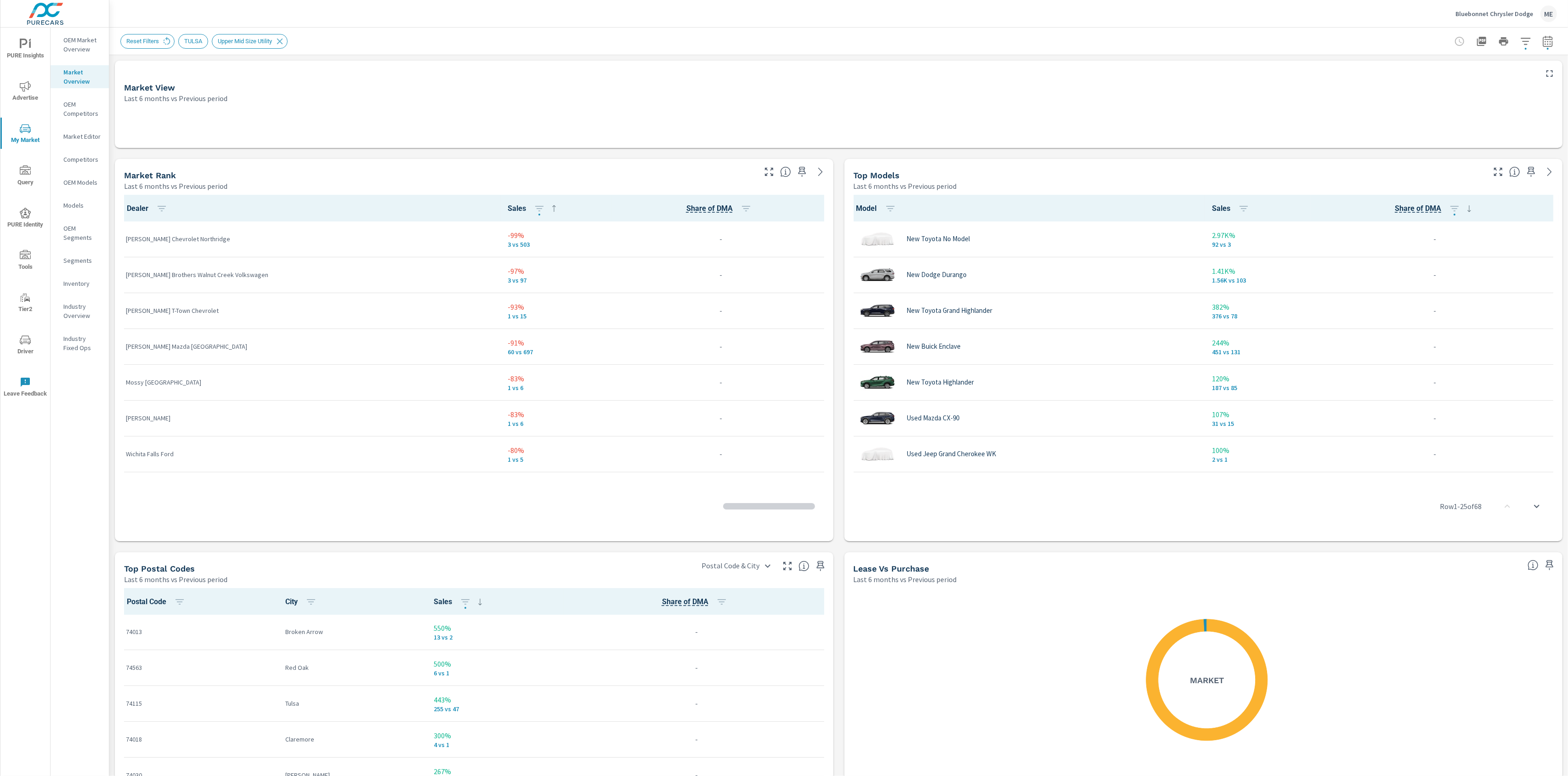
scroll to position [1, 0]
click at [1495, 172] on icon "button" at bounding box center [1498, 172] width 11 height 11
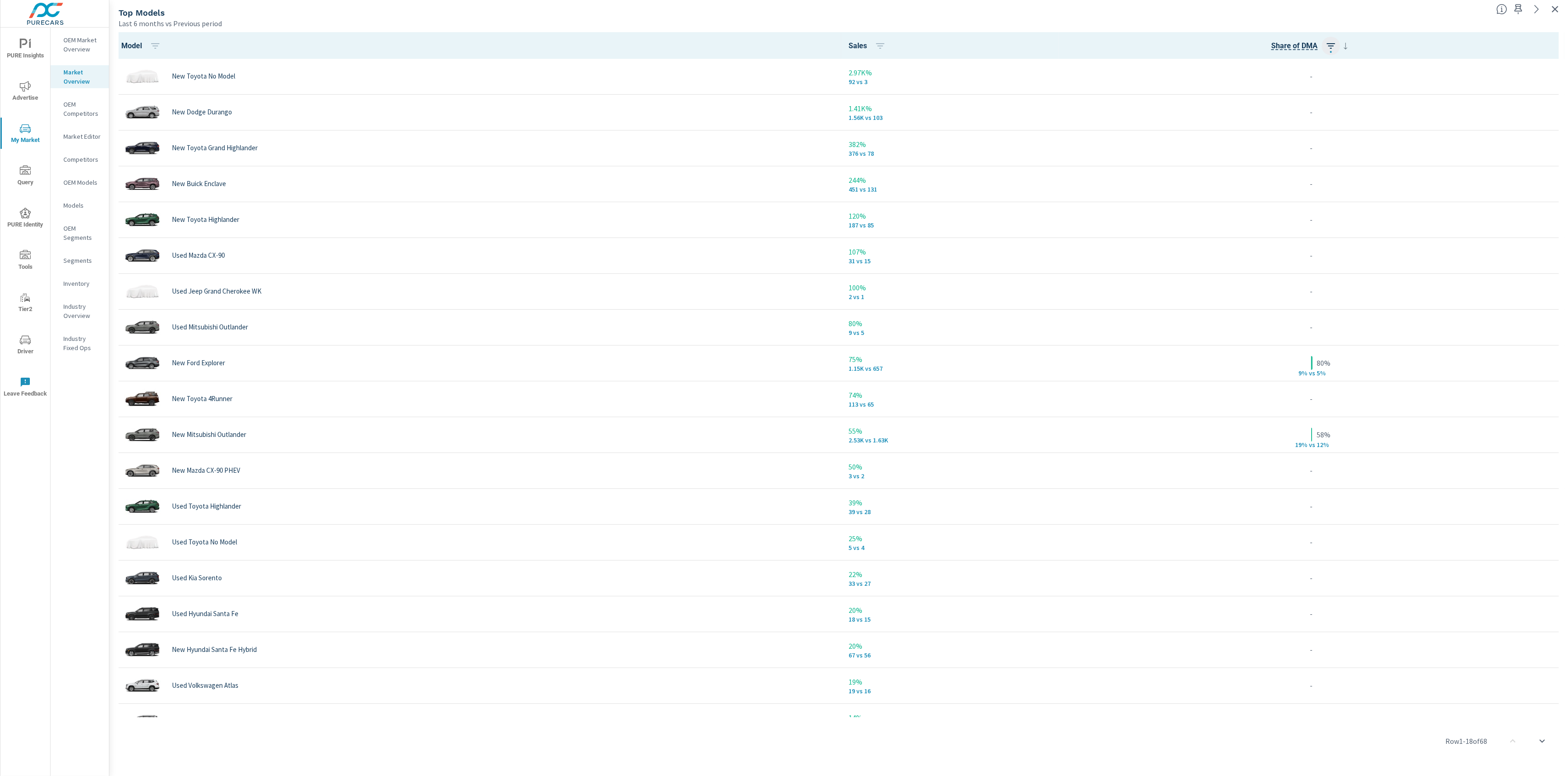
click at [1335, 44] on icon "button" at bounding box center [1331, 46] width 11 height 11
click at [1269, 88] on p "ASC" at bounding box center [1270, 84] width 11 height 9
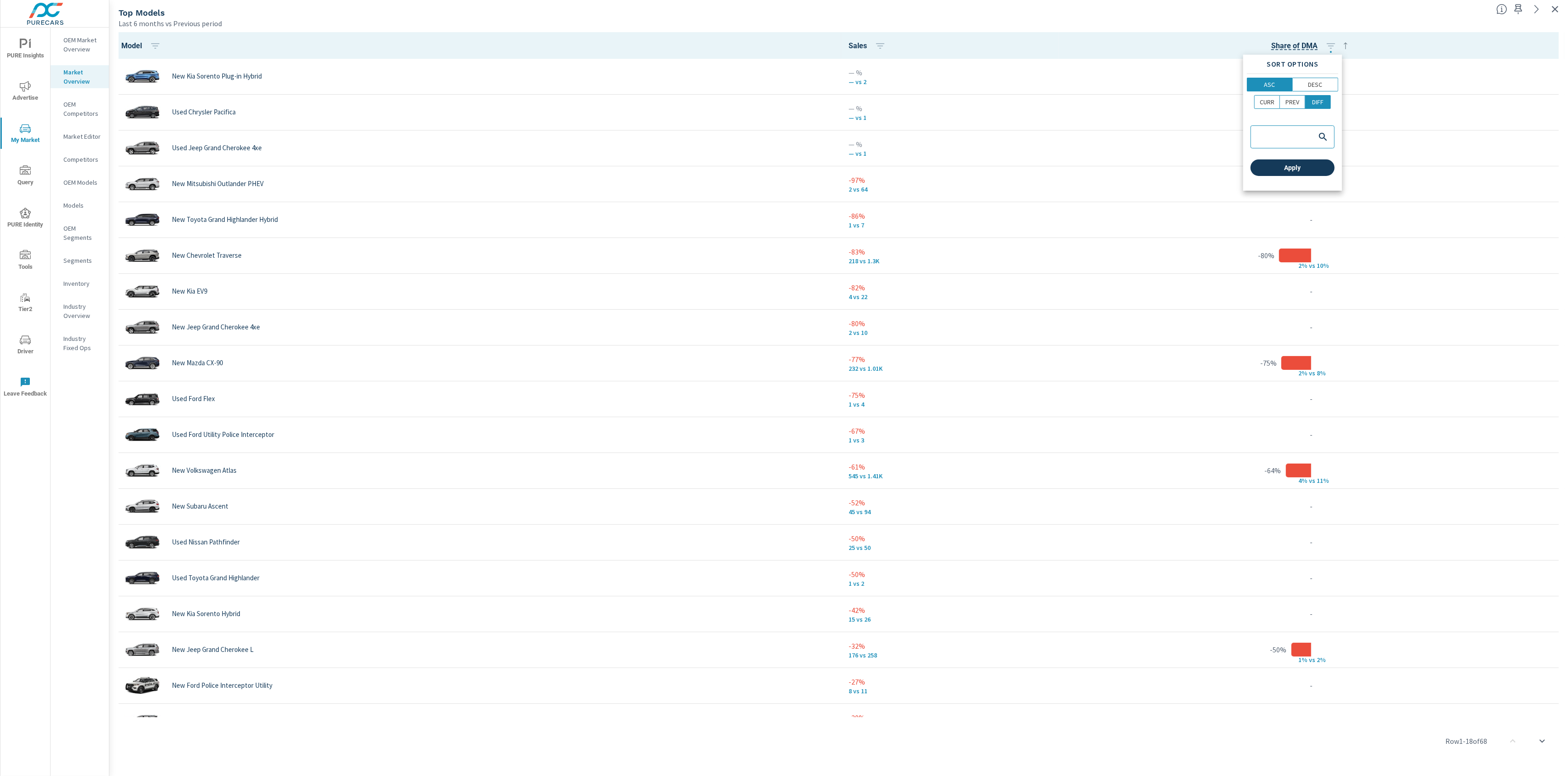
click at [1306, 160] on button "Apply" at bounding box center [1292, 167] width 84 height 16
click at [1329, 41] on icon "button" at bounding box center [1331, 46] width 11 height 11
click at [1295, 101] on p "PREV" at bounding box center [1292, 102] width 14 height 9
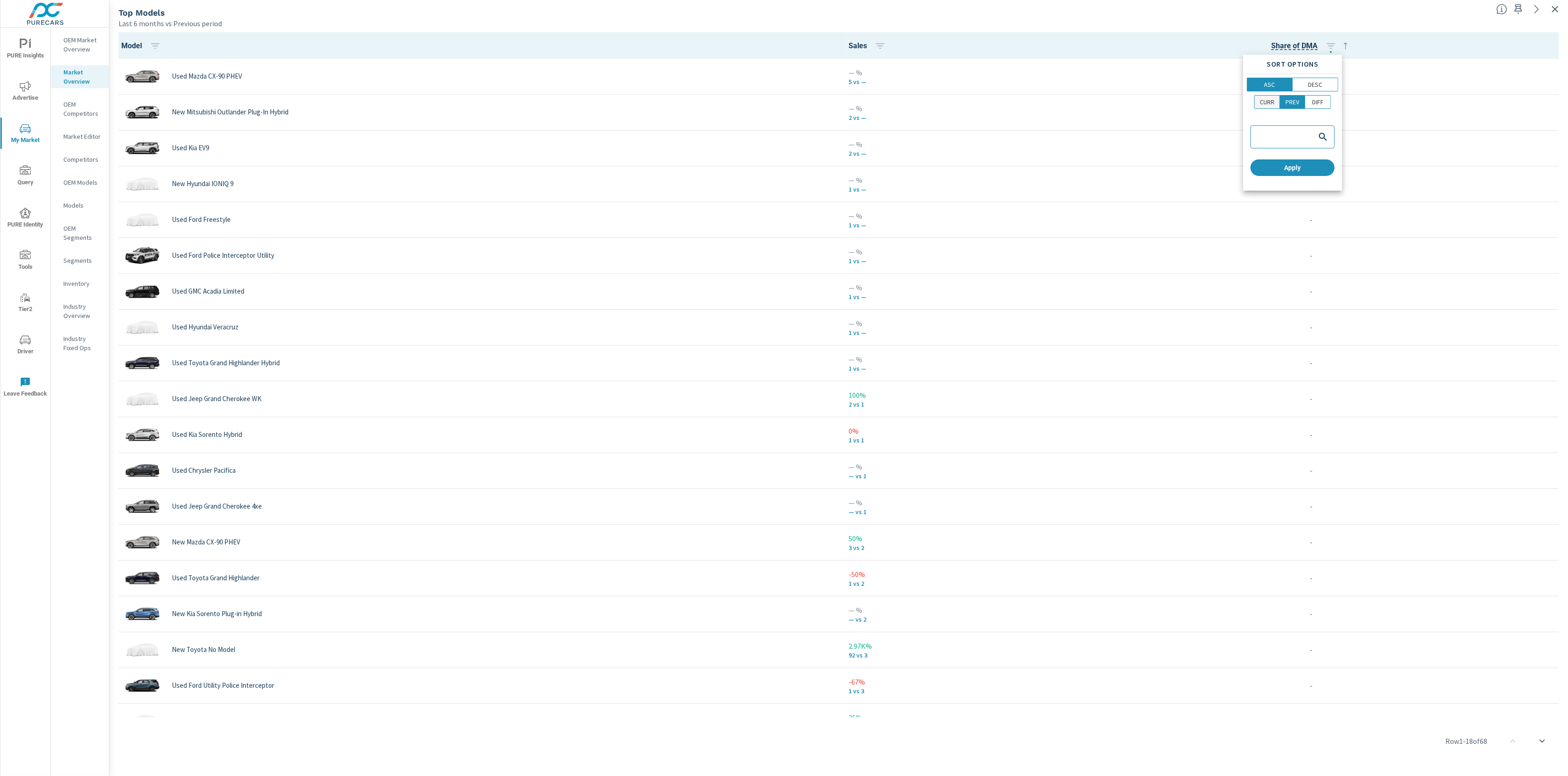
click at [1271, 101] on p "CURR" at bounding box center [1267, 102] width 15 height 9
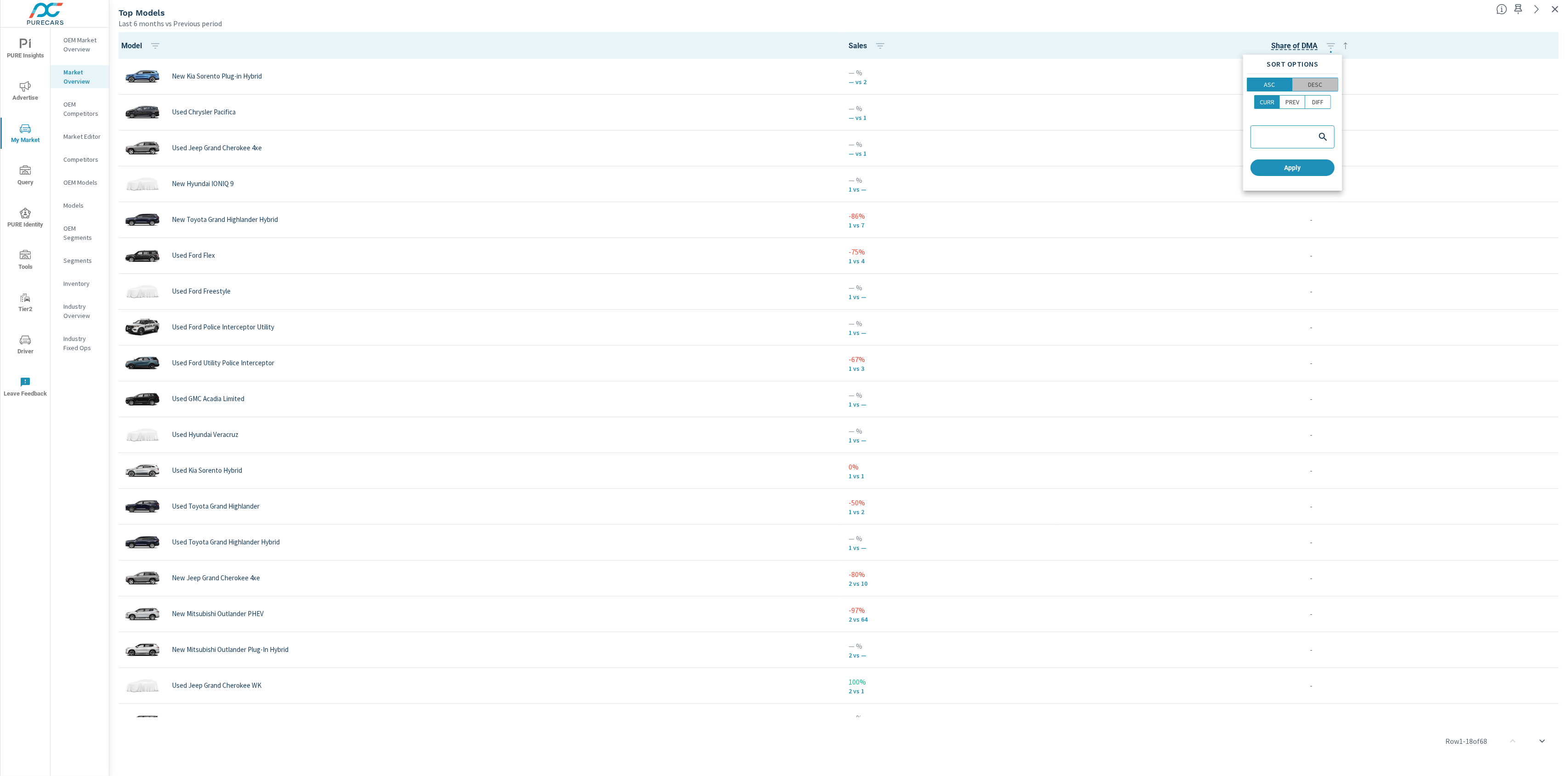
click at [1323, 86] on span "DESC" at bounding box center [1315, 84] width 40 height 9
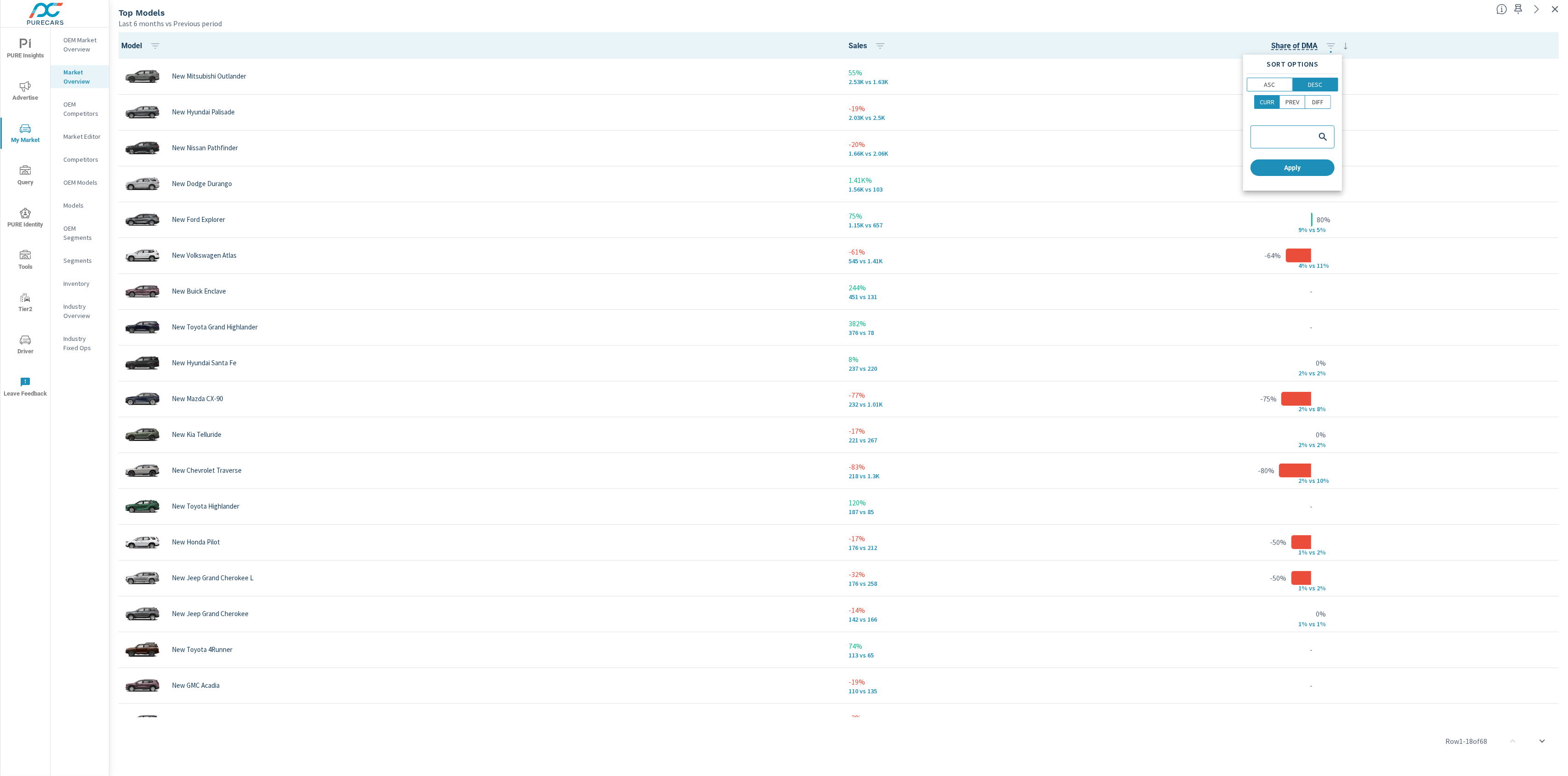
click at [1303, 178] on div "Sort Options ASC DESC CURR PREV DIFF Apply" at bounding box center [1292, 122] width 99 height 136
click at [1307, 170] on span "Apply" at bounding box center [1292, 168] width 77 height 9
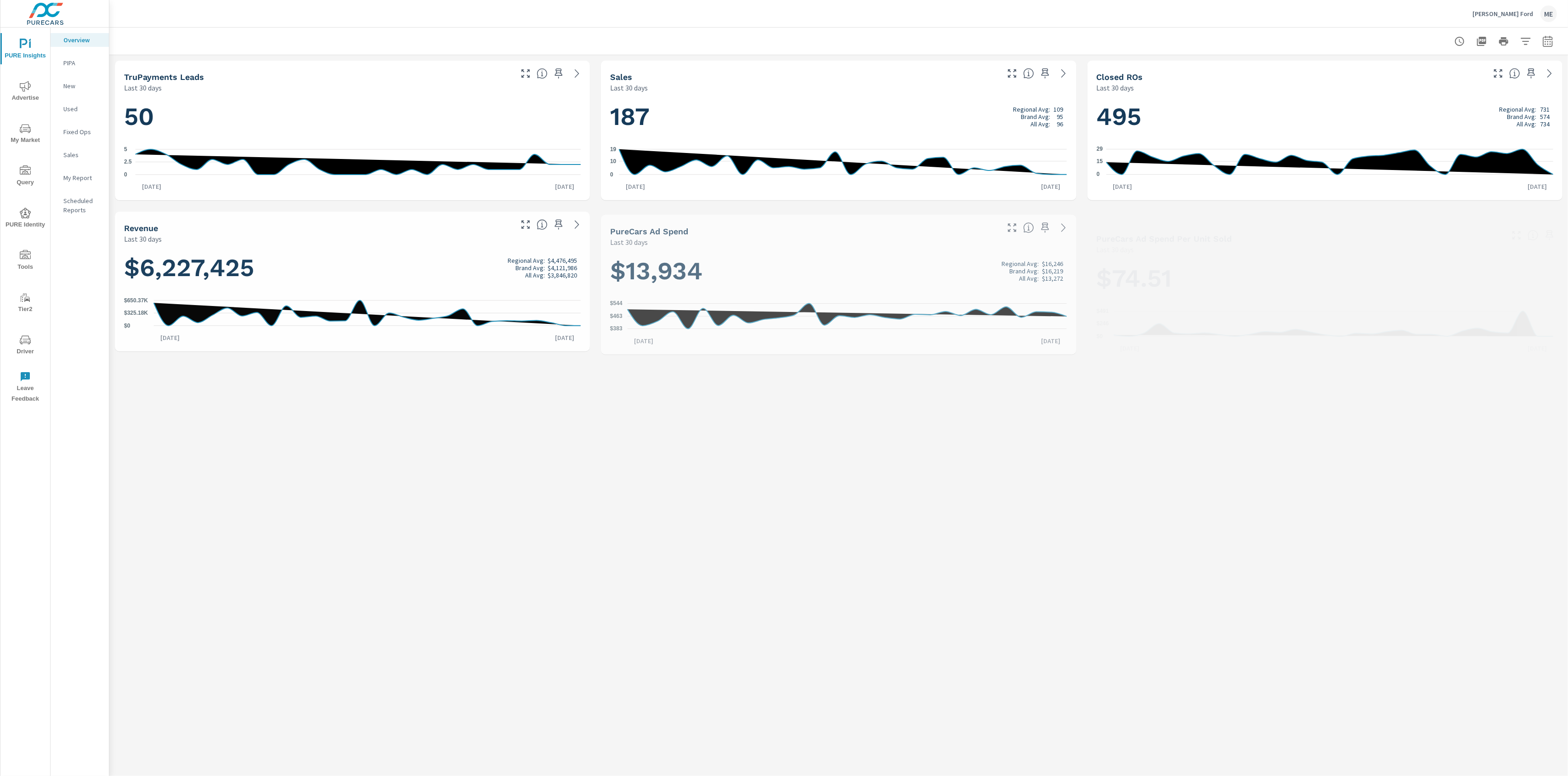
scroll to position [1, 0]
click at [18, 87] on span "Advertise" at bounding box center [25, 92] width 44 height 23
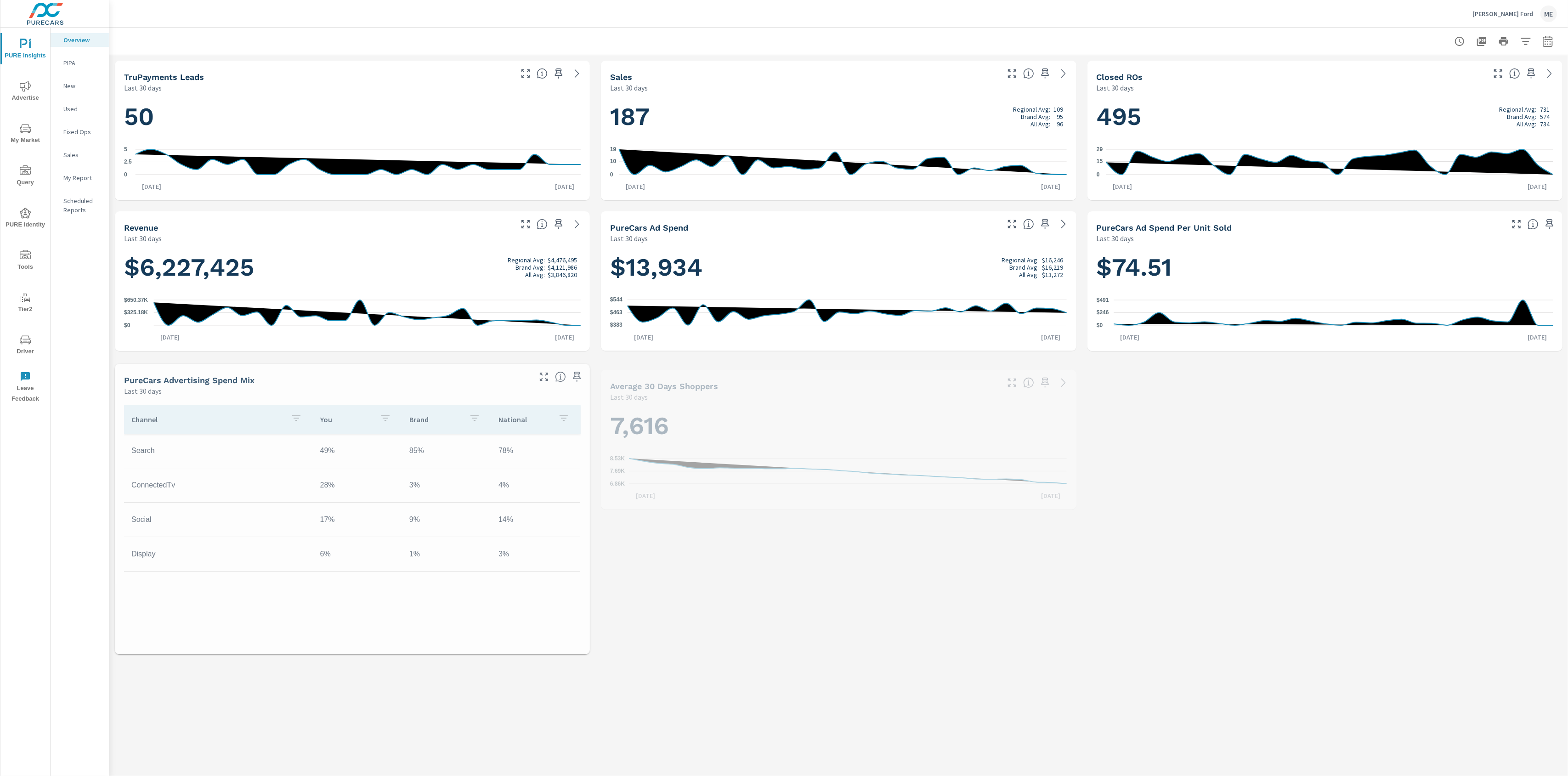
scroll to position [1, 0]
click at [29, 130] on icon "nav menu" at bounding box center [25, 128] width 11 height 11
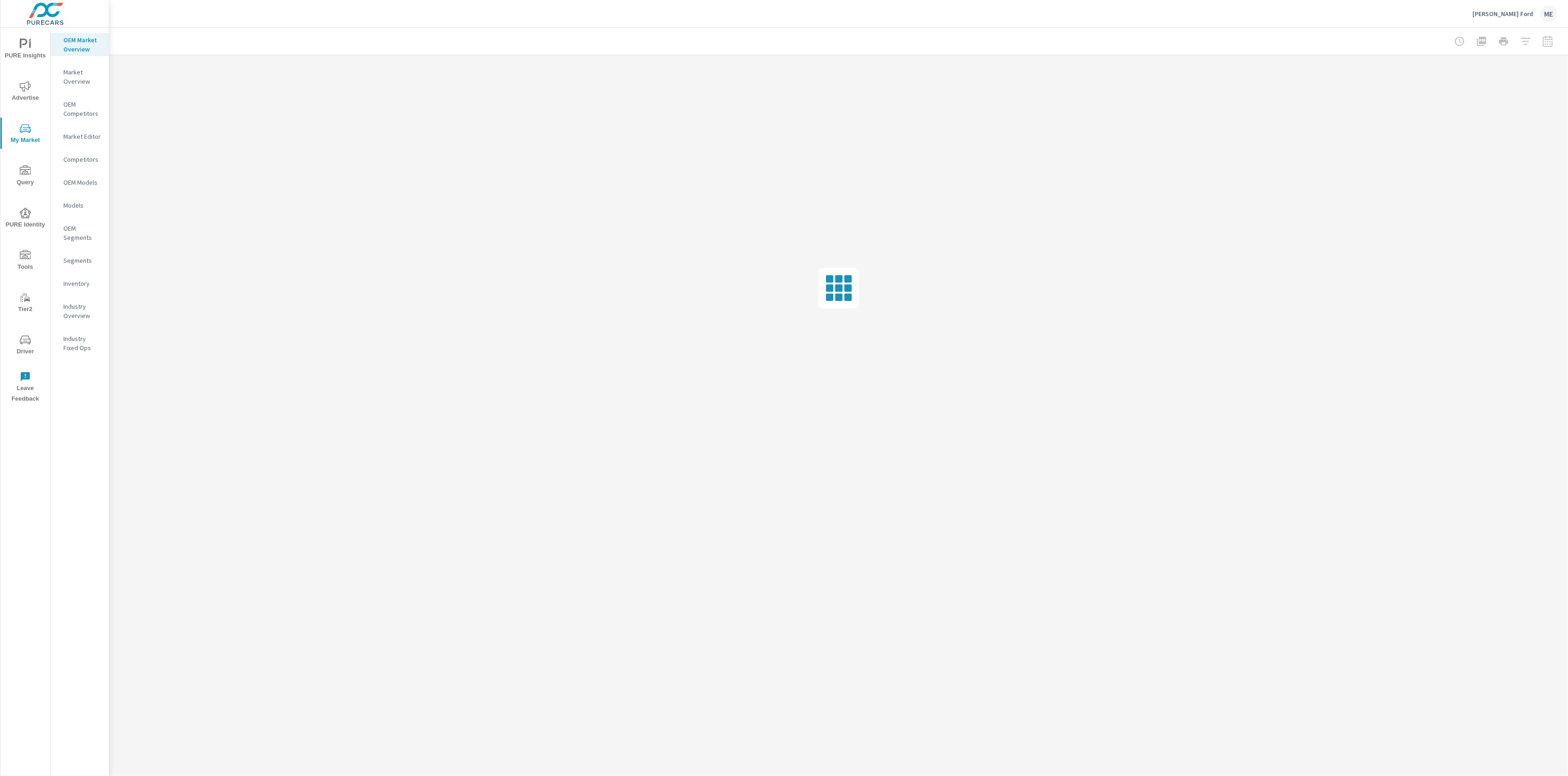
click at [60, 281] on div "Inventory" at bounding box center [80, 283] width 58 height 14
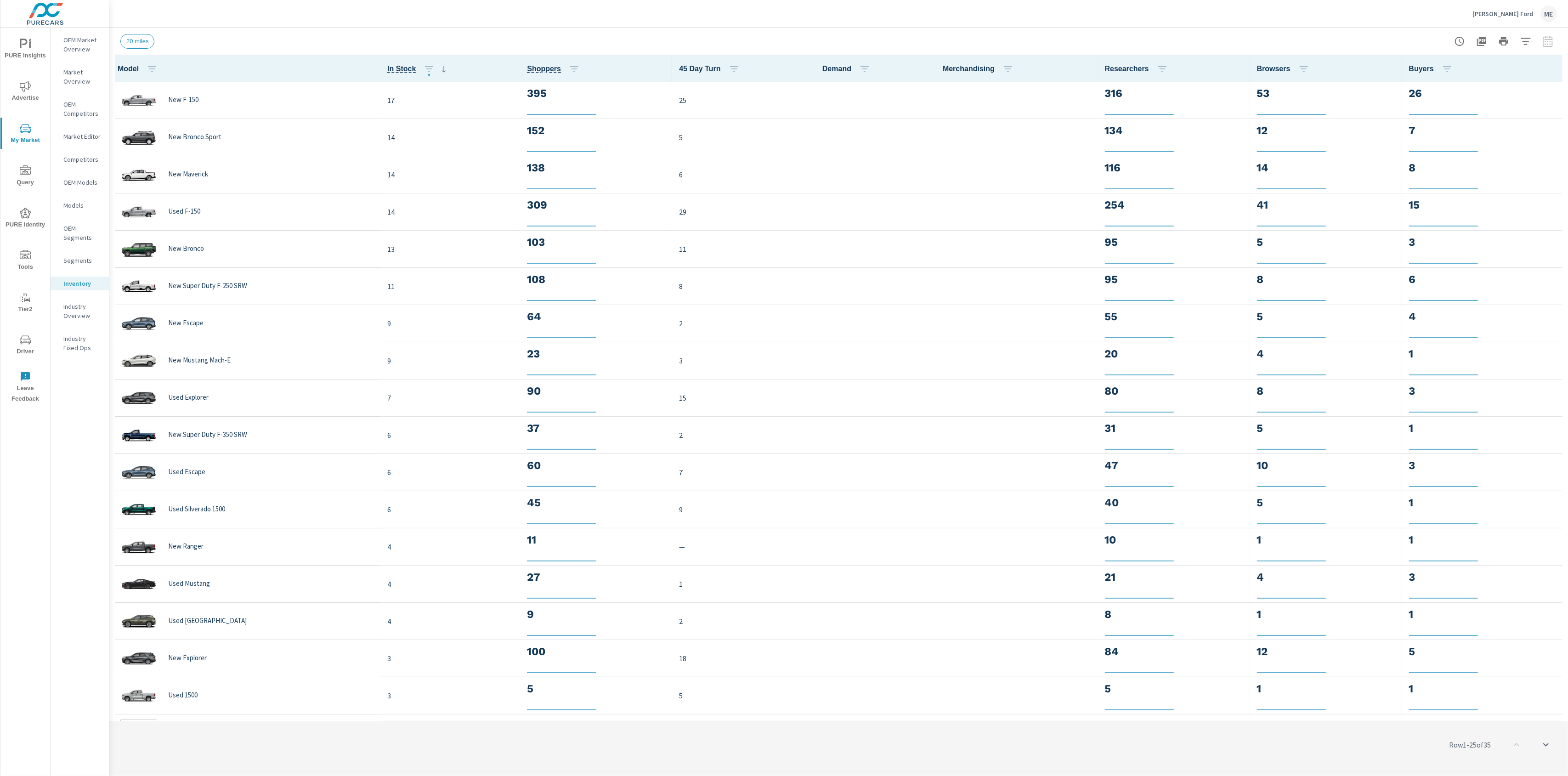
scroll to position [1, 0]
